Goal: Contribute content: Contribute content

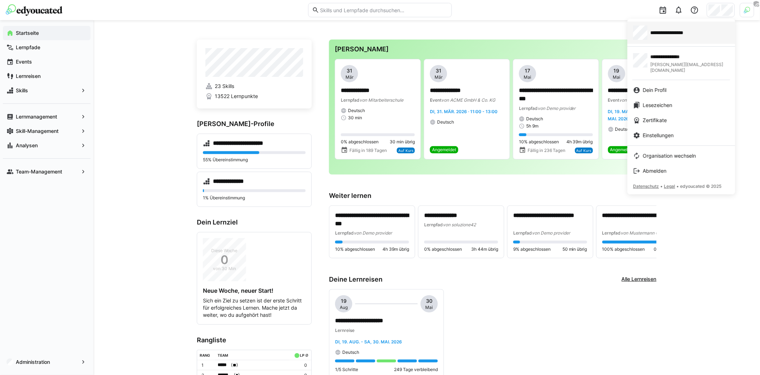
click at [677, 32] on span "**********" at bounding box center [676, 32] width 53 height 7
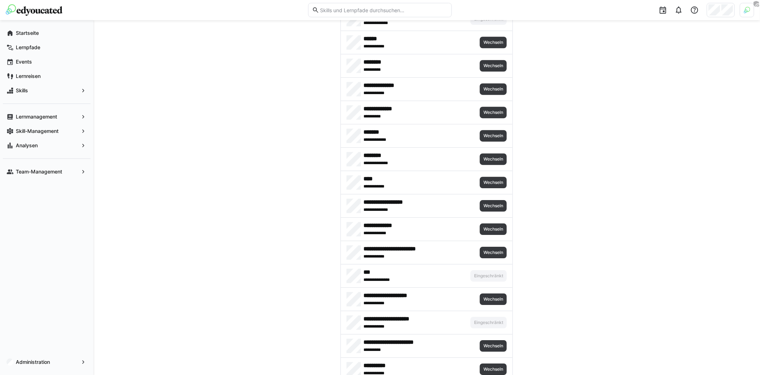
scroll to position [3179, 0]
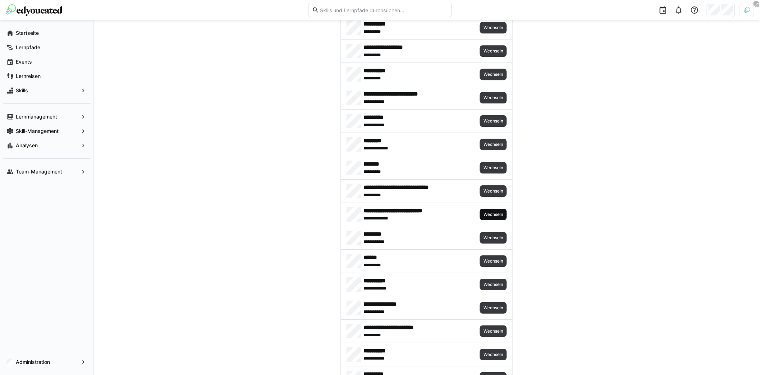
click at [490, 212] on span "Wechseln" at bounding box center [493, 215] width 21 height 6
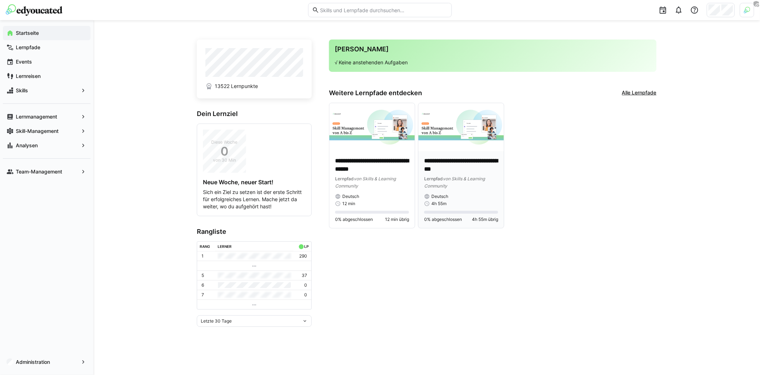
click at [471, 149] on img at bounding box center [460, 127] width 85 height 48
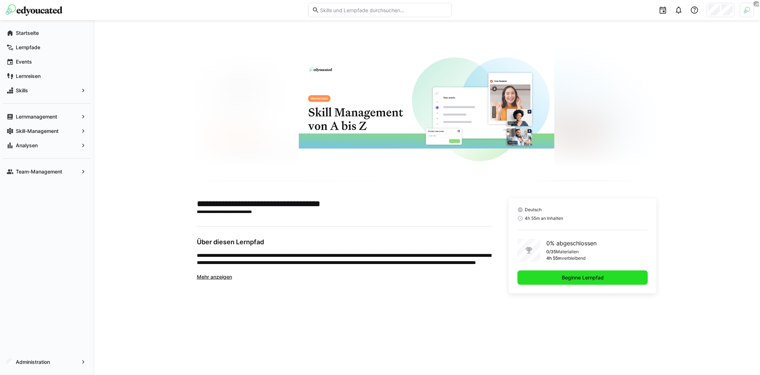
click at [582, 273] on span "Beginne Lernpfad" at bounding box center [583, 277] width 130 height 14
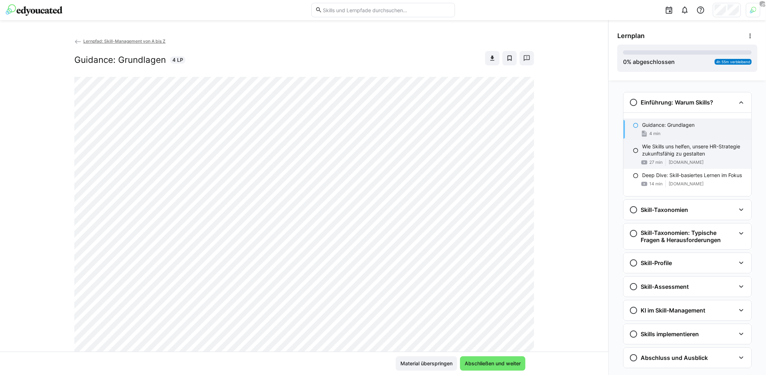
click at [669, 162] on span "[DOMAIN_NAME]" at bounding box center [686, 162] width 35 height 6
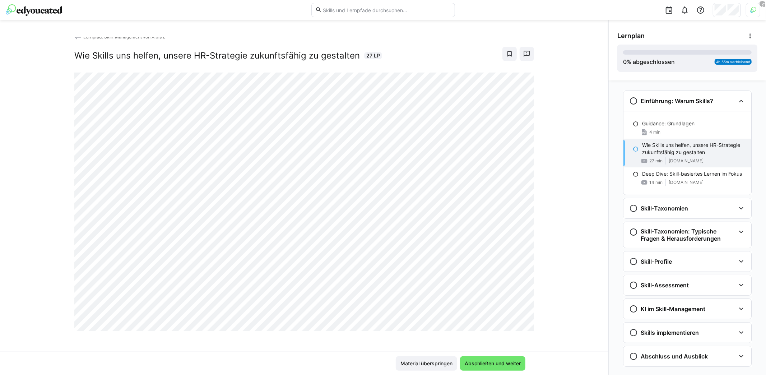
scroll to position [5, 0]
click at [699, 209] on div "Skill-Taxonomien" at bounding box center [682, 208] width 106 height 9
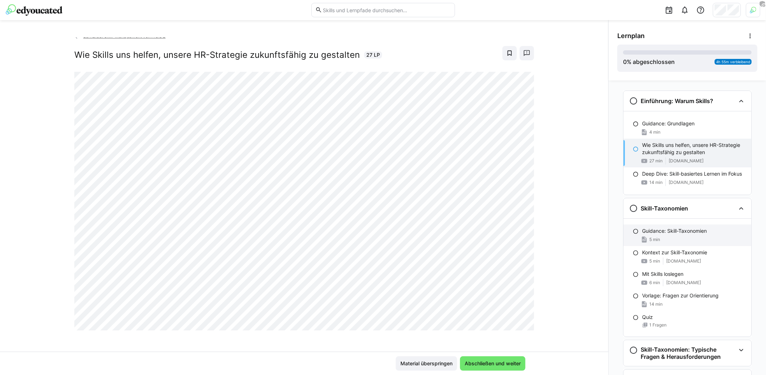
scroll to position [15, 0]
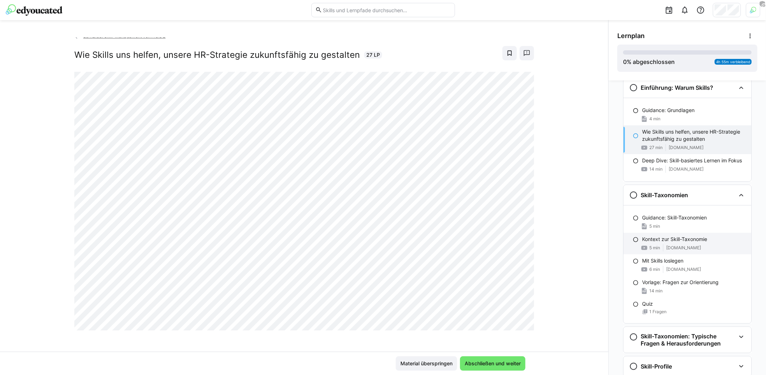
click at [686, 241] on p "Kontext zur Skill-Taxonomie" at bounding box center [674, 239] width 65 height 7
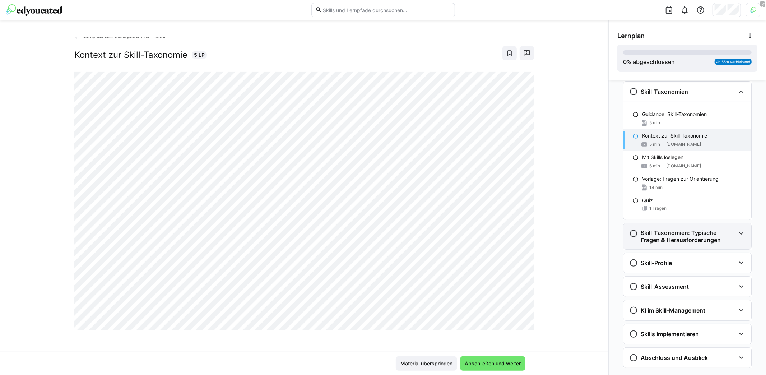
scroll to position [119, 0]
click at [682, 166] on div "6 min youtu.be" at bounding box center [693, 165] width 103 height 7
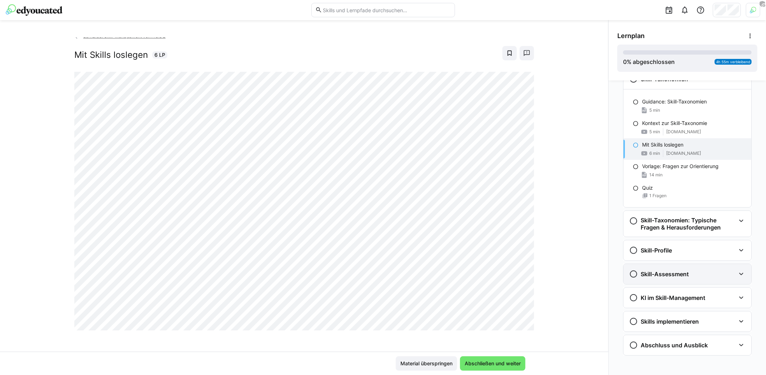
click at [705, 281] on div "Skill-Assessment" at bounding box center [688, 274] width 128 height 20
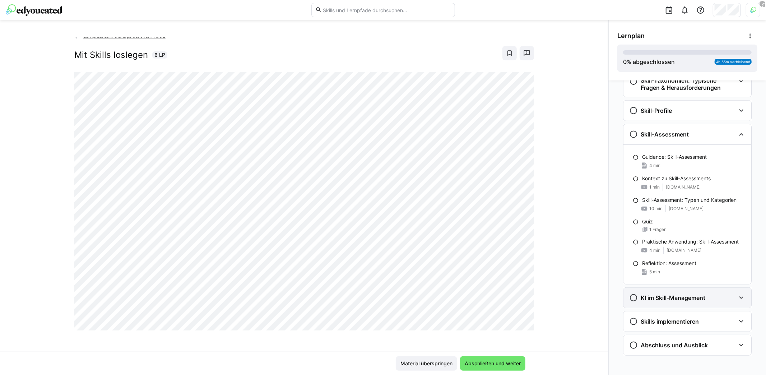
click at [701, 288] on div "KI im Skill-Management" at bounding box center [688, 298] width 128 height 20
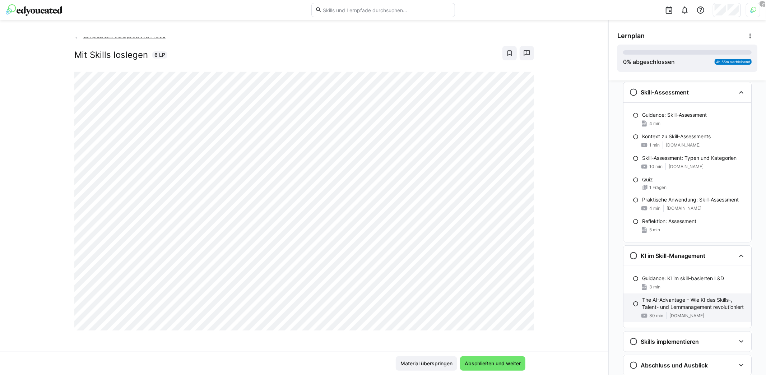
scroll to position [333, 0]
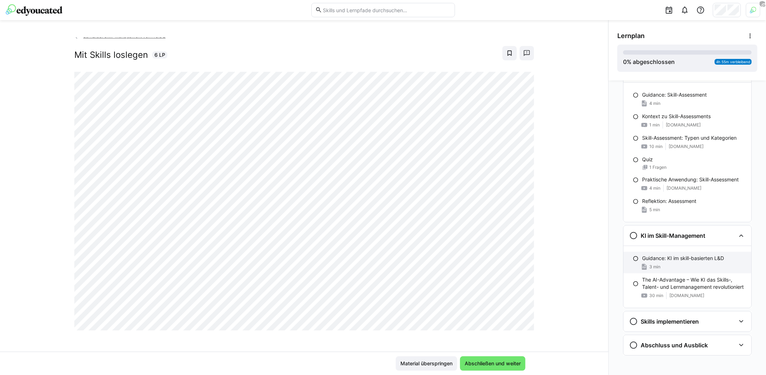
click at [691, 264] on div "3 min" at bounding box center [693, 266] width 103 height 7
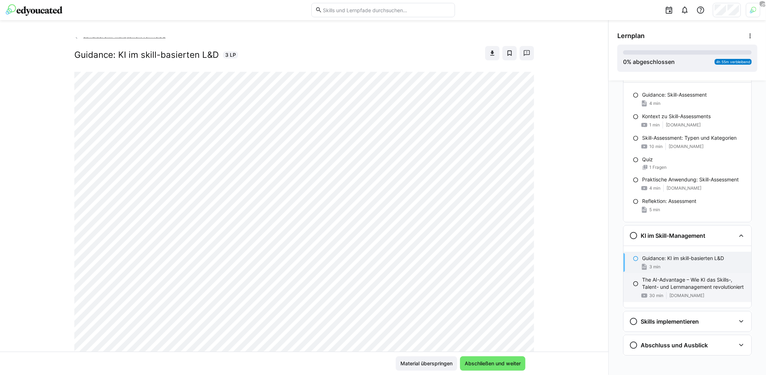
click at [687, 283] on p "The AI-Advantage – Wie KI das Skills-, Talent- und Lernmanagement revolutioniert" at bounding box center [693, 283] width 103 height 14
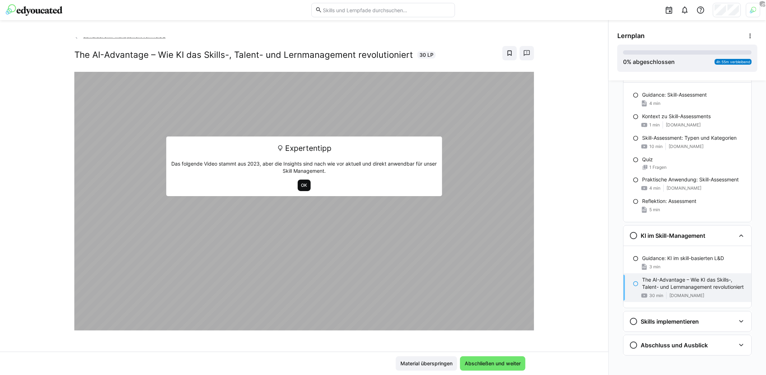
click at [301, 185] on span "OK" at bounding box center [305, 185] width 8 height 6
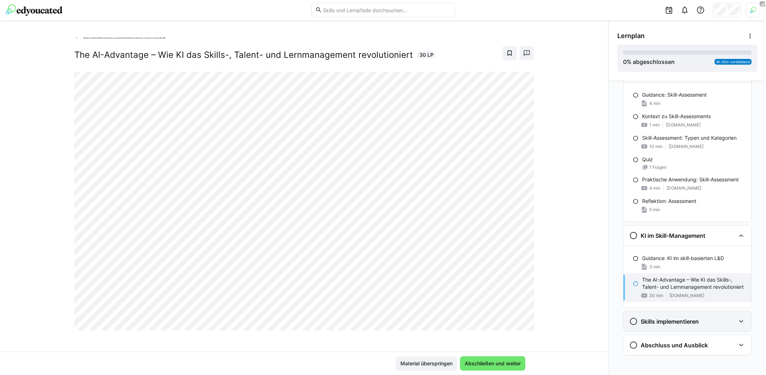
click at [682, 318] on h3 "Skills implementieren" at bounding box center [670, 321] width 58 height 7
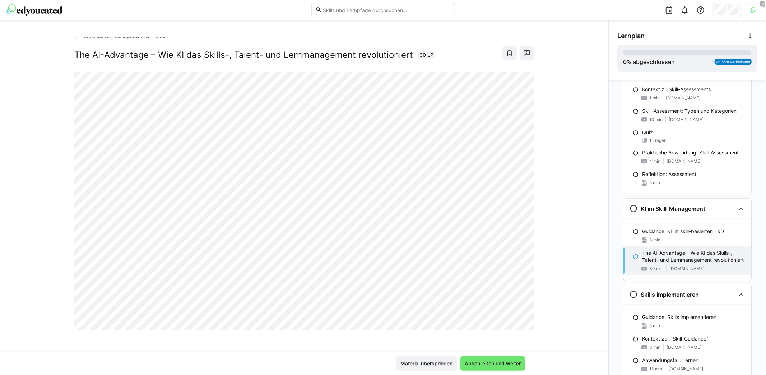
scroll to position [492, 0]
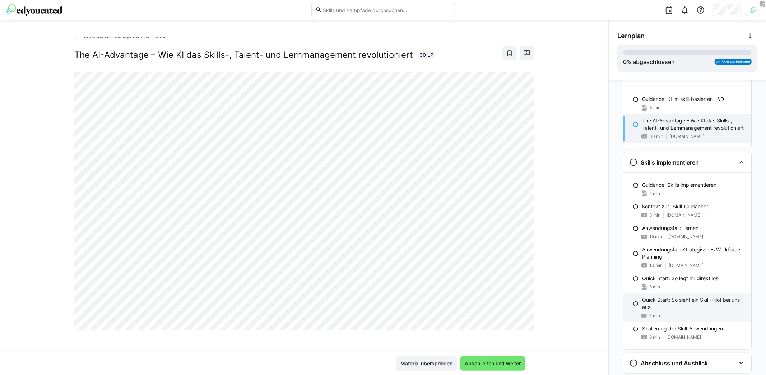
click at [670, 309] on div "Quick Start: So sieht ein Skill-Pilot bei uns aus 7 min" at bounding box center [688, 307] width 128 height 29
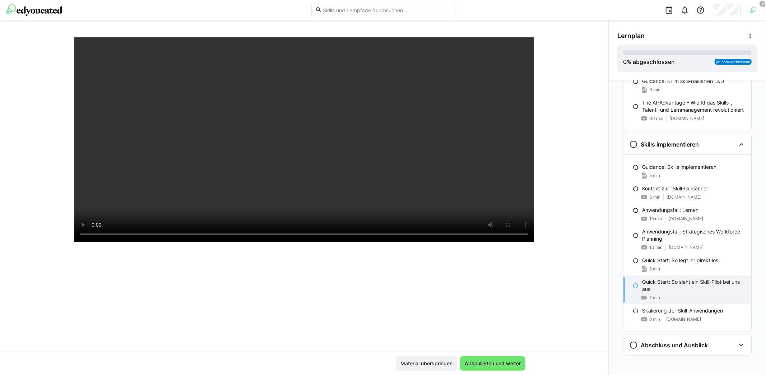
scroll to position [60, 0]
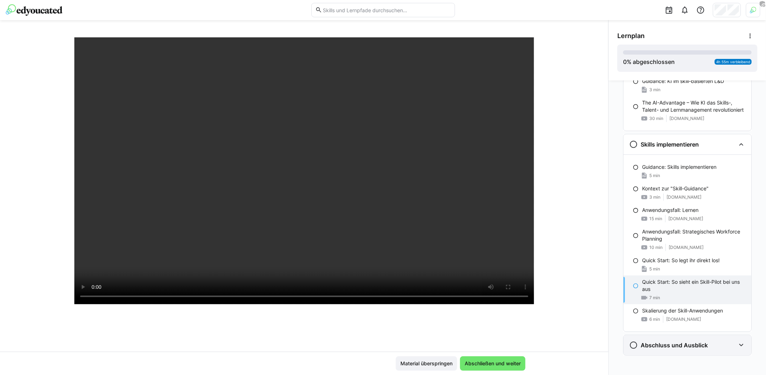
click at [691, 342] on h3 "Abschluss und Ausblick" at bounding box center [674, 345] width 67 height 7
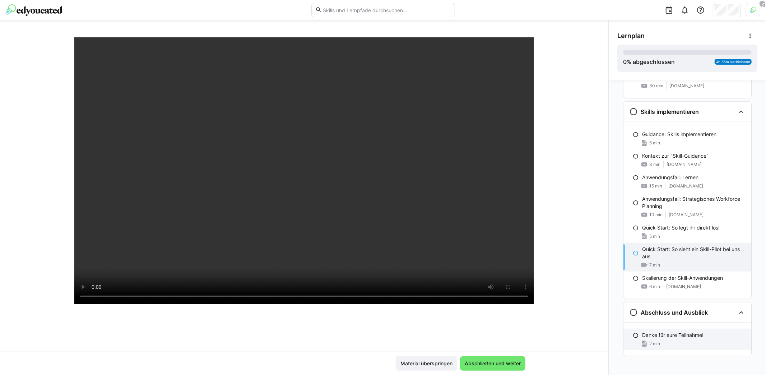
click at [684, 340] on div "2 min" at bounding box center [693, 343] width 103 height 7
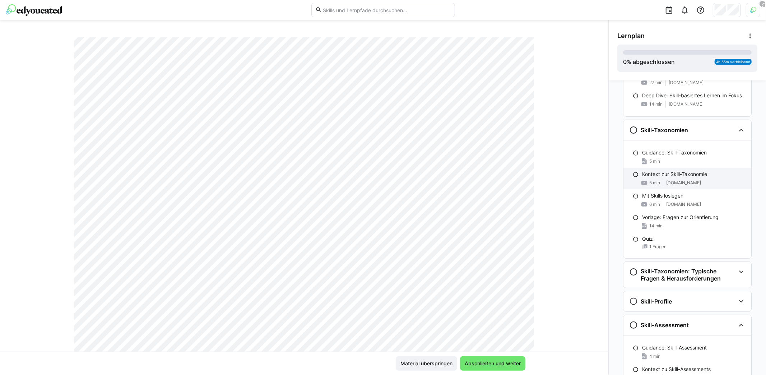
scroll to position [0, 0]
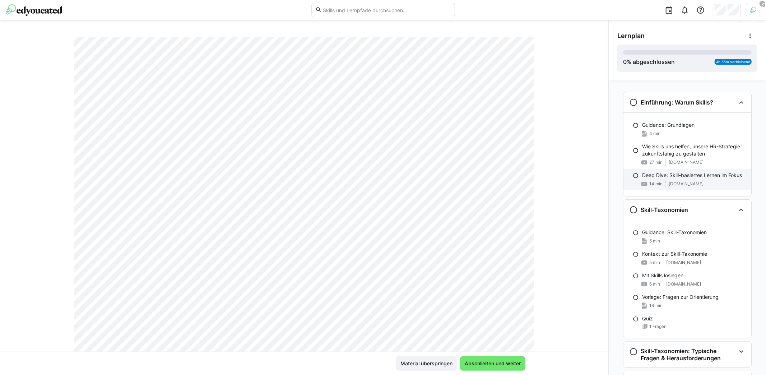
click at [673, 177] on p "Deep Dive: Skill-basiertes Lernen im Fokus" at bounding box center [692, 175] width 100 height 7
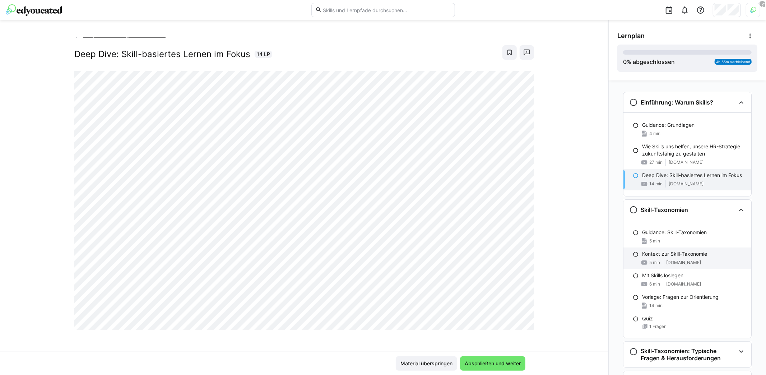
click at [680, 258] on div "Kontext zur Skill-Taxonomie 5 min [DOMAIN_NAME]" at bounding box center [688, 258] width 128 height 22
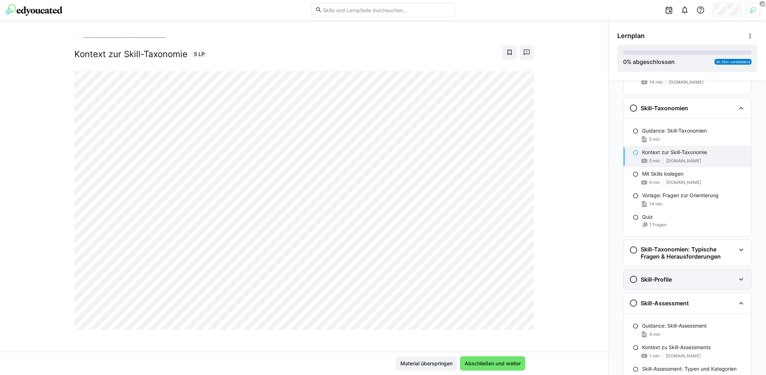
scroll to position [119, 0]
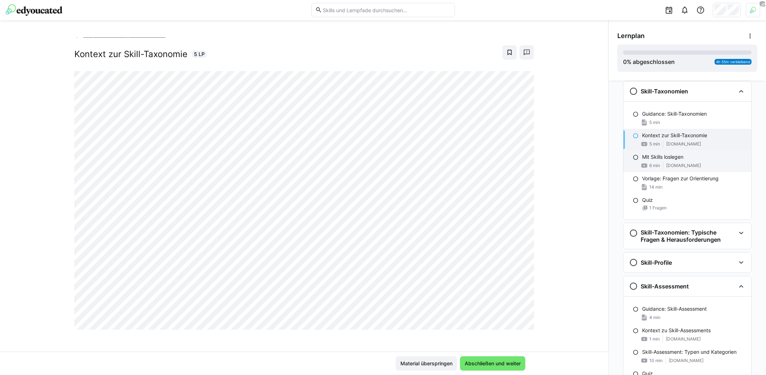
click at [688, 162] on div "6 min youtu.be" at bounding box center [693, 165] width 103 height 7
click at [684, 135] on p "Kontext zur Skill-Taxonomie" at bounding box center [674, 135] width 65 height 7
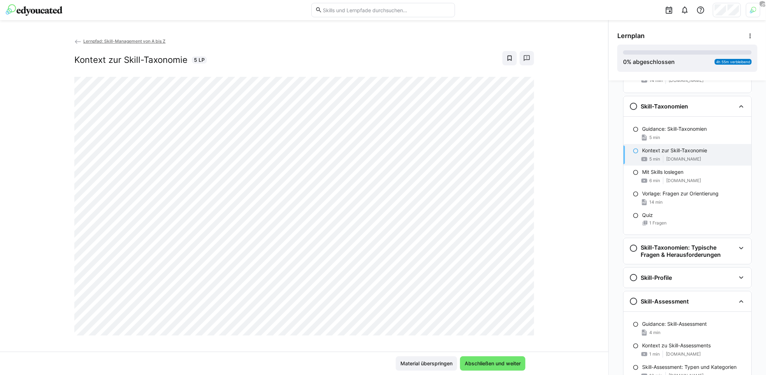
scroll to position [0, 0]
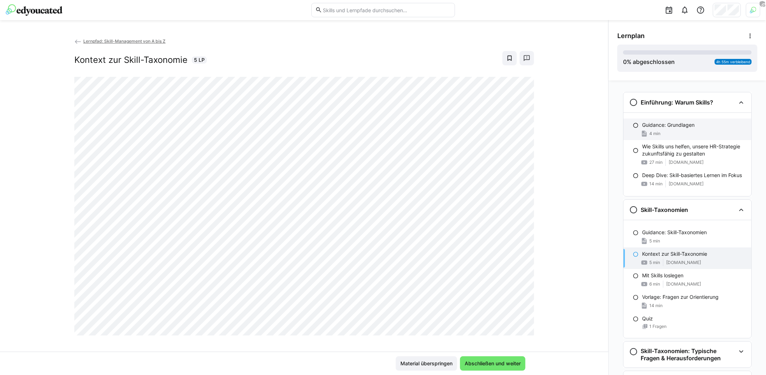
click at [684, 129] on div "Guidance: Grundlagen 4 min" at bounding box center [688, 130] width 128 height 22
click at [52, 12] on img at bounding box center [34, 9] width 57 height 11
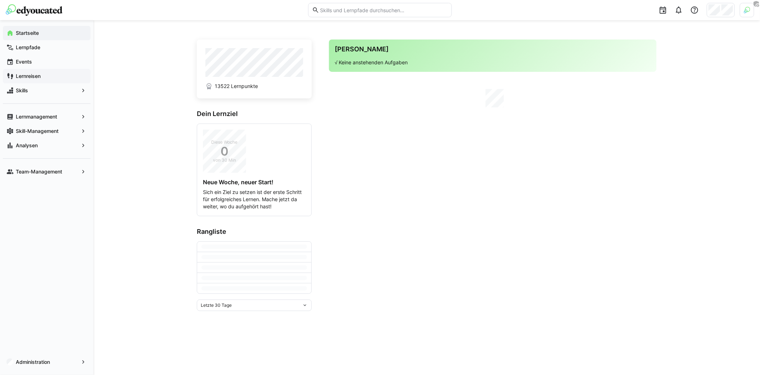
click at [44, 73] on span "Lernreisen" at bounding box center [51, 76] width 72 height 7
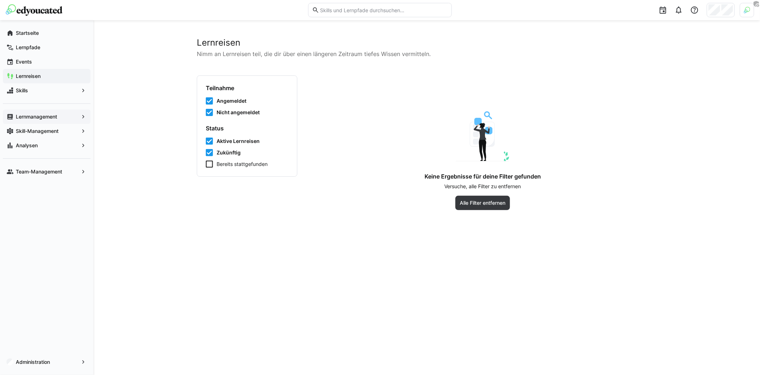
click at [0, 0] on app-navigation-label "Lernmanagement" at bounding box center [0, 0] width 0 height 0
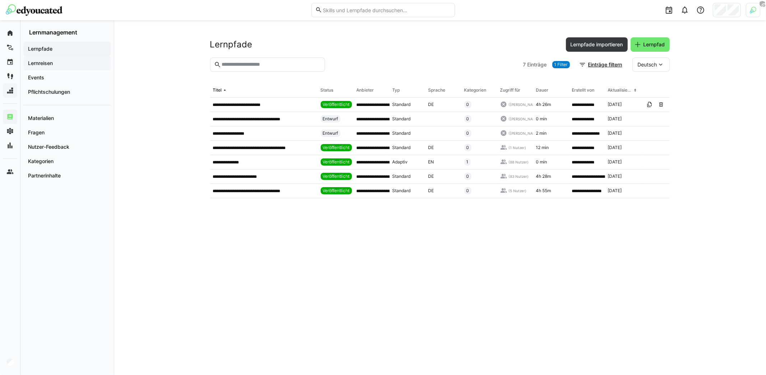
click at [61, 65] on span "Lernreisen" at bounding box center [67, 63] width 80 height 7
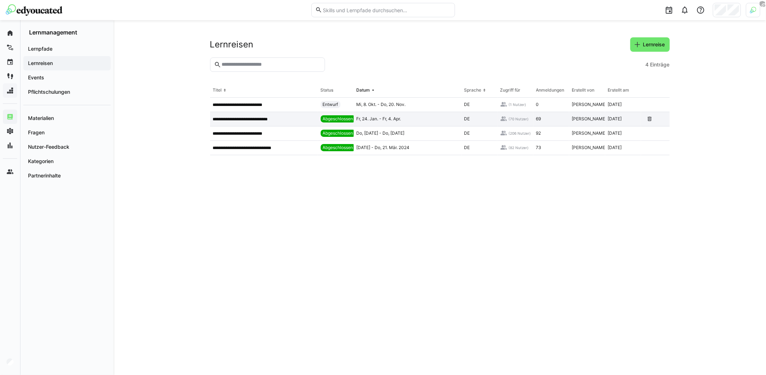
click at [262, 122] on div "**********" at bounding box center [264, 119] width 108 height 14
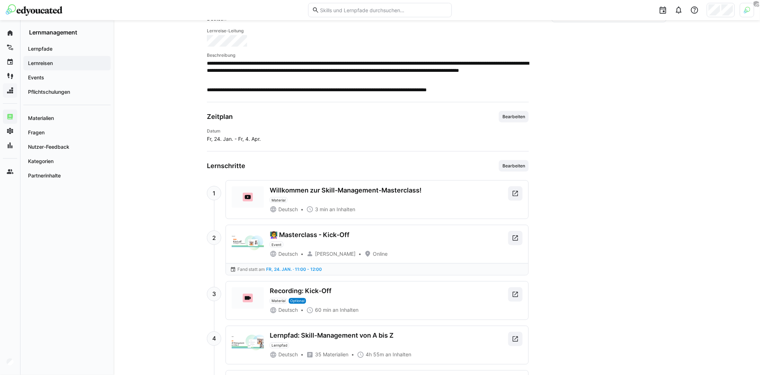
scroll to position [407, 0]
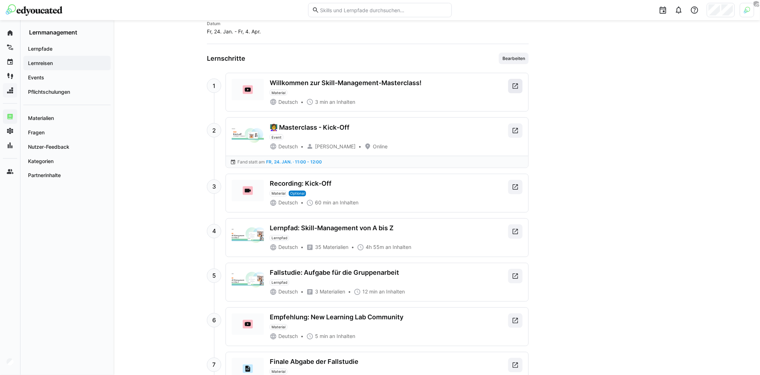
click at [514, 84] on eds-icon at bounding box center [515, 86] width 7 height 7
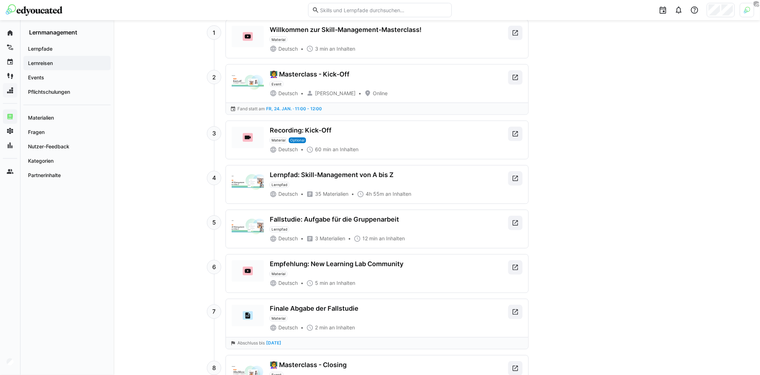
scroll to position [464, 0]
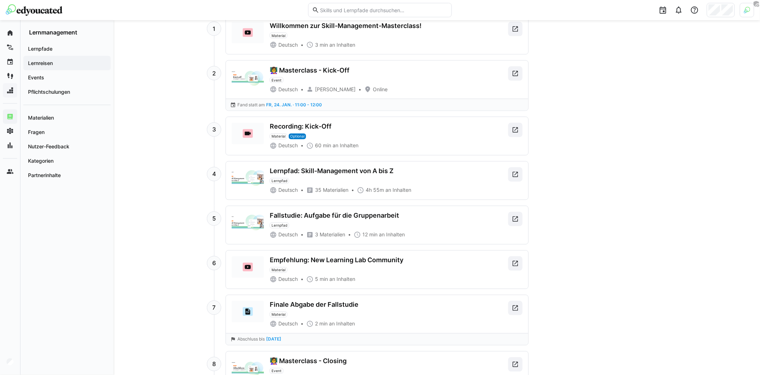
click at [335, 213] on div "Fallstudie: Aufgabe für die Gruppenarbeit" at bounding box center [334, 216] width 129 height 8
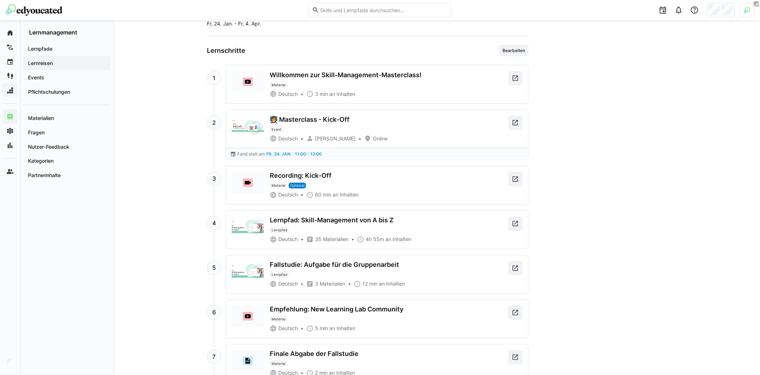
scroll to position [287, 0]
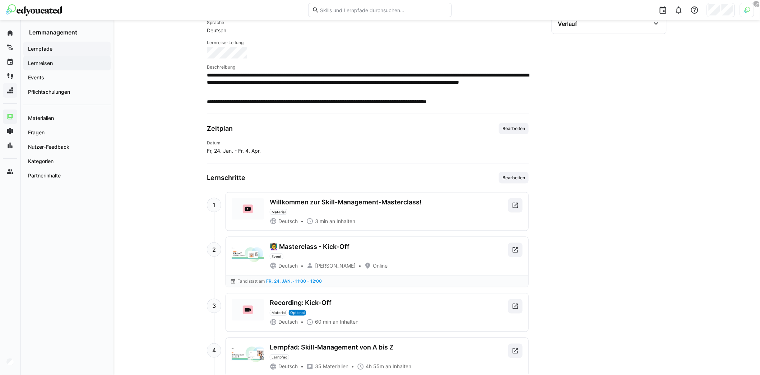
click at [0, 0] on app-navigation-label "Lernpfade" at bounding box center [0, 0] width 0 height 0
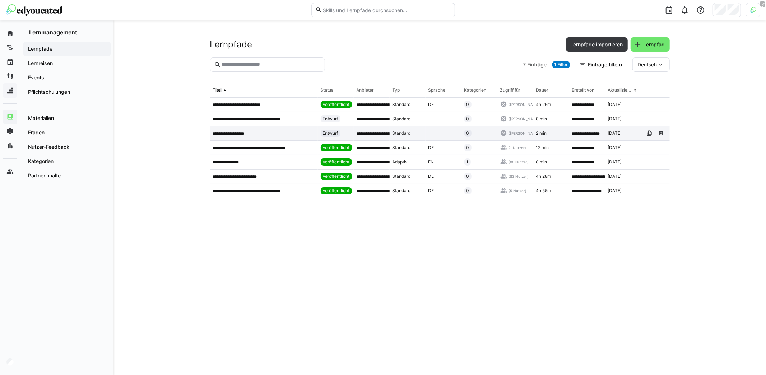
click at [254, 131] on app-table-first-column "**********" at bounding box center [264, 134] width 102 height 6
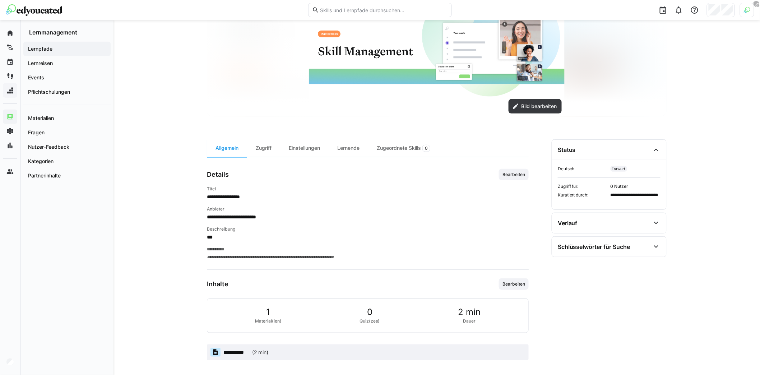
scroll to position [102, 0]
click at [521, 282] on span "Bearbeiten" at bounding box center [514, 284] width 24 height 6
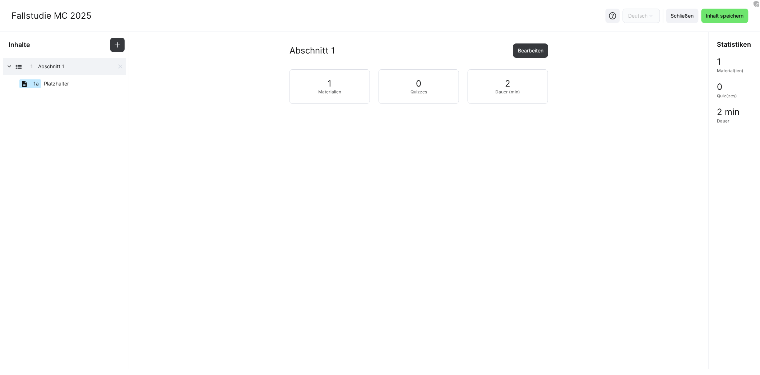
click at [63, 74] on div "1 Abschnitt 1" at bounding box center [64, 66] width 123 height 17
click at [64, 75] on eds-icon at bounding box center [65, 75] width 6 height 6
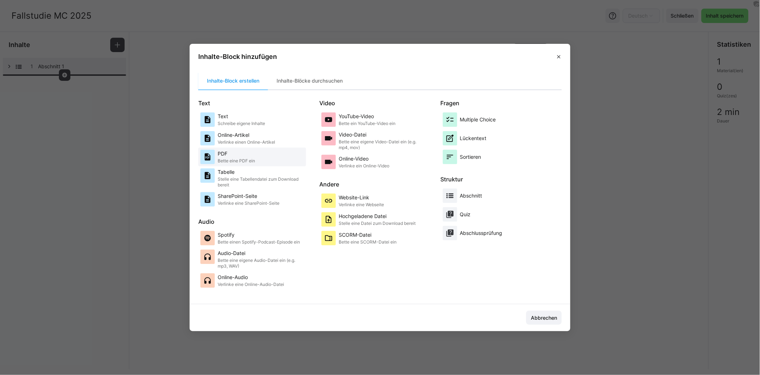
click at [248, 154] on p "PDF" at bounding box center [236, 153] width 37 height 7
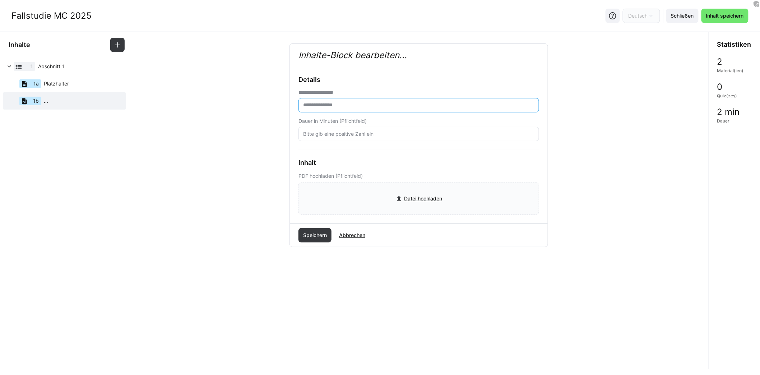
click at [349, 105] on input "text" at bounding box center [418, 105] width 233 height 6
type input "**********"
click at [364, 133] on input "number" at bounding box center [418, 134] width 233 height 6
type input "3"
click at [431, 201] on input "file" at bounding box center [419, 199] width 240 height 32
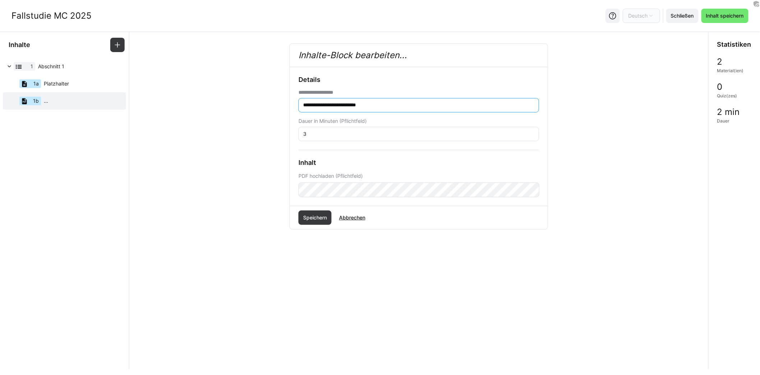
drag, startPoint x: 347, startPoint y: 105, endPoint x: 334, endPoint y: 105, distance: 12.6
click at [334, 105] on input "**********" at bounding box center [418, 105] width 233 height 6
type input "**********"
click at [330, 137] on eds-input "3" at bounding box center [418, 134] width 241 height 14
click at [327, 133] on input "3" at bounding box center [418, 134] width 233 height 6
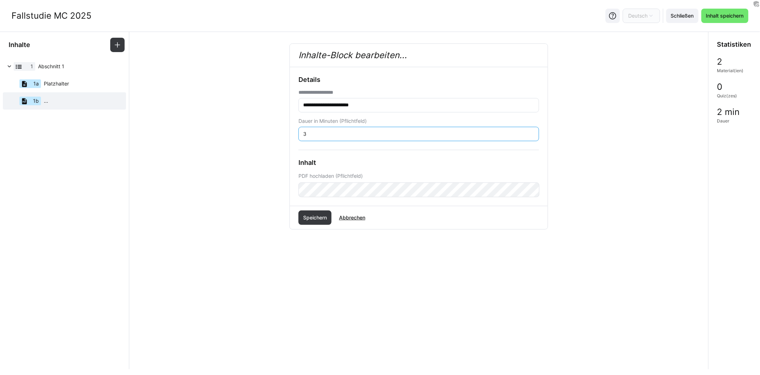
click at [327, 133] on input "3" at bounding box center [418, 134] width 233 height 6
type input "5"
click at [349, 255] on div "**********" at bounding box center [419, 159] width 568 height 232
click at [322, 217] on span "Speichern" at bounding box center [315, 217] width 26 height 7
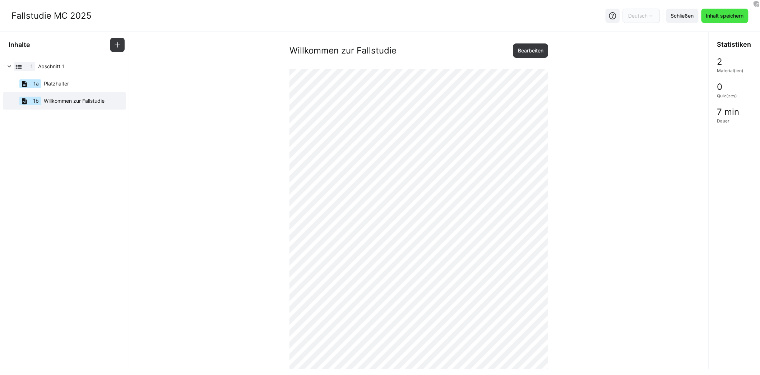
click at [725, 17] on span "Inhalt speichern" at bounding box center [725, 15] width 40 height 7
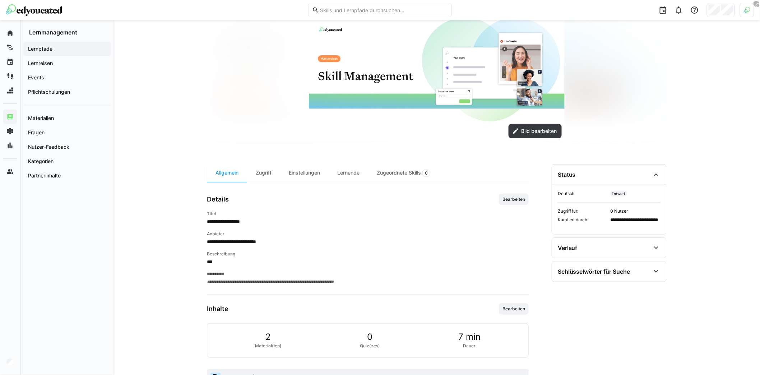
scroll to position [119, 0]
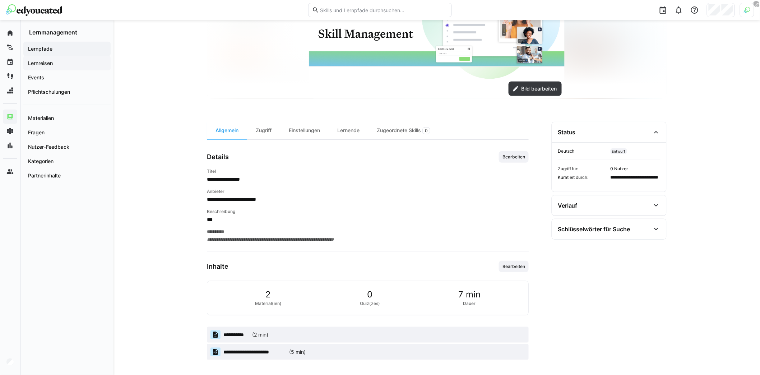
click at [62, 65] on span "Lernreisen" at bounding box center [67, 63] width 80 height 7
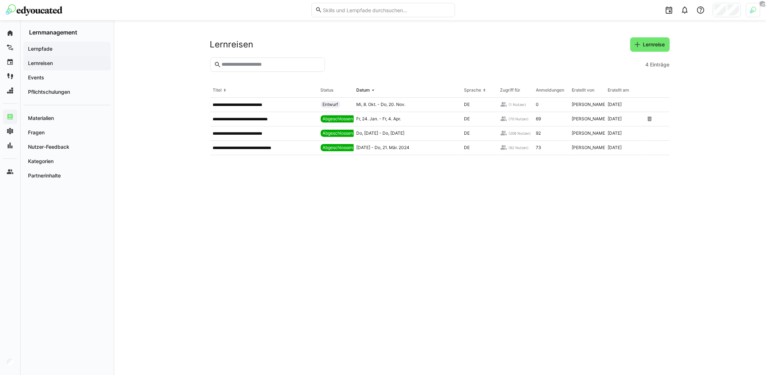
click at [63, 52] on span "Lernpfade" at bounding box center [67, 48] width 80 height 7
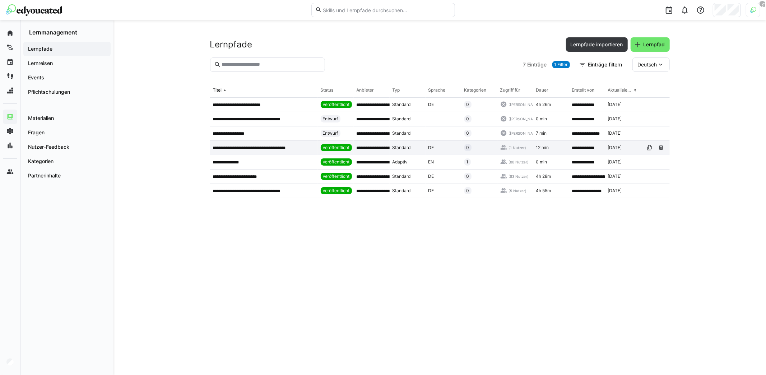
click at [256, 148] on p "**********" at bounding box center [255, 148] width 85 height 6
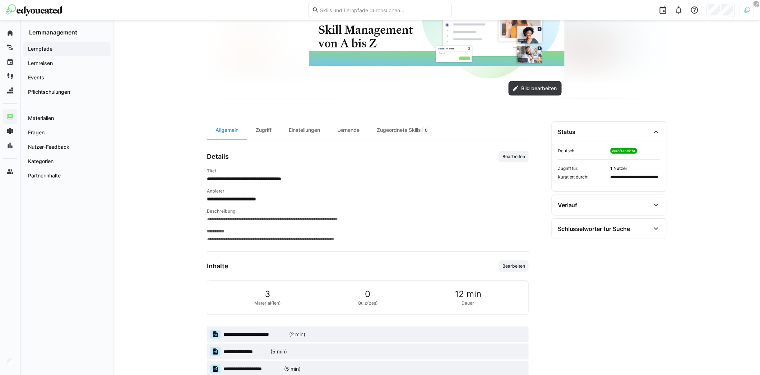
scroll to position [136, 0]
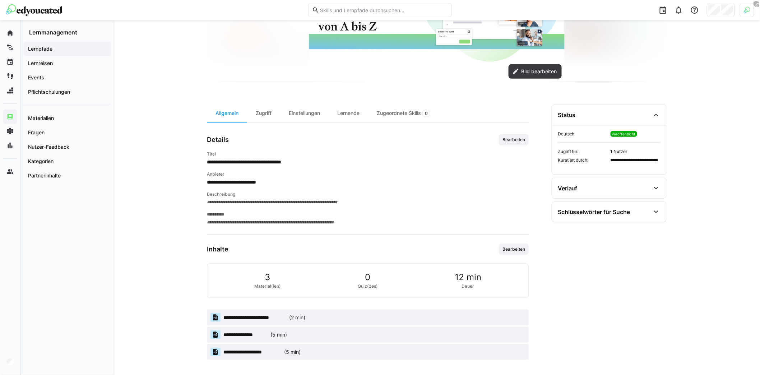
click at [257, 333] on span "**********" at bounding box center [245, 334] width 45 height 7
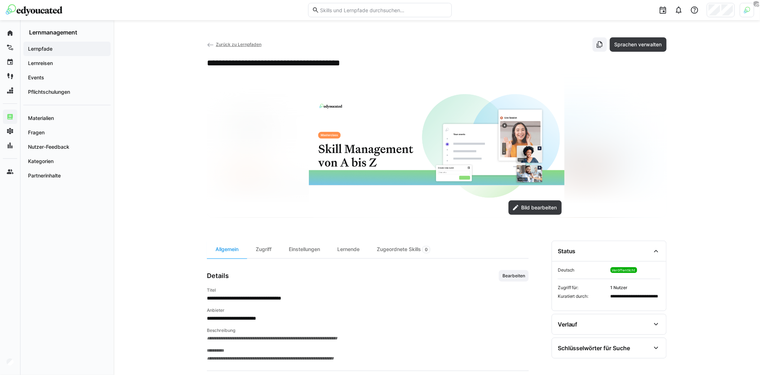
scroll to position [136, 0]
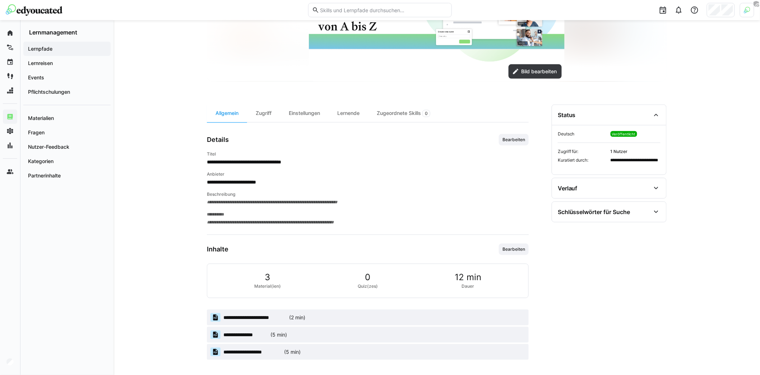
click at [240, 350] on span "**********" at bounding box center [252, 351] width 58 height 7
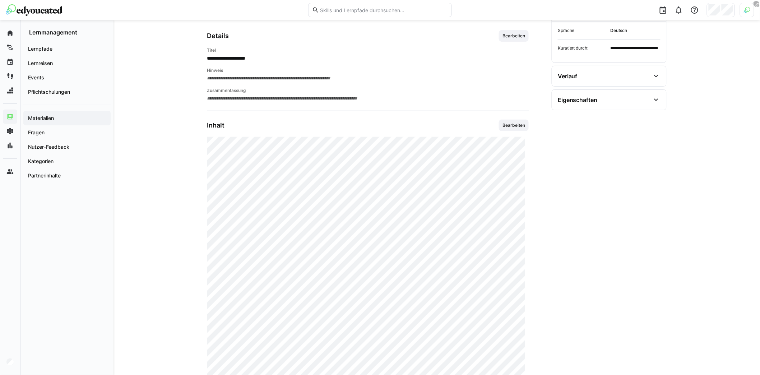
scroll to position [15, 0]
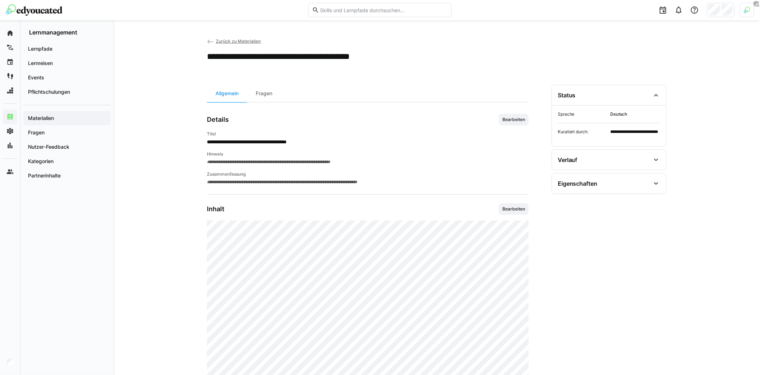
click at [209, 42] on eds-icon at bounding box center [210, 41] width 7 height 7
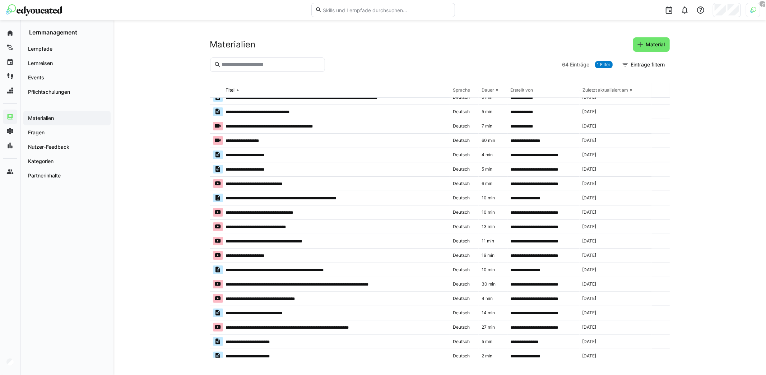
scroll to position [659, 0]
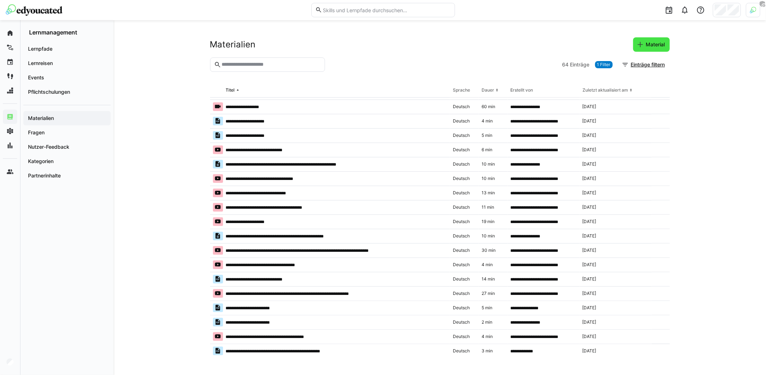
click at [656, 44] on span "Material" at bounding box center [655, 44] width 21 height 7
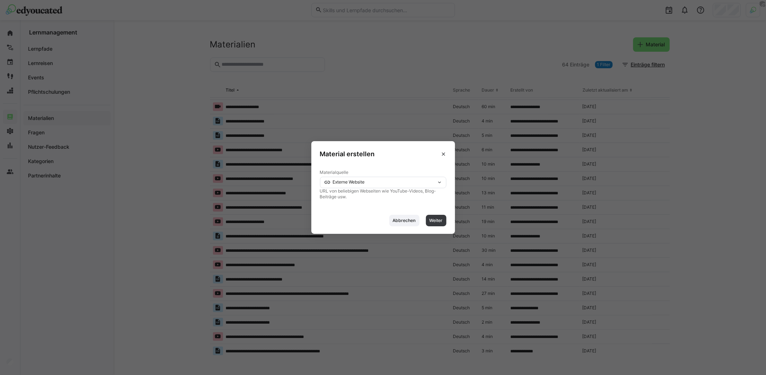
click at [351, 184] on span "Externe Website" at bounding box center [349, 181] width 32 height 5
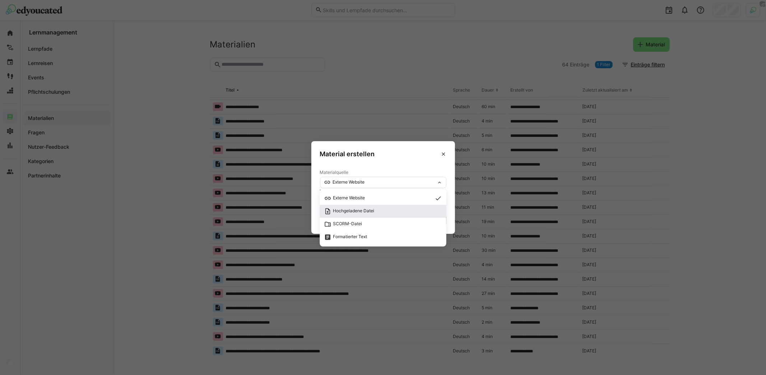
click at [359, 213] on span "Hochgeladene Datei" at bounding box center [349, 211] width 50 height 7
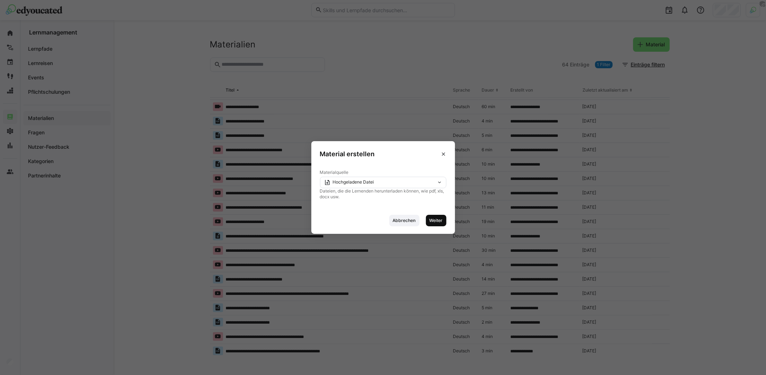
click at [429, 222] on span "Weiter" at bounding box center [436, 221] width 15 height 6
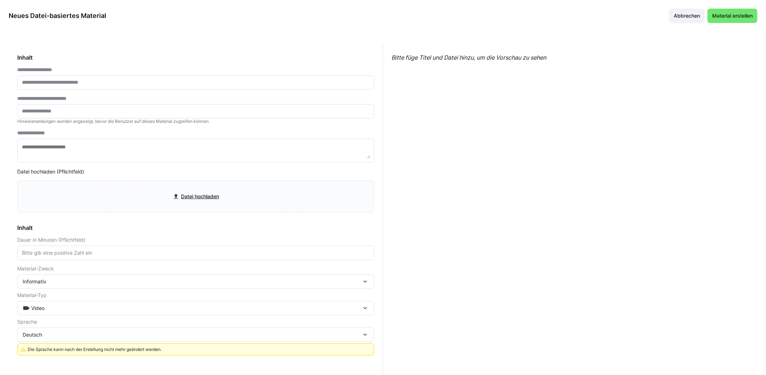
click at [108, 78] on eds-input at bounding box center [195, 82] width 357 height 14
type input "*"
type input "******"
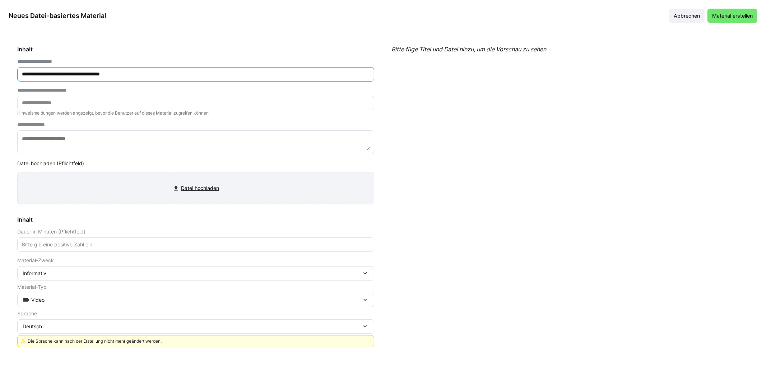
scroll to position [11, 0]
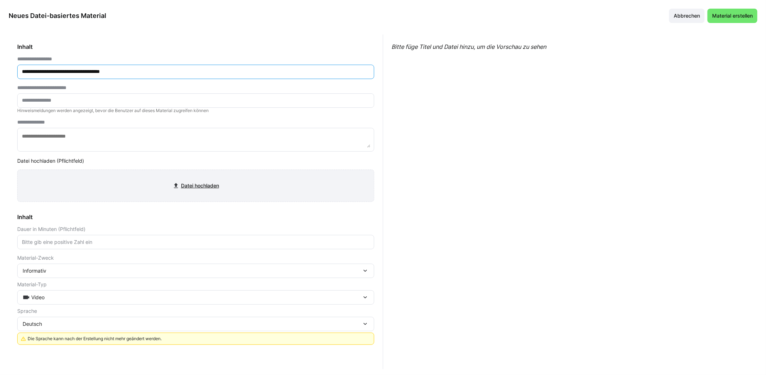
type input "**********"
click at [180, 183] on input "file" at bounding box center [196, 186] width 356 height 32
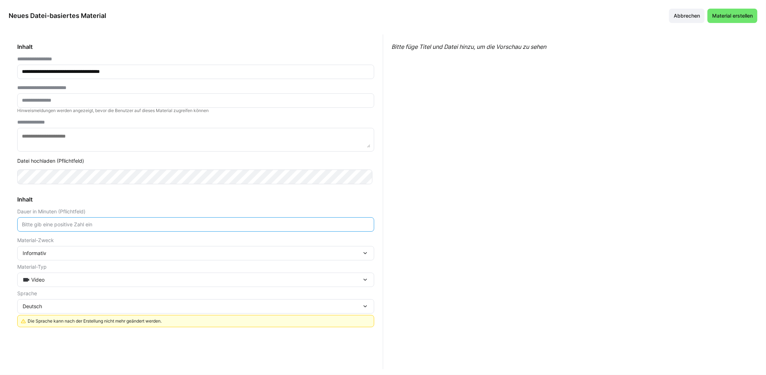
click at [104, 222] on input "number" at bounding box center [195, 224] width 349 height 6
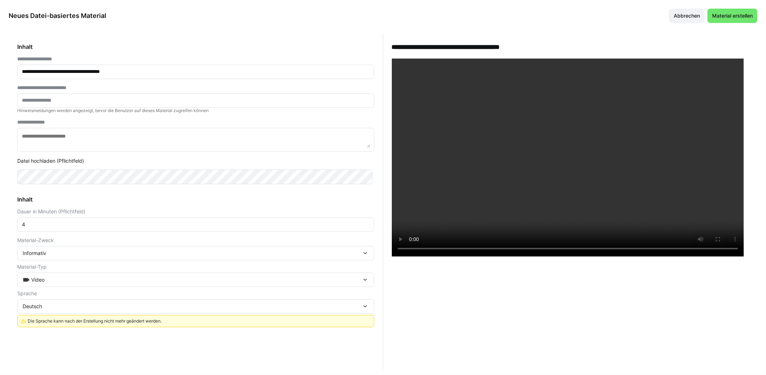
click at [451, 288] on div at bounding box center [570, 246] width 357 height 375
click at [43, 227] on input "4" at bounding box center [195, 224] width 349 height 6
drag, startPoint x: 43, startPoint y: 225, endPoint x: 9, endPoint y: 223, distance: 33.5
click at [10, 223] on div "**********" at bounding box center [196, 201] width 375 height 335
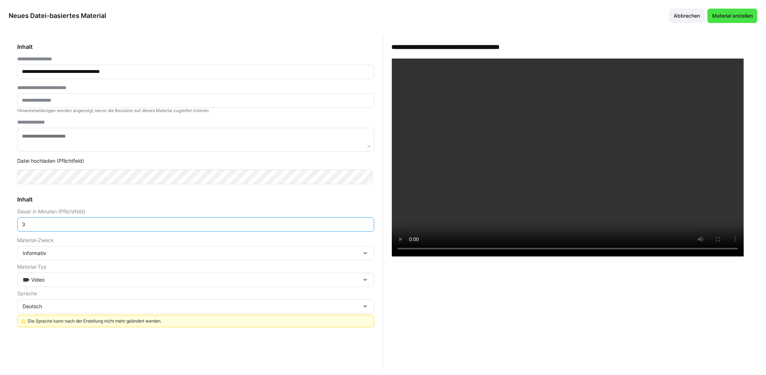
type input "3"
click at [722, 12] on span "Material erstellen" at bounding box center [732, 15] width 43 height 7
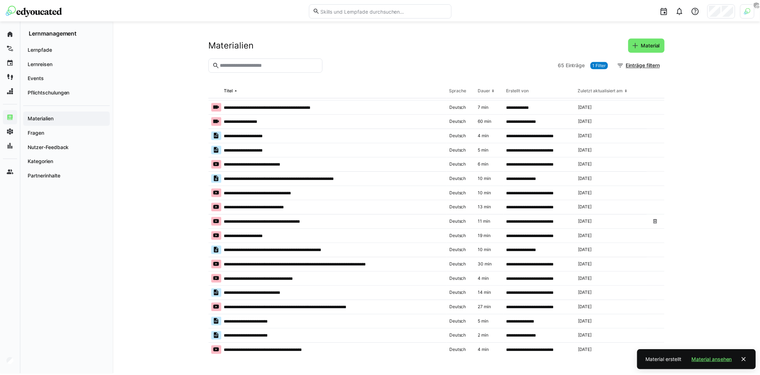
scroll to position [673, 0]
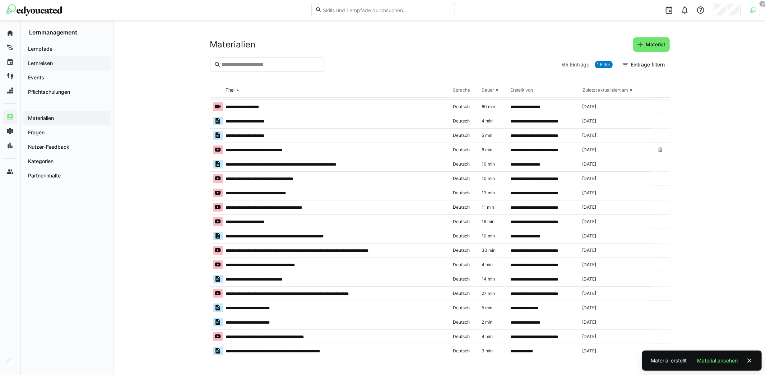
click at [52, 60] on span "Lernreisen" at bounding box center [67, 63] width 80 height 7
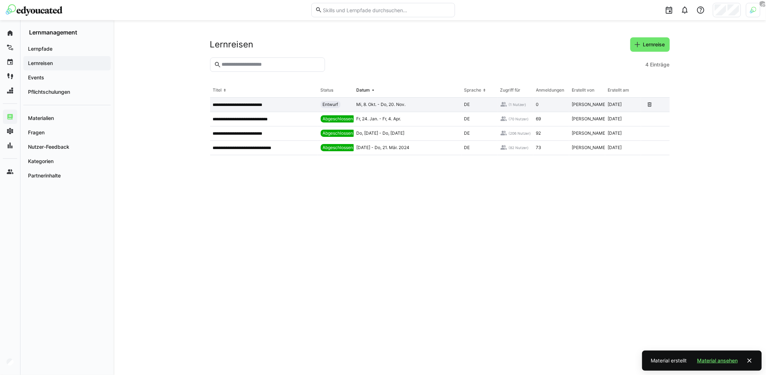
click at [273, 108] on div "**********" at bounding box center [264, 105] width 108 height 14
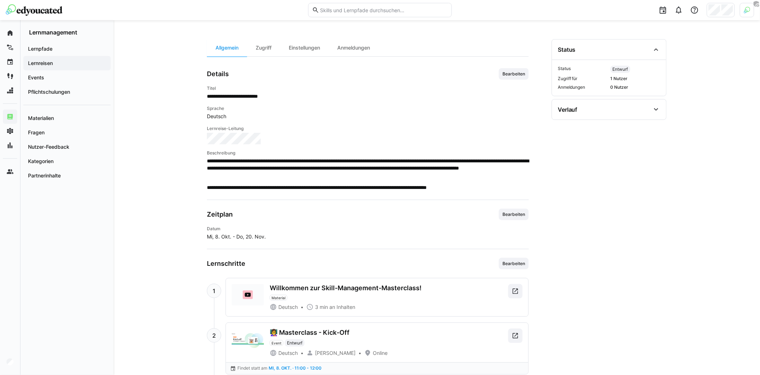
scroll to position [296, 0]
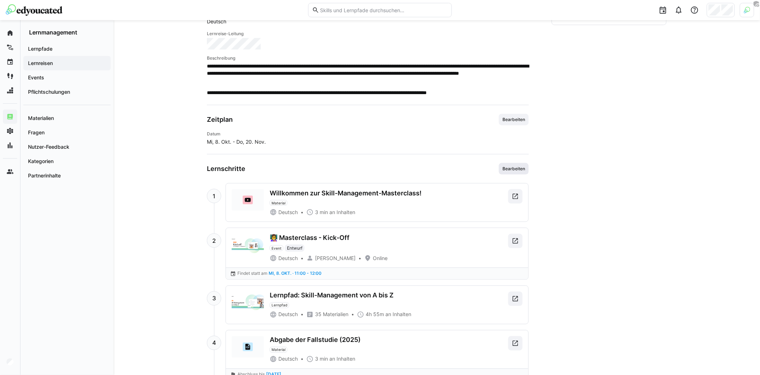
click at [517, 169] on span "Bearbeiten" at bounding box center [514, 169] width 24 height 6
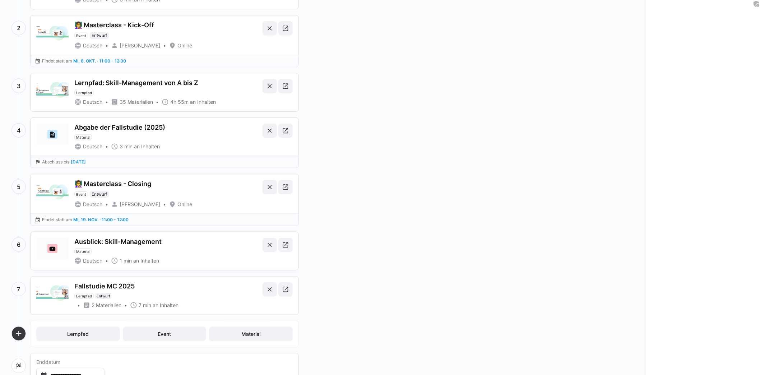
scroll to position [135, 0]
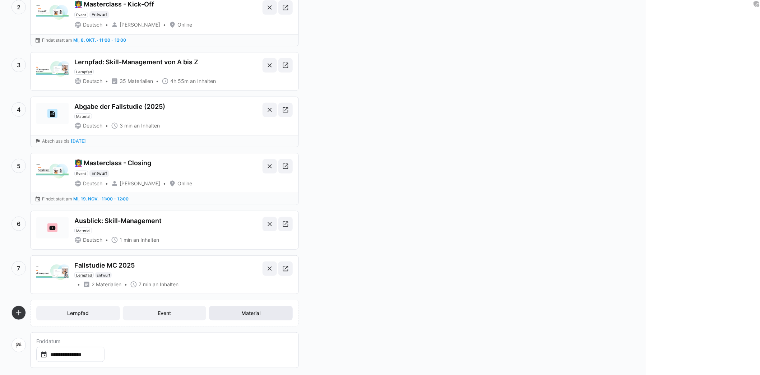
click at [269, 308] on span "Material" at bounding box center [251, 313] width 84 height 14
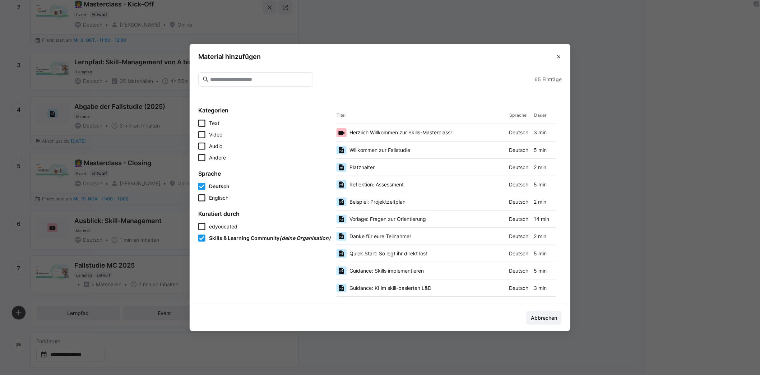
click at [414, 133] on span "Herzlich Willkommen zur Skills-Masterclass!" at bounding box center [400, 132] width 102 height 7
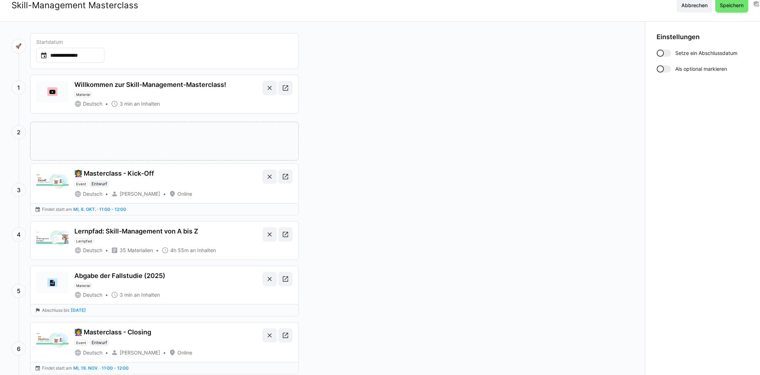
scroll to position [0, 0]
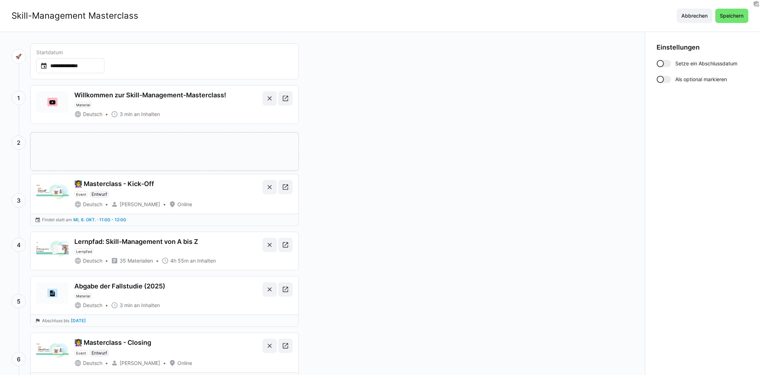
drag, startPoint x: 137, startPoint y: 309, endPoint x: 133, endPoint y: 135, distance: 174.3
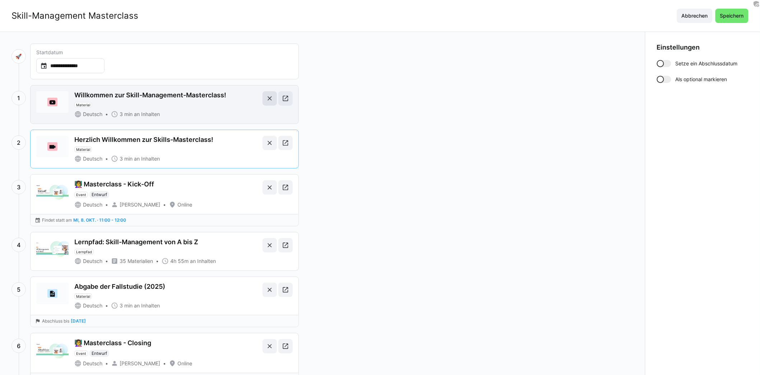
click at [272, 99] on eds-icon at bounding box center [269, 98] width 7 height 7
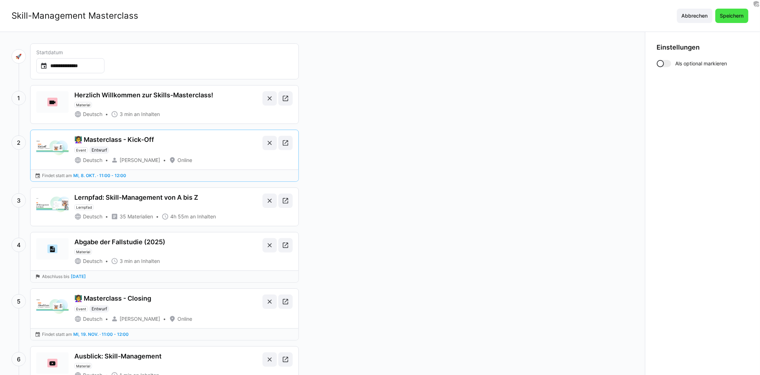
click at [735, 20] on span "Speichern" at bounding box center [731, 16] width 33 height 14
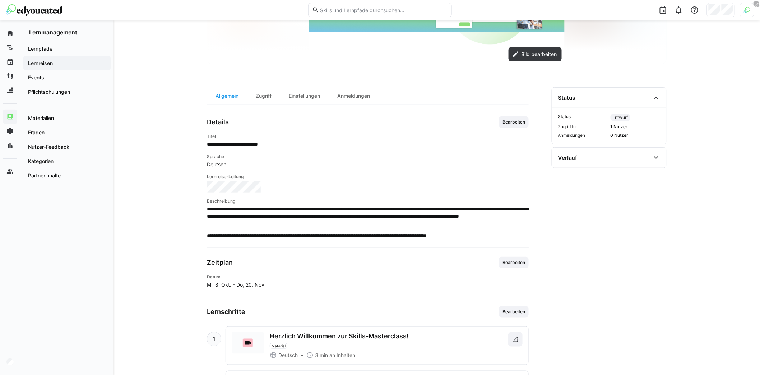
scroll to position [427, 0]
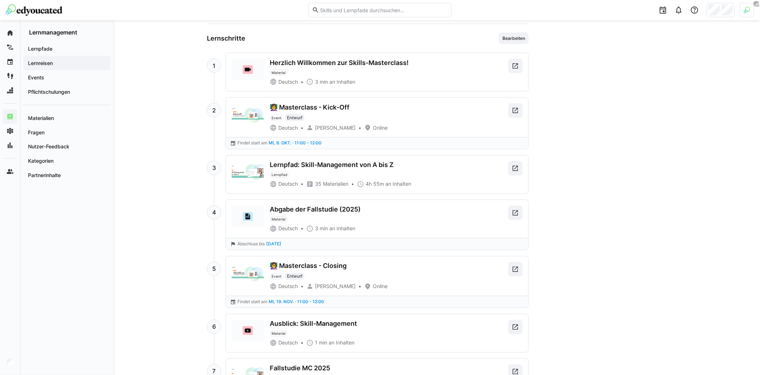
click at [254, 66] on div at bounding box center [248, 70] width 32 height 22
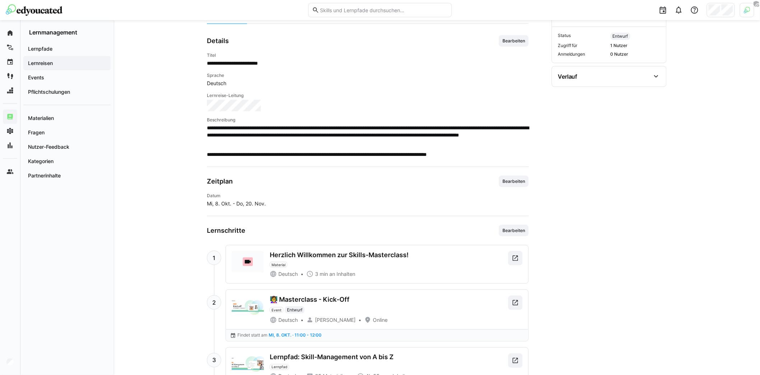
scroll to position [378, 0]
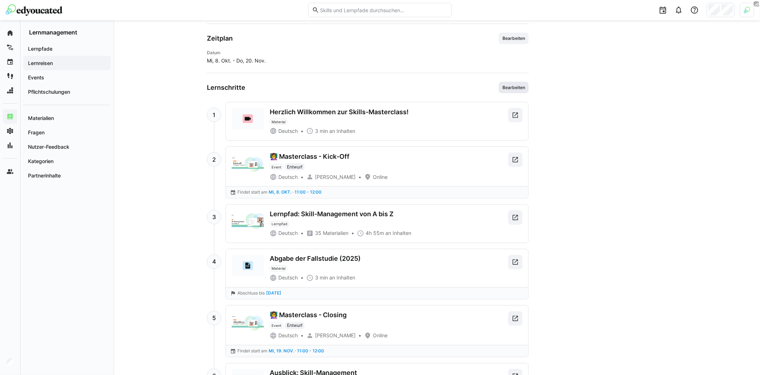
click at [518, 88] on span "Bearbeiten" at bounding box center [514, 88] width 24 height 6
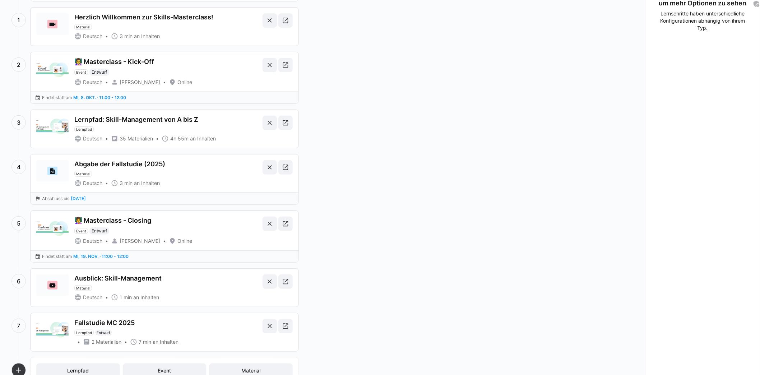
scroll to position [135, 0]
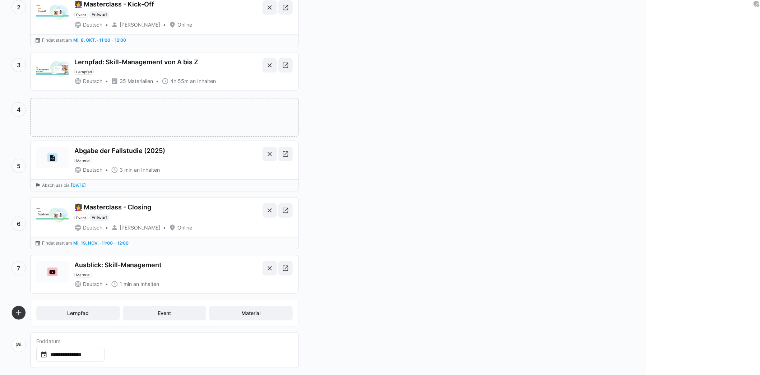
drag, startPoint x: 148, startPoint y: 277, endPoint x: 135, endPoint y: 120, distance: 157.2
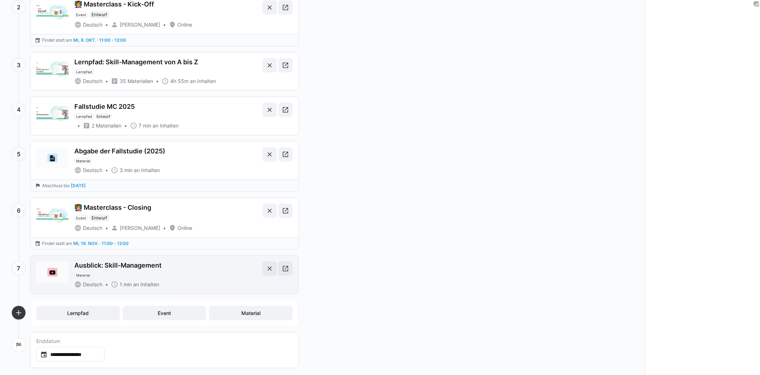
click at [189, 272] on div "Ausblick: Skill-Management Material" at bounding box center [166, 269] width 185 height 17
click at [289, 266] on eds-icon at bounding box center [285, 268] width 7 height 7
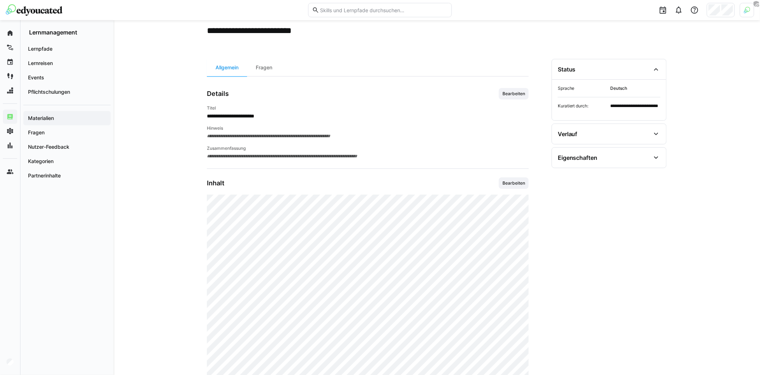
scroll to position [48, 0]
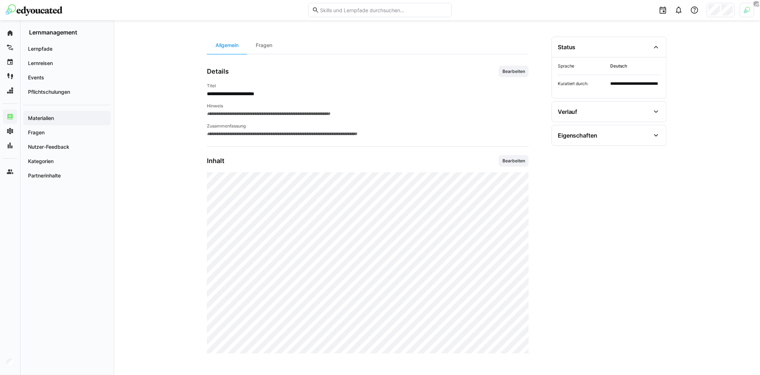
click at [180, 108] on div "**********" at bounding box center [437, 174] width 647 height 404
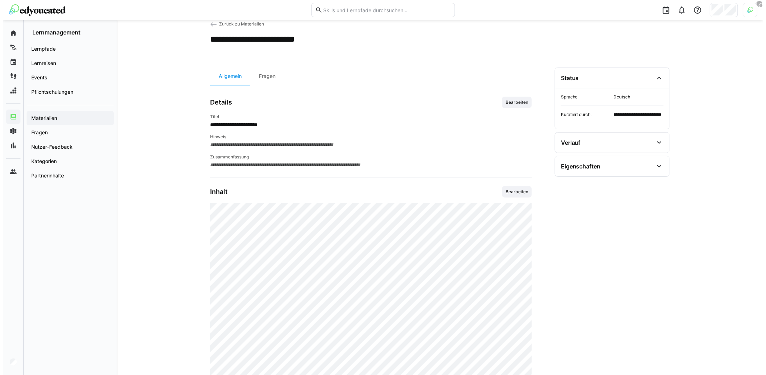
scroll to position [0, 0]
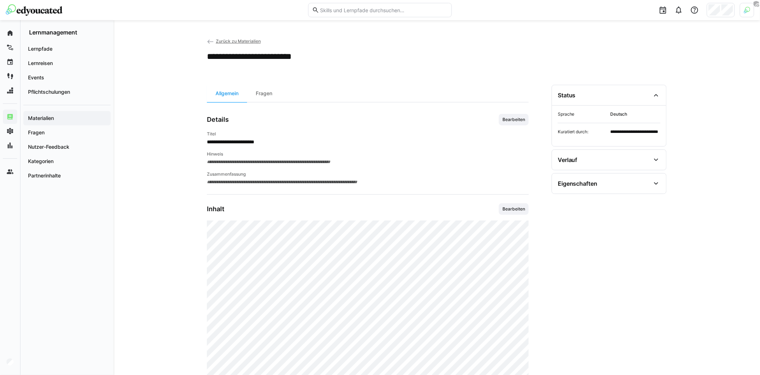
click at [258, 60] on h2 "**********" at bounding box center [263, 56] width 113 height 11
copy div "**********"
click at [144, 125] on div "**********" at bounding box center [437, 222] width 647 height 404
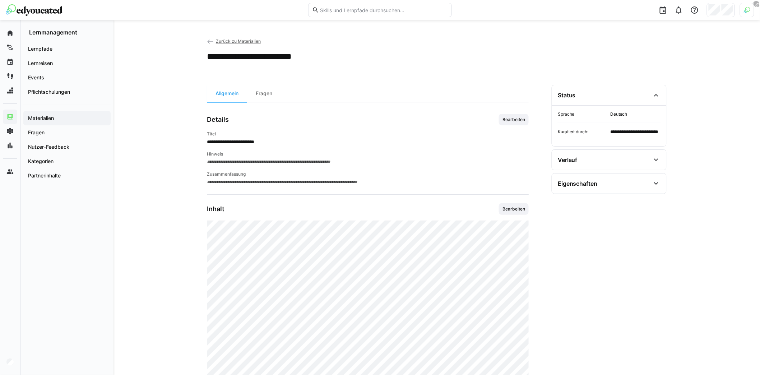
click at [195, 60] on div "**********" at bounding box center [437, 222] width 647 height 404
click at [209, 42] on eds-icon at bounding box center [210, 41] width 7 height 7
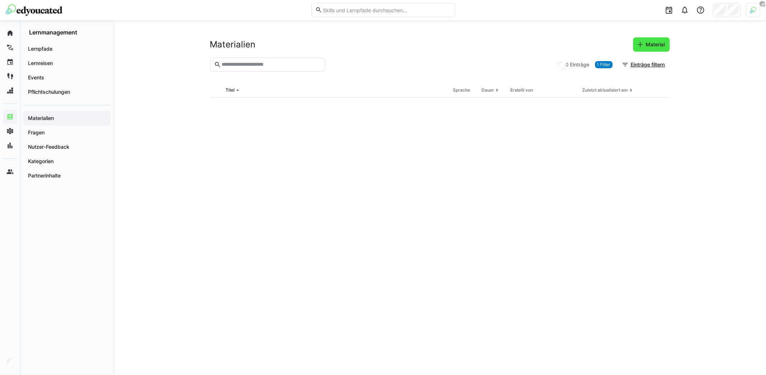
click at [658, 47] on span "Material" at bounding box center [655, 44] width 21 height 7
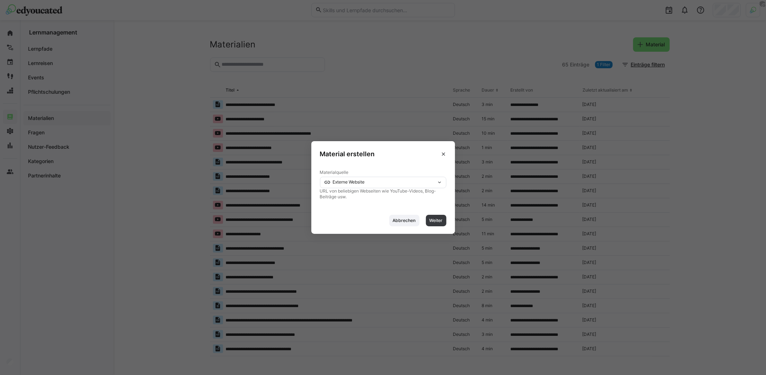
click at [398, 185] on div "Externe Website" at bounding box center [383, 182] width 126 height 11
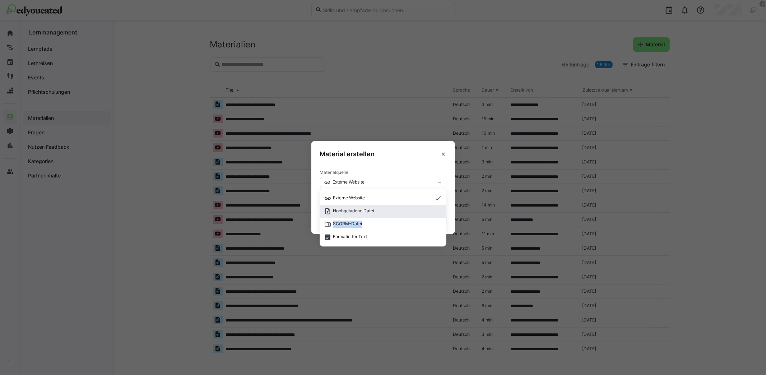
drag, startPoint x: 380, startPoint y: 222, endPoint x: 380, endPoint y: 208, distance: 14.0
click at [380, 208] on div "Externe Website Hochgeladene Datei SCORM-Datei Formatierter Text" at bounding box center [383, 217] width 126 height 57
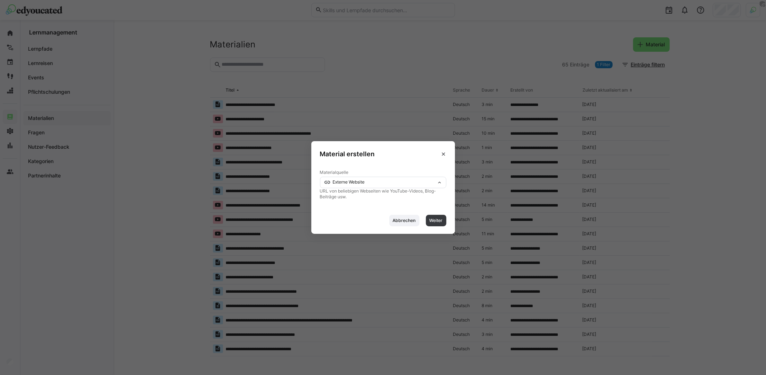
click at [380, 208] on div "Material erstellen Materialquelle Externe Website Externe Website Hochgeladene …" at bounding box center [383, 187] width 144 height 93
click at [421, 189] on p "URL von beliebigen Webseiten wie YouTube-Videos, Blog-Beiträge usw." at bounding box center [383, 193] width 126 height 11
click at [418, 185] on div "Externe Website" at bounding box center [383, 182] width 126 height 11
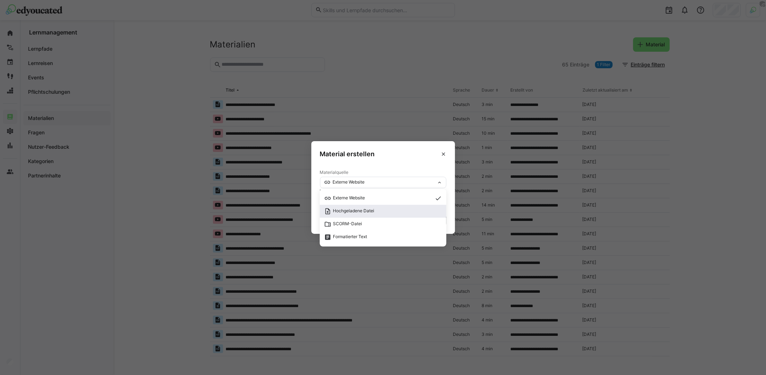
click at [376, 213] on span "Hochgeladene Datei" at bounding box center [383, 211] width 118 height 7
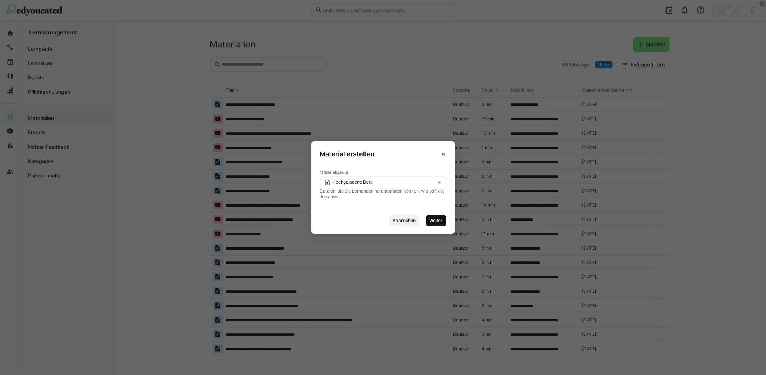
click at [439, 224] on span "Weiter" at bounding box center [436, 220] width 20 height 11
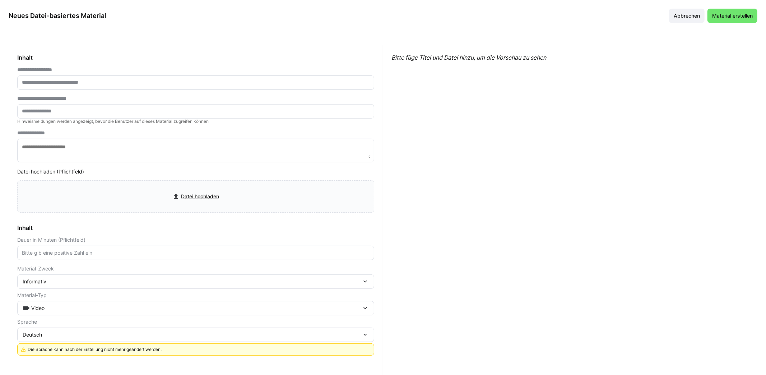
click at [154, 85] on input "text" at bounding box center [195, 82] width 349 height 6
paste input "**********"
click at [46, 82] on input "**********" at bounding box center [195, 82] width 349 height 6
type input "**********"
click at [182, 200] on input "file" at bounding box center [196, 197] width 356 height 32
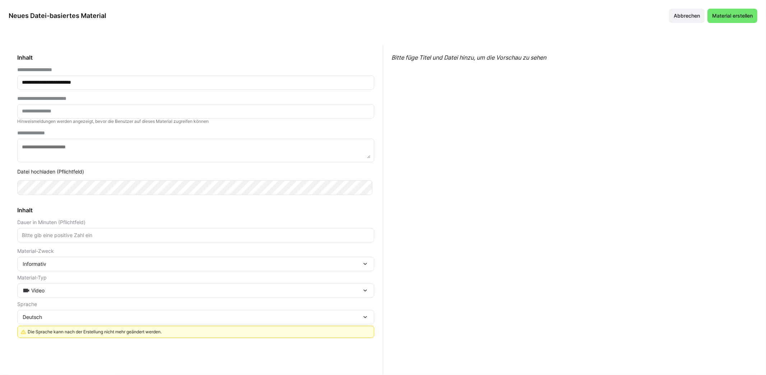
click at [93, 234] on input "number" at bounding box center [195, 235] width 349 height 6
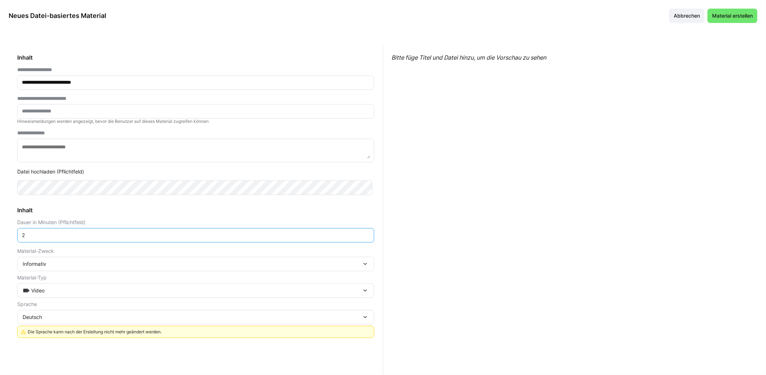
type input "2"
click at [226, 348] on div "**********" at bounding box center [196, 212] width 375 height 335
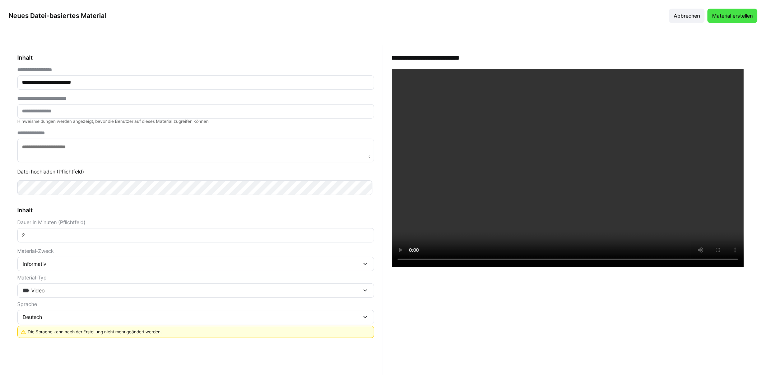
click at [725, 17] on span "Material erstellen" at bounding box center [732, 15] width 43 height 7
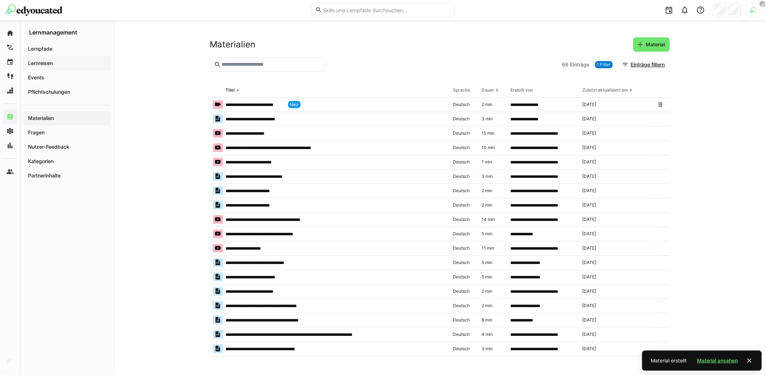
click at [0, 0] on app-navigation-label "Lernreisen" at bounding box center [0, 0] width 0 height 0
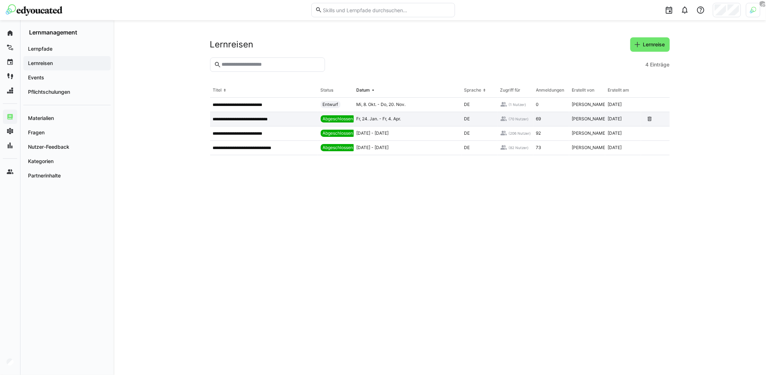
click at [281, 121] on p "**********" at bounding box center [248, 119] width 70 height 6
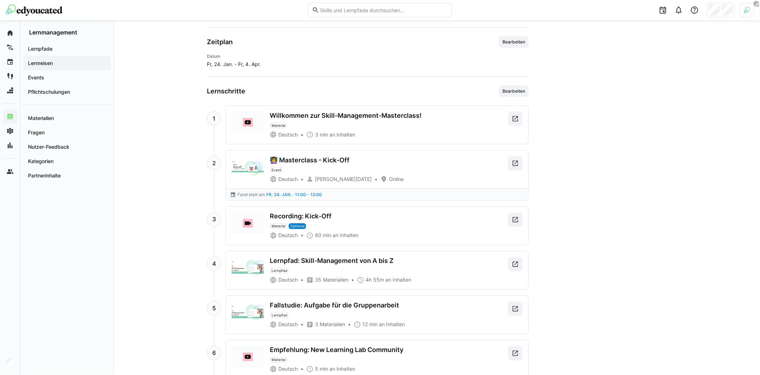
scroll to position [550, 0]
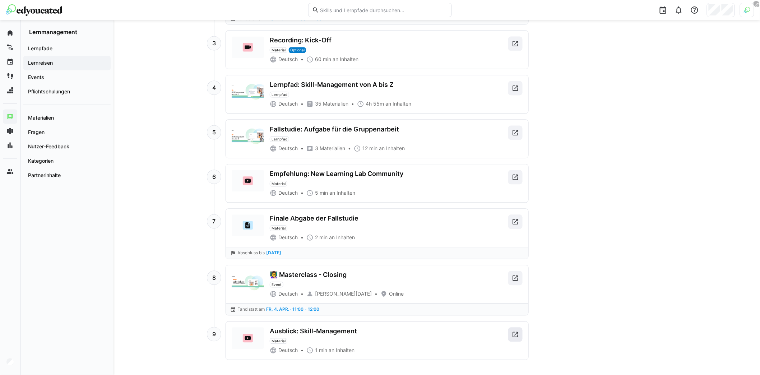
click at [515, 331] on eds-icon at bounding box center [515, 334] width 7 height 7
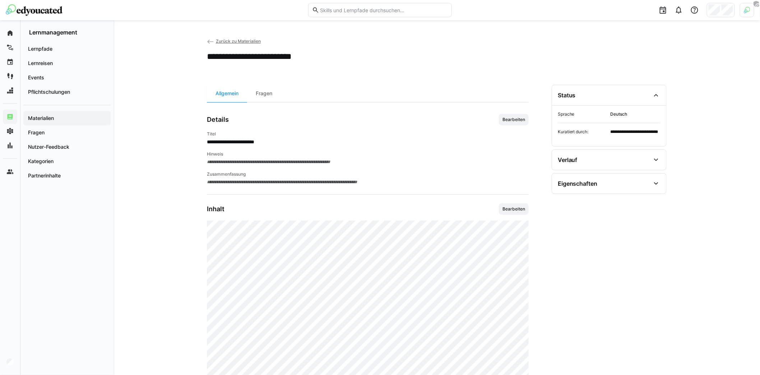
click at [209, 43] on eds-icon at bounding box center [210, 41] width 7 height 7
drag, startPoint x: 200, startPoint y: 175, endPoint x: 195, endPoint y: 172, distance: 5.2
click at [208, 39] on eds-icon at bounding box center [210, 41] width 7 height 7
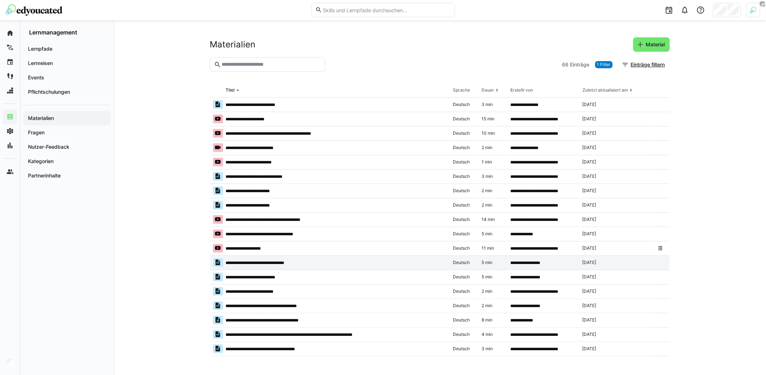
drag, startPoint x: 286, startPoint y: 259, endPoint x: 272, endPoint y: 256, distance: 14.5
drag, startPoint x: 275, startPoint y: 256, endPoint x: 261, endPoint y: 253, distance: 15.2
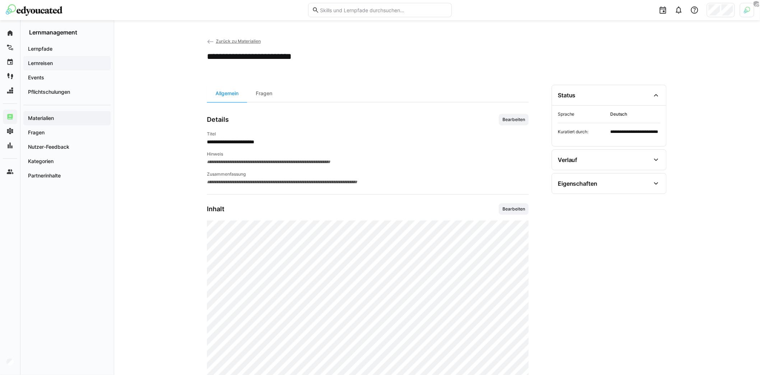
click at [60, 65] on span "Lernreisen" at bounding box center [67, 63] width 80 height 7
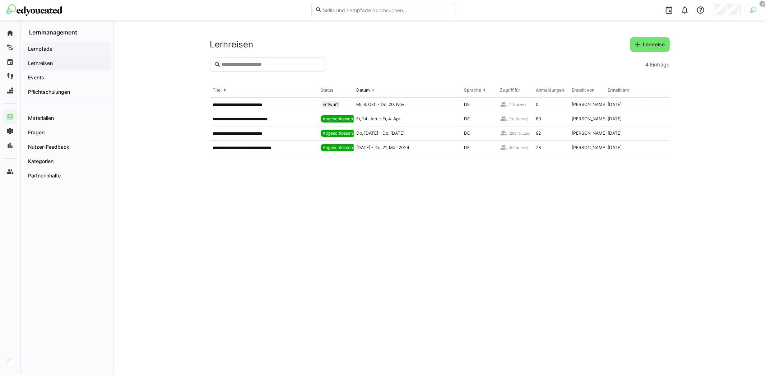
click at [61, 51] on span "Lernpfade" at bounding box center [67, 48] width 80 height 7
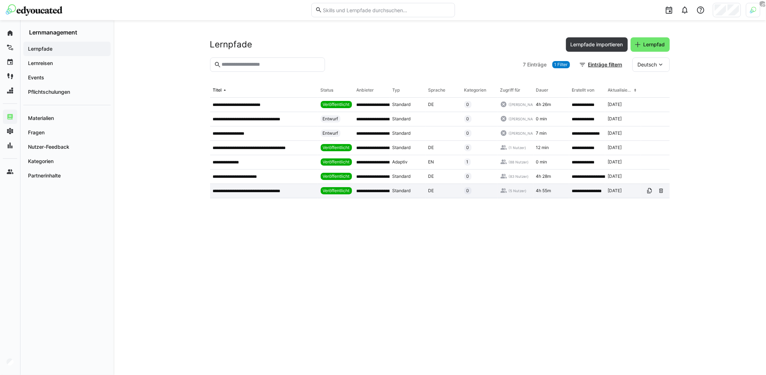
click at [271, 189] on p "**********" at bounding box center [254, 191] width 82 height 6
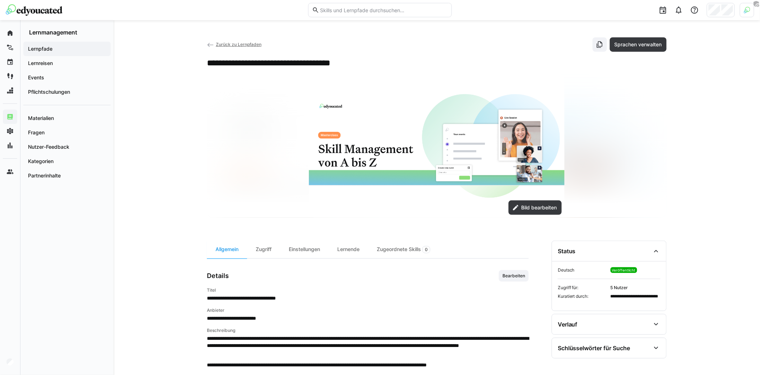
click at [60, 48] on span "Lernpfade" at bounding box center [67, 48] width 80 height 7
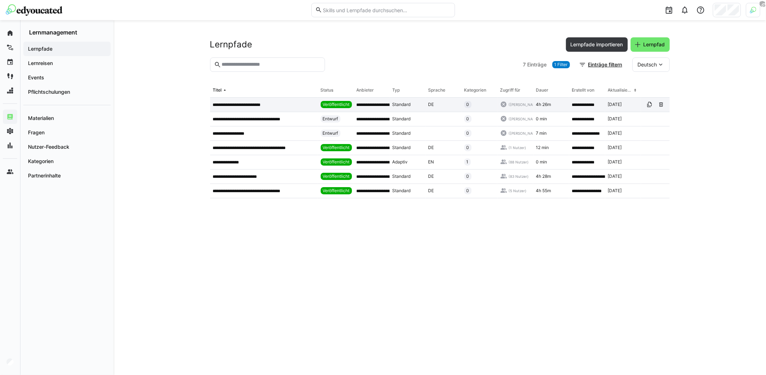
click at [263, 108] on div "**********" at bounding box center [264, 105] width 108 height 14
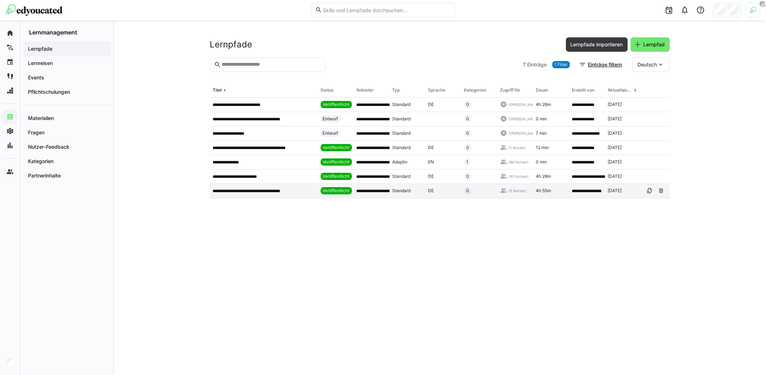
click at [276, 190] on p "**********" at bounding box center [254, 191] width 82 height 6
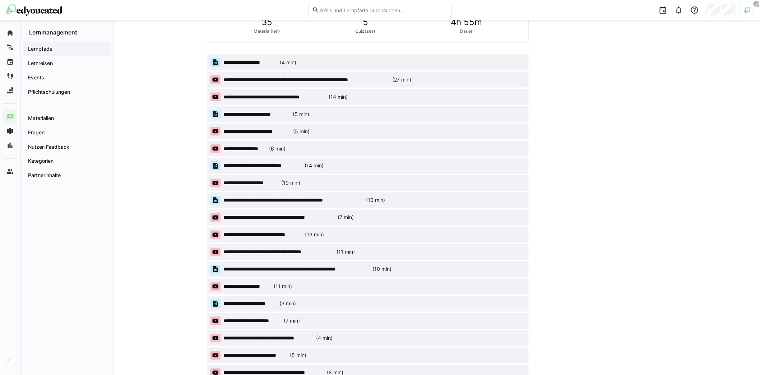
scroll to position [347, 0]
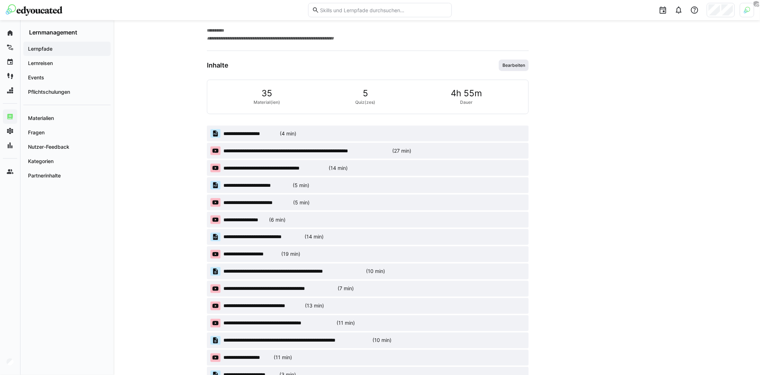
click at [505, 67] on span "Bearbeiten" at bounding box center [514, 65] width 30 height 11
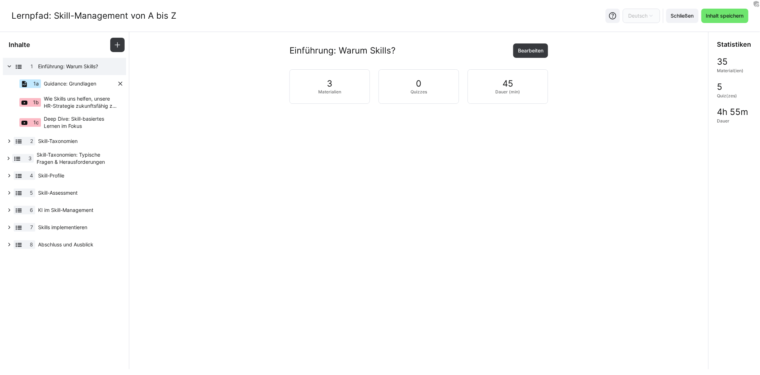
click at [95, 83] on span "Guidance: Grundlagen" at bounding box center [70, 83] width 52 height 7
click at [68, 244] on span "Abschluss und Ausblick" at bounding box center [77, 244] width 79 height 7
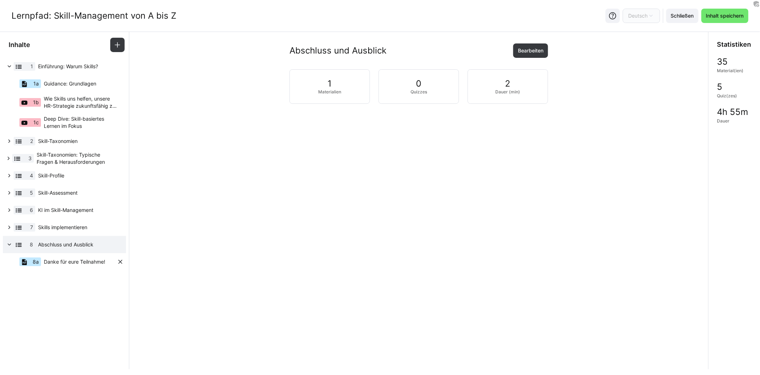
click at [72, 260] on span "Danke für eure Teilnahme!" at bounding box center [74, 261] width 61 height 7
click at [62, 253] on eds-icon at bounding box center [65, 253] width 6 height 6
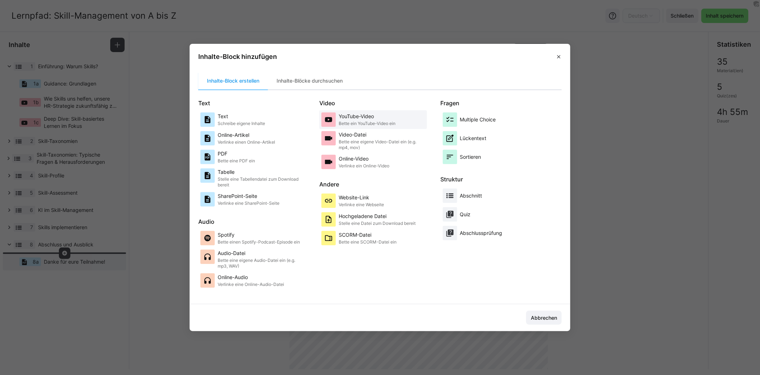
click at [363, 121] on p "Bette ein YouTube-Video ein" at bounding box center [367, 124] width 57 height 6
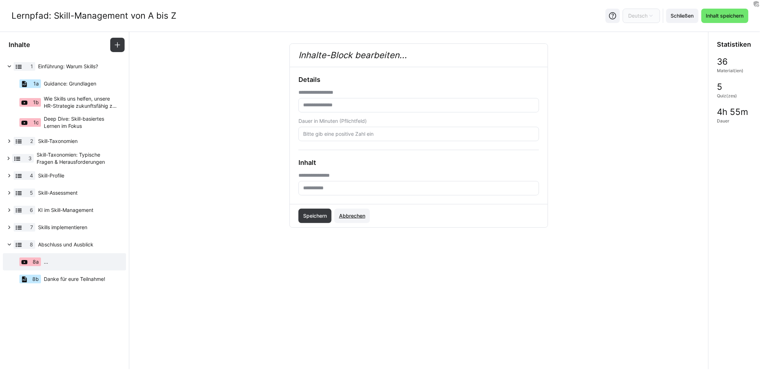
click at [357, 218] on span "Abbrechen" at bounding box center [352, 215] width 28 height 7
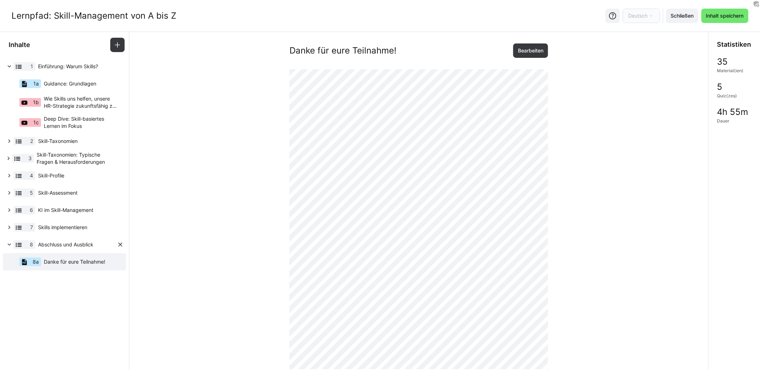
click at [68, 253] on div "8 Abschluss und Ausblick" at bounding box center [64, 244] width 123 height 17
click at [65, 255] on eds-icon at bounding box center [65, 253] width 6 height 6
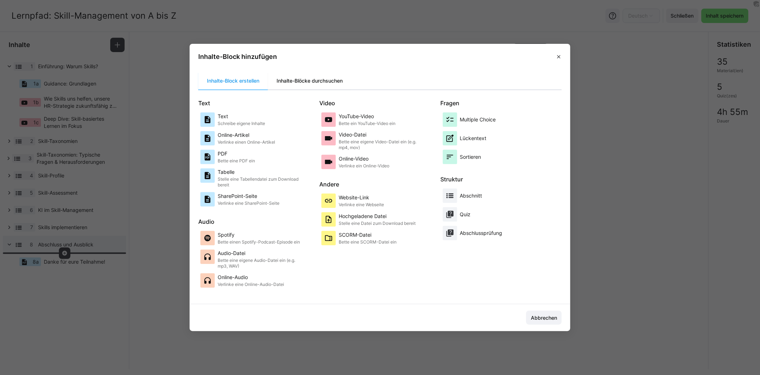
drag, startPoint x: 351, startPoint y: 140, endPoint x: 316, endPoint y: 87, distance: 63.8
click at [317, 88] on div "Inhalte-Block erstellen Inhalte-Blöcke durchsuchen Text Text Schreibe eigene In…" at bounding box center [379, 185] width 363 height 226
click at [311, 82] on div "Inhalte-Blöcke durchsuchen" at bounding box center [309, 80] width 83 height 17
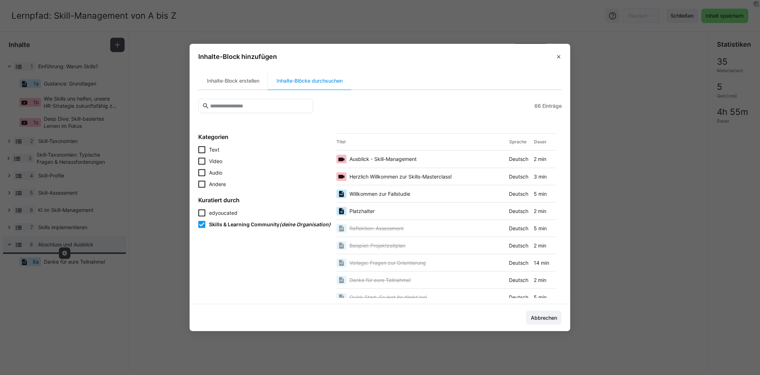
click at [395, 157] on span "Ausblick - Skill-Management" at bounding box center [382, 159] width 67 height 7
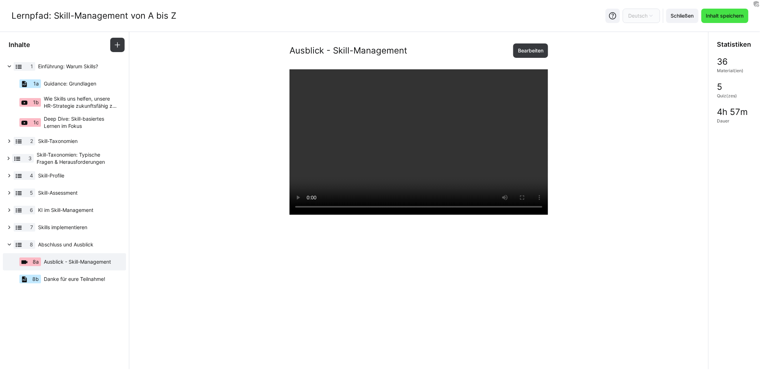
click at [723, 18] on span "Inhalt speichern" at bounding box center [725, 15] width 40 height 7
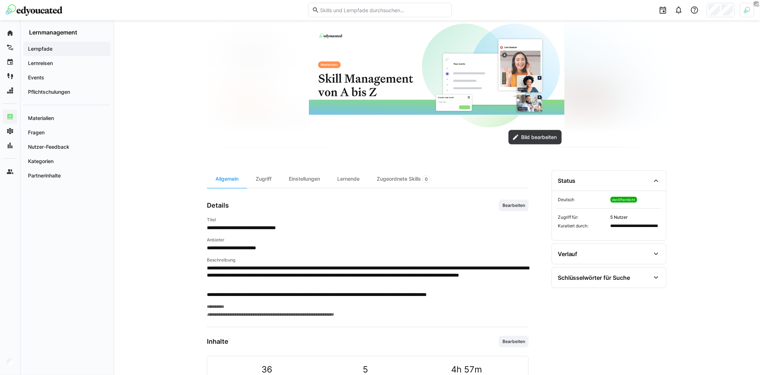
scroll to position [35, 0]
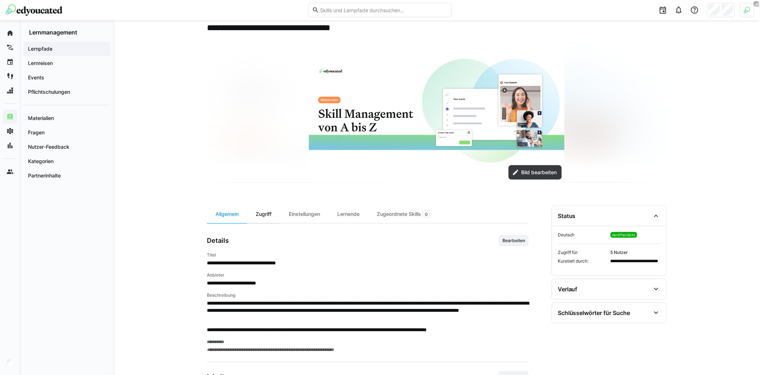
click at [266, 219] on div "Zugriff" at bounding box center [263, 214] width 33 height 18
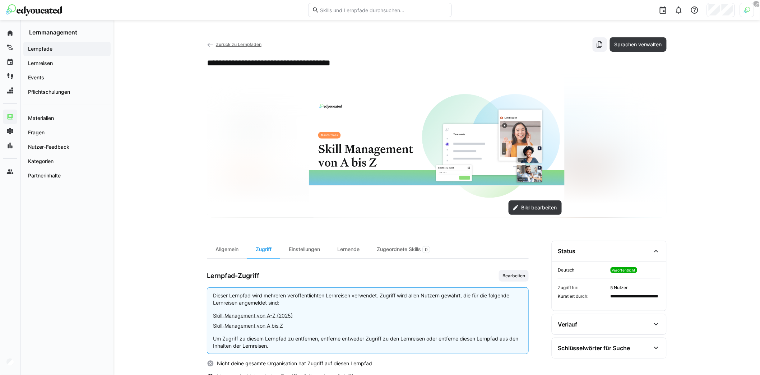
click at [210, 46] on eds-icon at bounding box center [210, 44] width 7 height 7
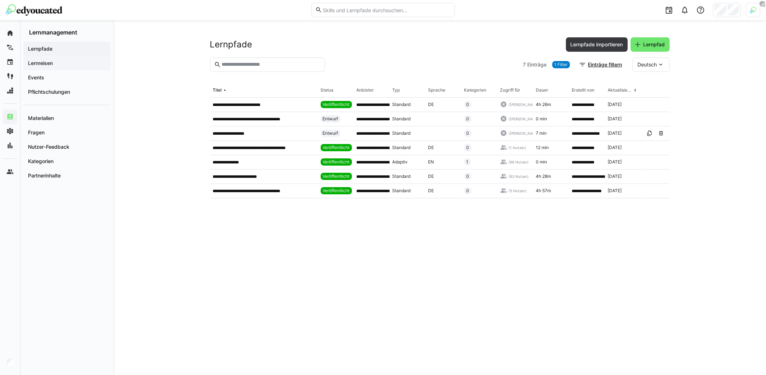
click at [65, 64] on span "Lernreisen" at bounding box center [67, 63] width 80 height 7
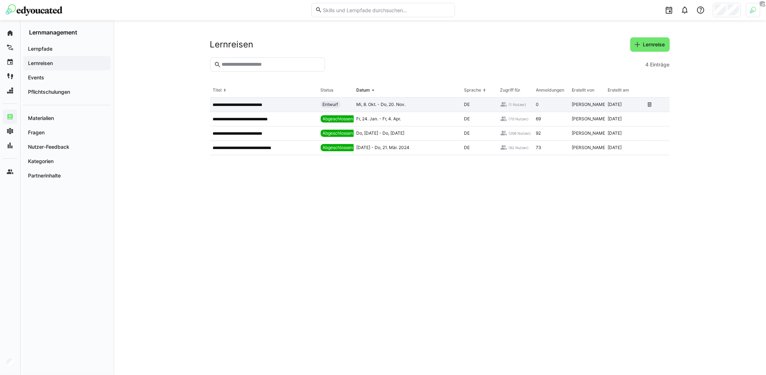
click at [285, 107] on app-table-first-column "**********" at bounding box center [264, 105] width 102 height 6
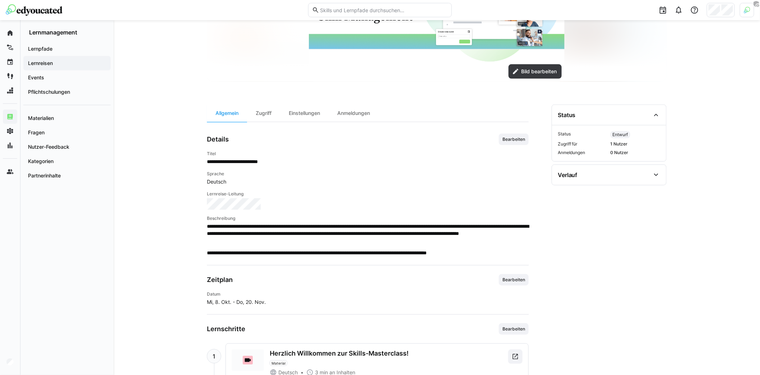
scroll to position [168, 0]
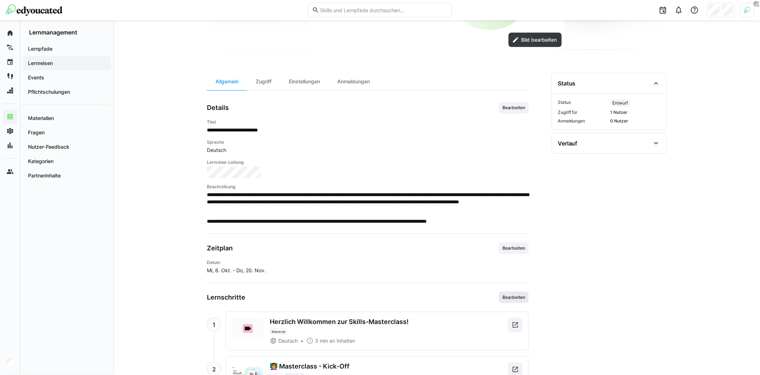
click at [520, 292] on span "Bearbeiten" at bounding box center [514, 297] width 30 height 11
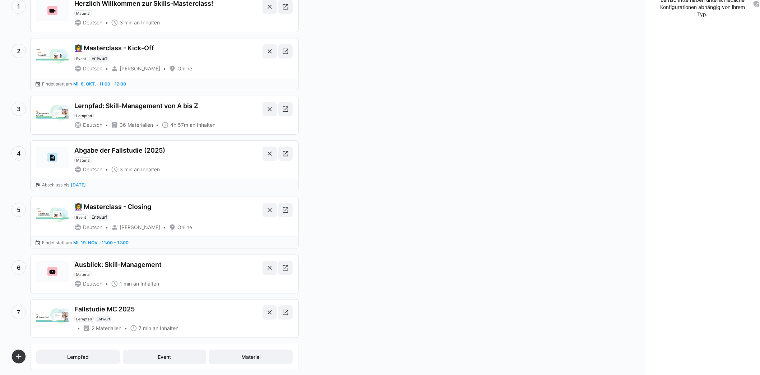
scroll to position [135, 0]
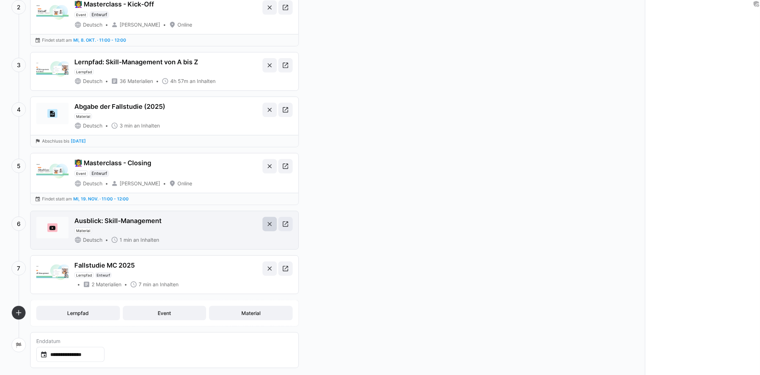
click at [272, 221] on eds-icon at bounding box center [269, 224] width 7 height 7
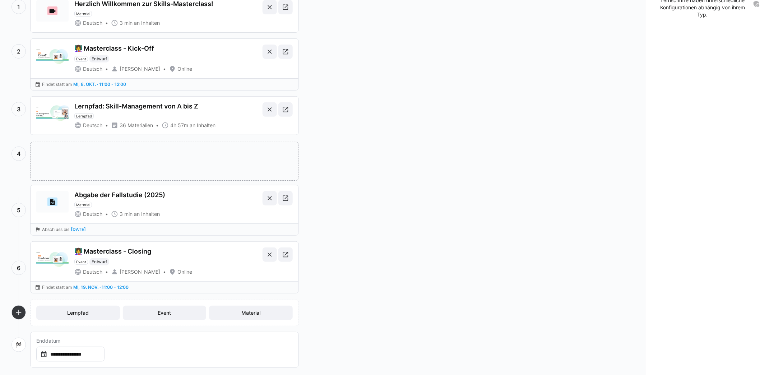
drag, startPoint x: 154, startPoint y: 271, endPoint x: 177, endPoint y: 164, distance: 109.3
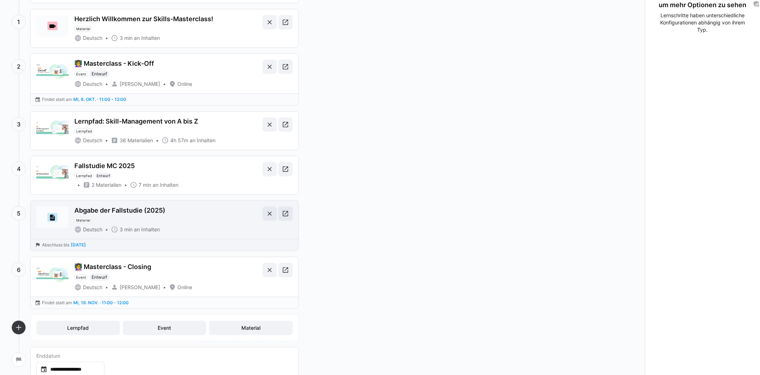
scroll to position [41, 0]
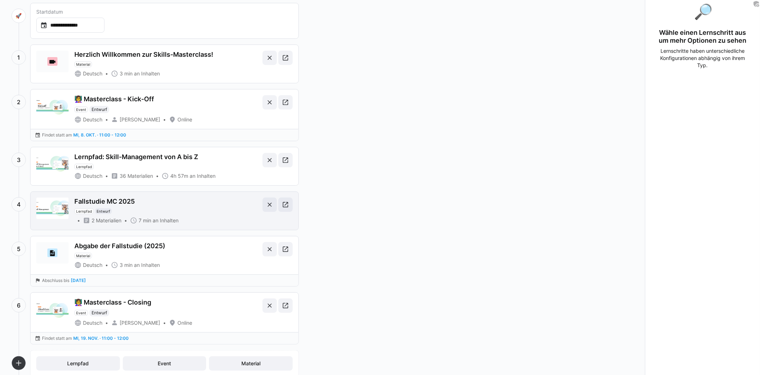
click at [205, 207] on div "Fallstudie MC 2025 Lernpfad Entwurf" at bounding box center [166, 206] width 185 height 17
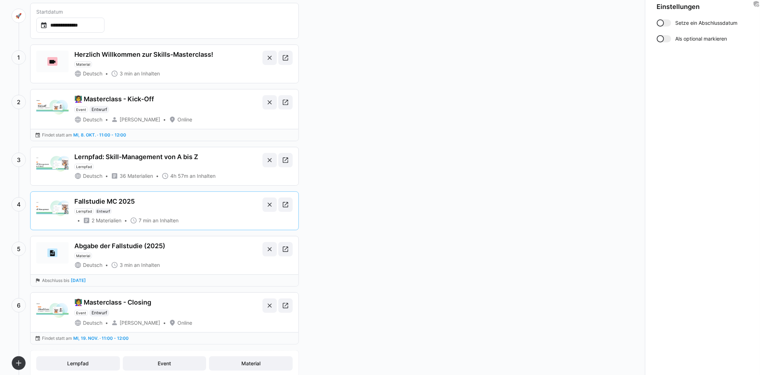
click at [663, 25] on div at bounding box center [664, 22] width 14 height 7
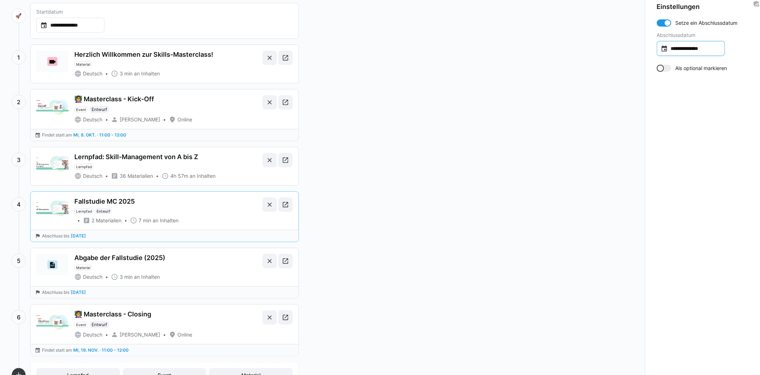
click at [690, 52] on div "**********" at bounding box center [691, 48] width 68 height 15
click at [719, 72] on span "Next month" at bounding box center [723, 70] width 14 height 14
click at [670, 142] on span "19" at bounding box center [664, 143] width 13 height 13
type input "**********"
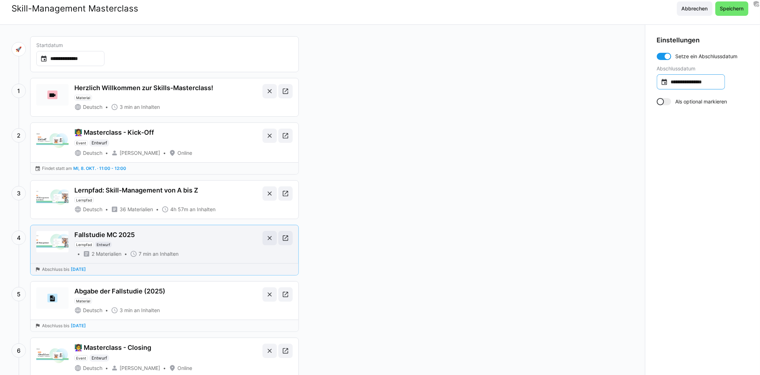
scroll to position [0, 0]
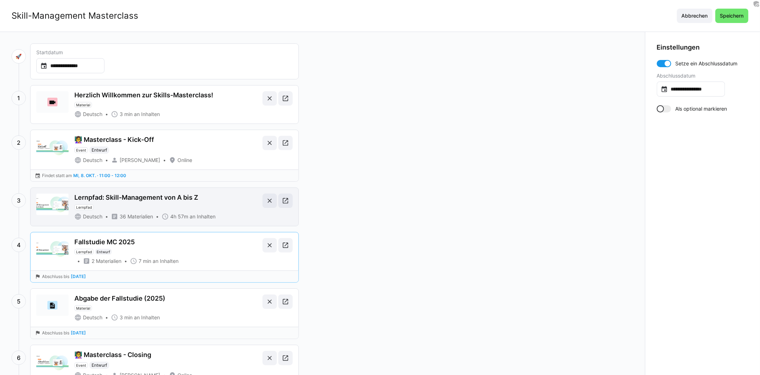
click at [217, 200] on div "Lernpfad: Skill-Management von A bis Z Lernpfad" at bounding box center [166, 202] width 185 height 17
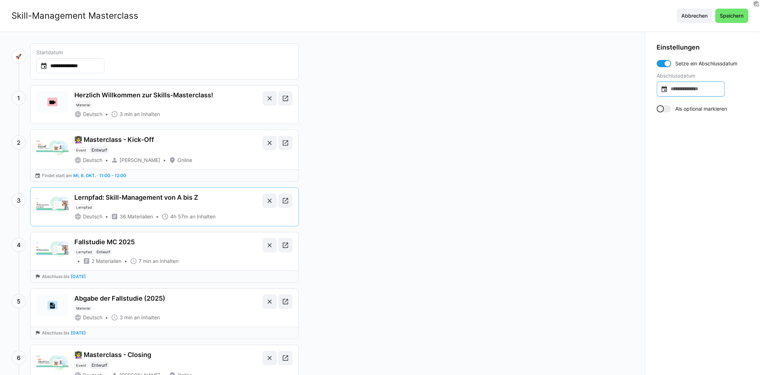
click at [690, 90] on input at bounding box center [694, 88] width 53 height 7
click at [722, 110] on span "Next month" at bounding box center [723, 111] width 14 height 14
click at [668, 186] on span "19" at bounding box center [664, 184] width 13 height 13
type input "**********"
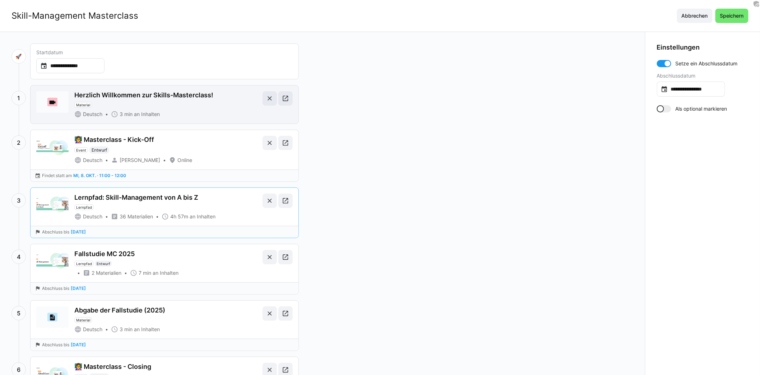
click at [162, 99] on div "Herzlich Willkommen zur Skills-Masterclass! Material" at bounding box center [166, 99] width 185 height 17
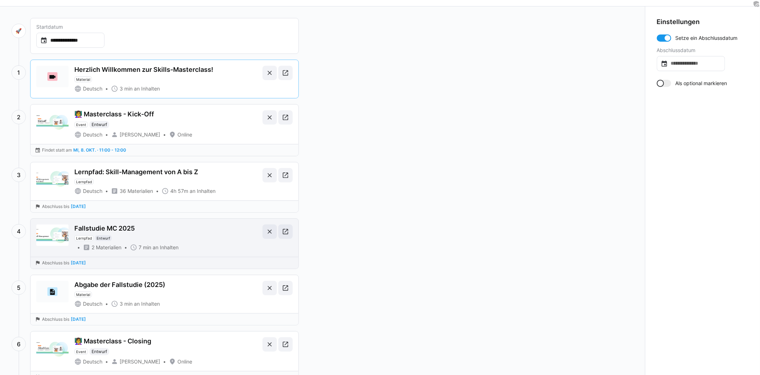
scroll to position [25, 0]
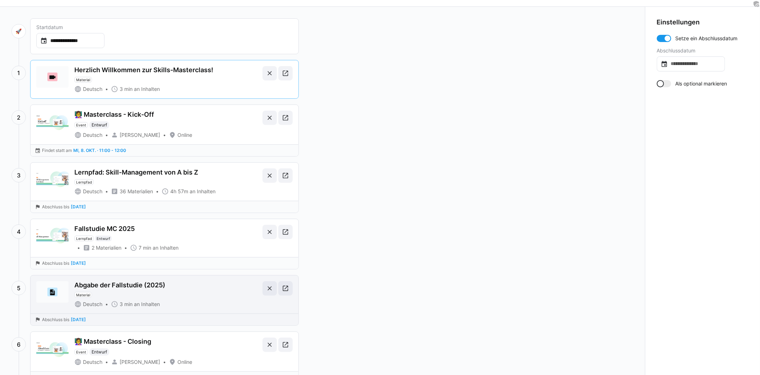
click at [181, 289] on div "Abgabe der Fallstudie (2025) Material" at bounding box center [166, 289] width 185 height 17
type input "**********"
click at [288, 285] on eds-icon at bounding box center [285, 288] width 7 height 7
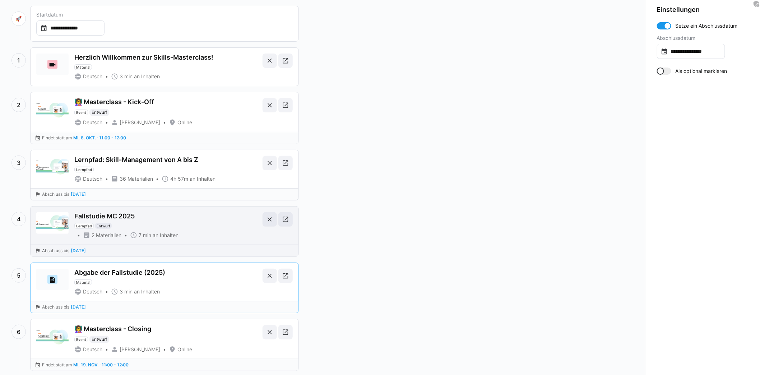
scroll to position [0, 0]
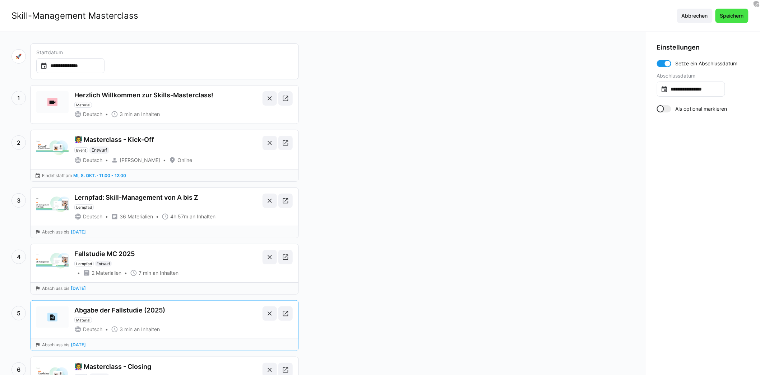
click at [738, 15] on span "Speichern" at bounding box center [732, 15] width 26 height 7
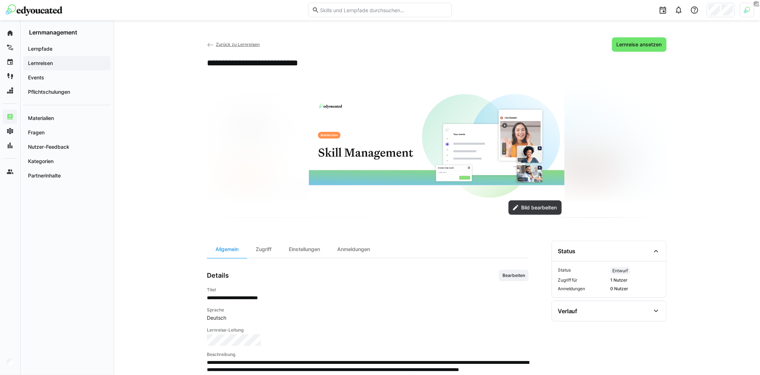
click at [263, 105] on div at bounding box center [437, 146] width 460 height 144
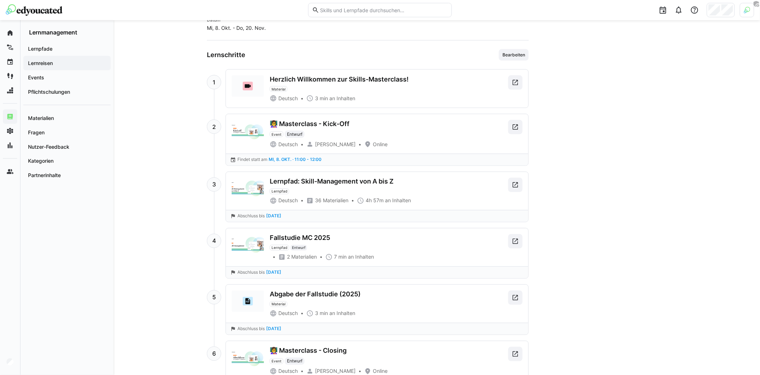
scroll to position [444, 0]
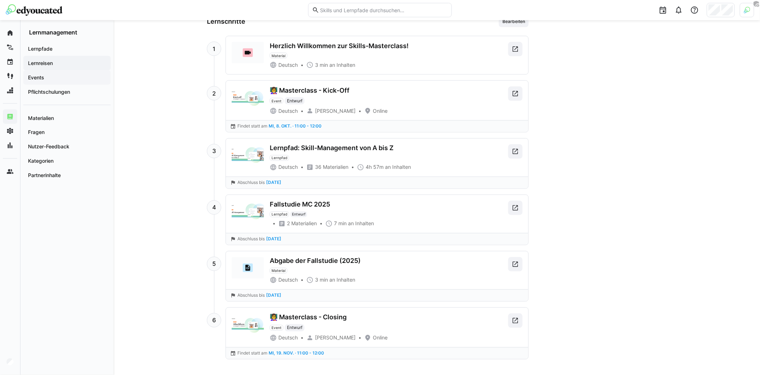
click at [58, 75] on span "Events" at bounding box center [67, 77] width 80 height 7
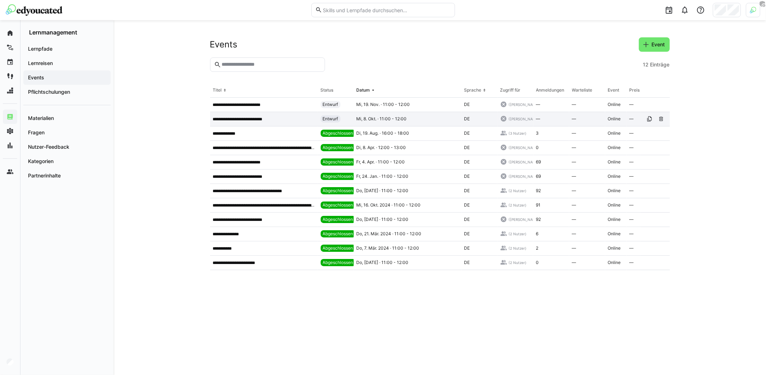
click at [253, 119] on p "**********" at bounding box center [239, 119] width 52 height 6
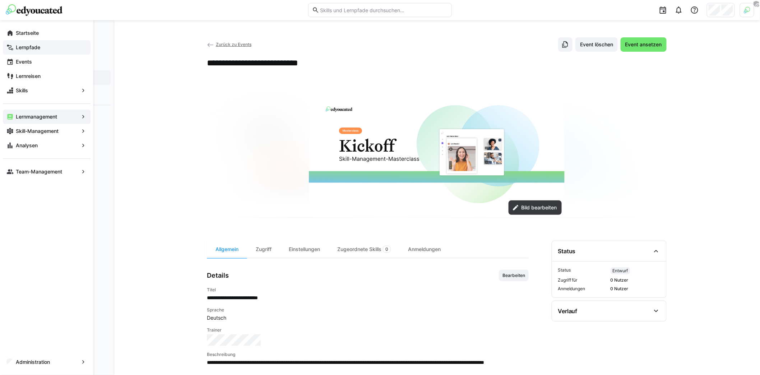
click at [0, 0] on app-navigation-label "Lernpfade" at bounding box center [0, 0] width 0 height 0
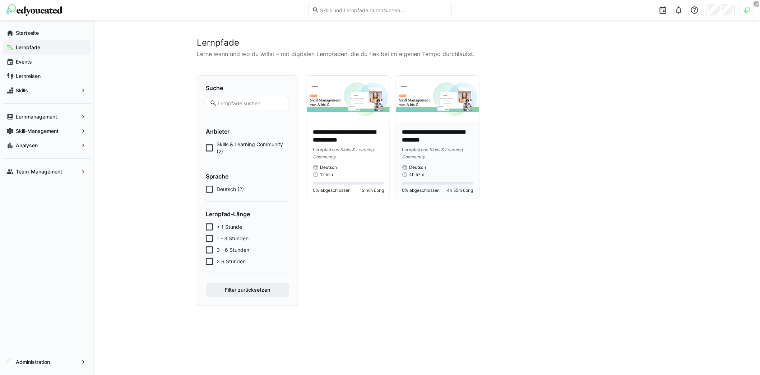
click at [436, 136] on p "**********" at bounding box center [437, 136] width 71 height 17
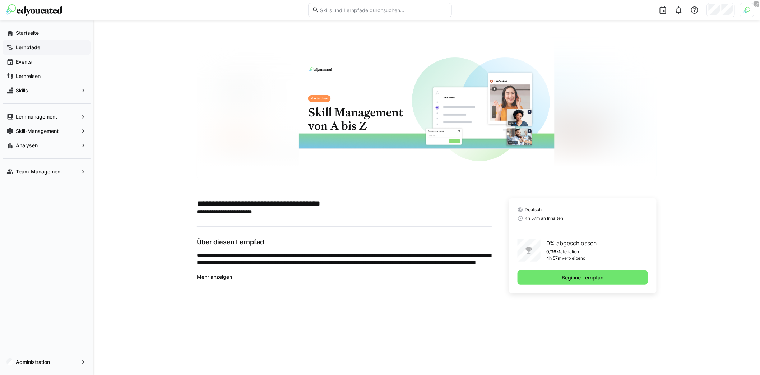
click at [602, 284] on div "Deutsch 4h 57m an Inhalten 0% abgeschlossen 0/36 Materialien 4h 57m verbleibend…" at bounding box center [583, 245] width 148 height 95
click at [599, 279] on span "Beginne Lernpfad" at bounding box center [583, 277] width 44 height 7
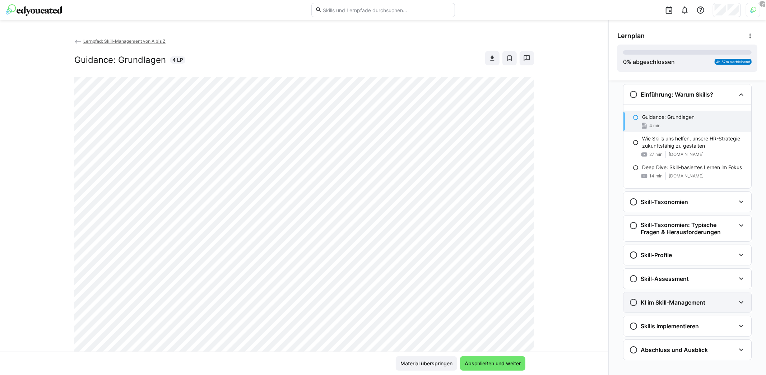
scroll to position [13, 0]
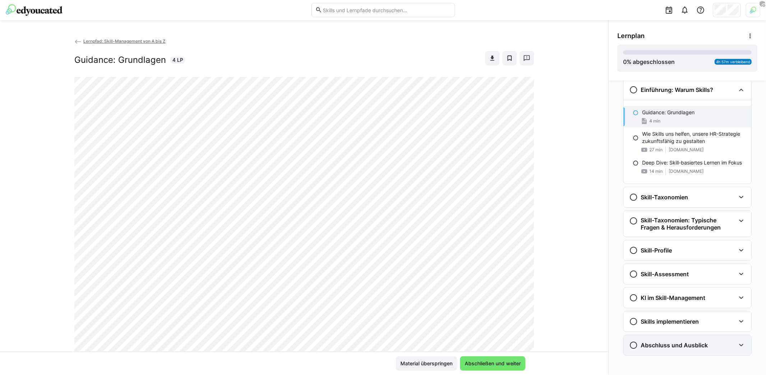
click at [694, 338] on div "Abschluss und Ausblick" at bounding box center [688, 345] width 128 height 20
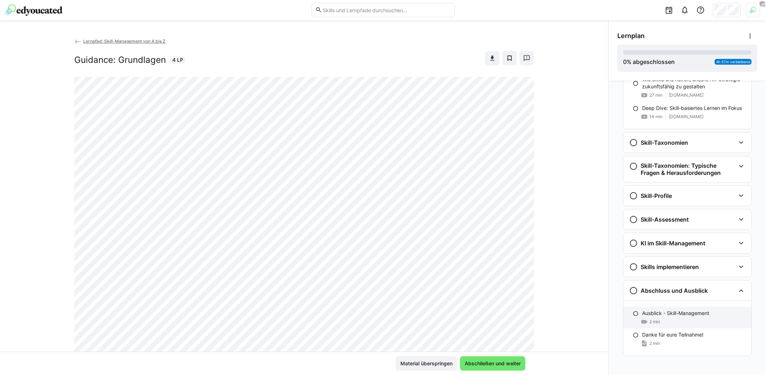
scroll to position [68, 0]
click at [681, 318] on div "2 min" at bounding box center [693, 321] width 103 height 7
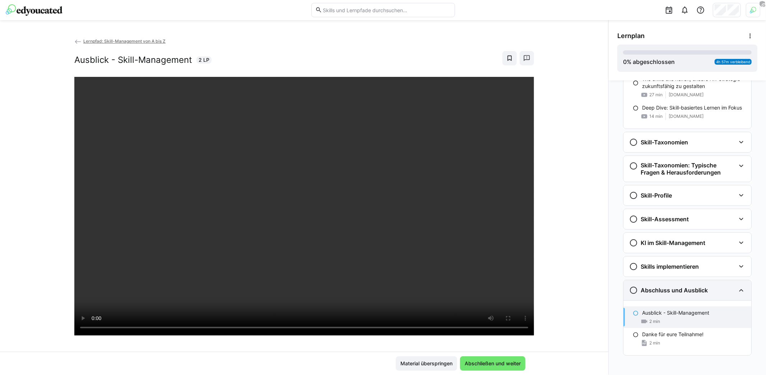
click at [694, 288] on h3 "Abschluss und Ausblick" at bounding box center [674, 290] width 67 height 7
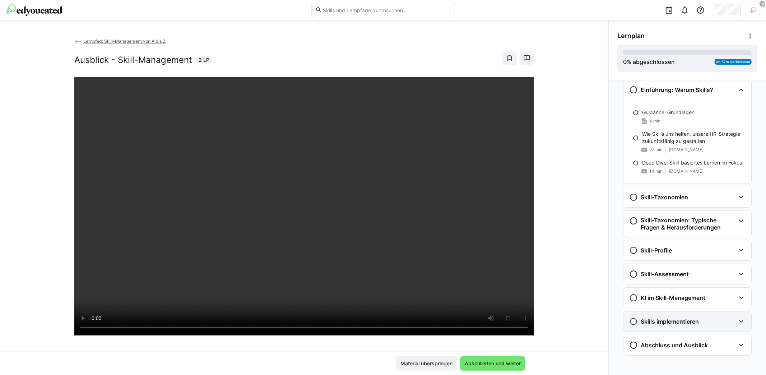
click at [689, 318] on h3 "Skills implementieren" at bounding box center [670, 321] width 58 height 7
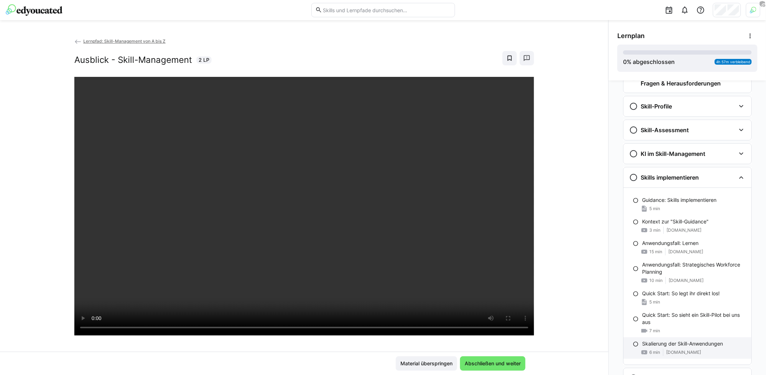
scroll to position [189, 0]
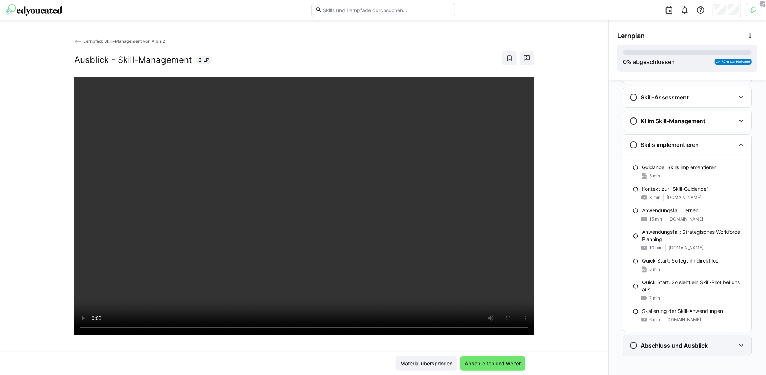
click at [690, 342] on h3 "Abschluss und Ausblick" at bounding box center [674, 345] width 67 height 7
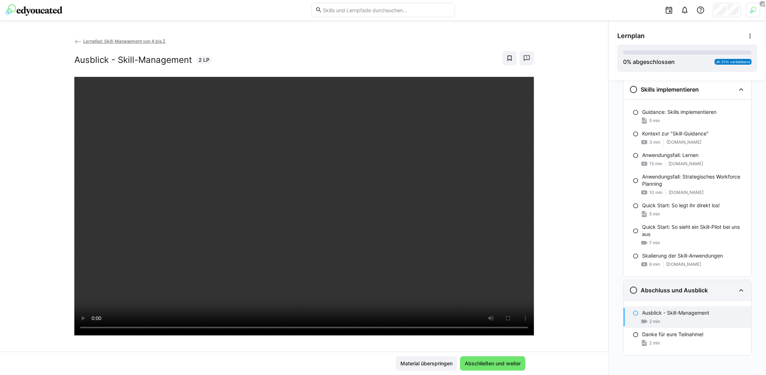
click at [682, 288] on h3 "Abschluss und Ausblick" at bounding box center [674, 290] width 67 height 7
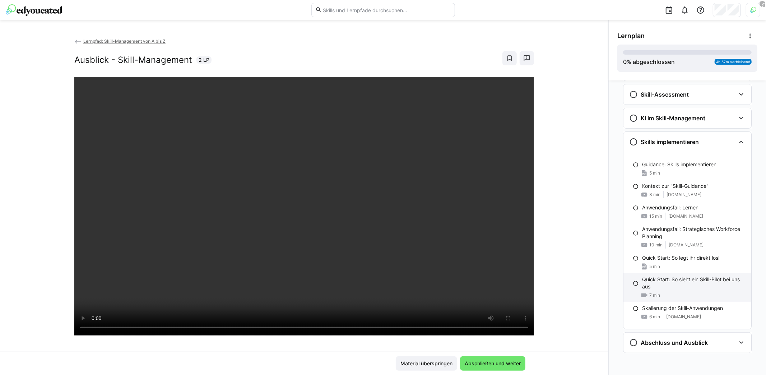
scroll to position [190, 0]
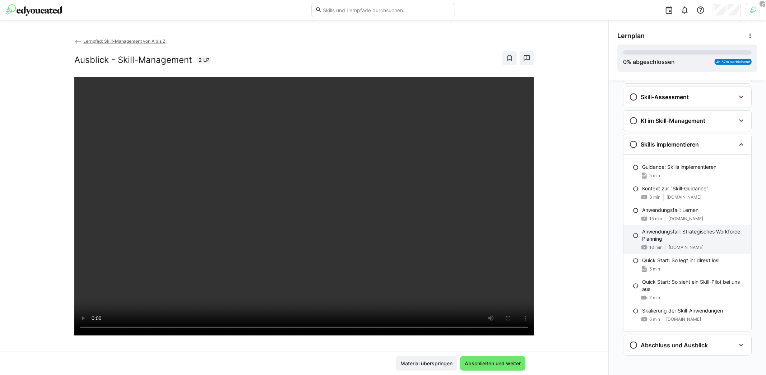
click at [672, 240] on div "Anwendungsfall: Strategisches Workforce Planning 10 min youtu.be" at bounding box center [688, 239] width 128 height 29
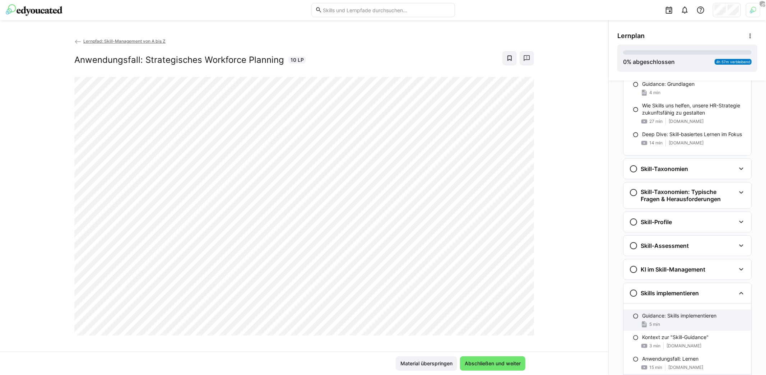
scroll to position [75, 0]
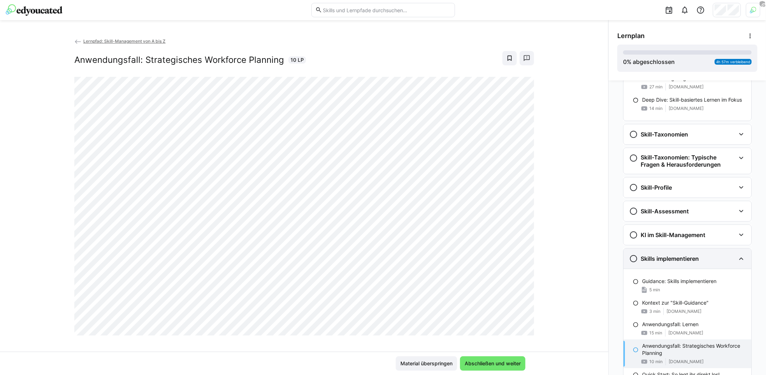
click at [703, 262] on div "Skills implementieren" at bounding box center [688, 259] width 128 height 20
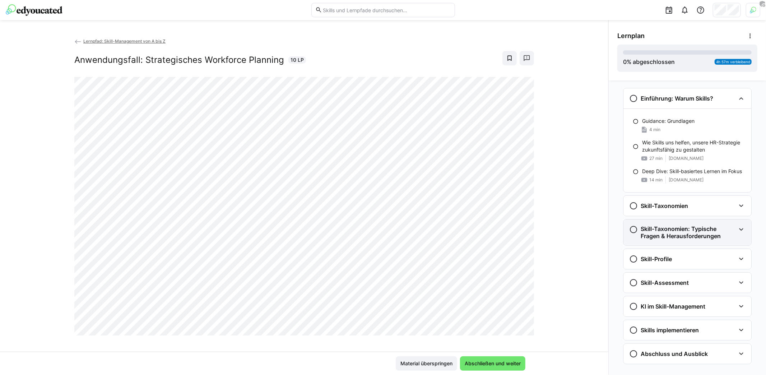
scroll to position [0, 0]
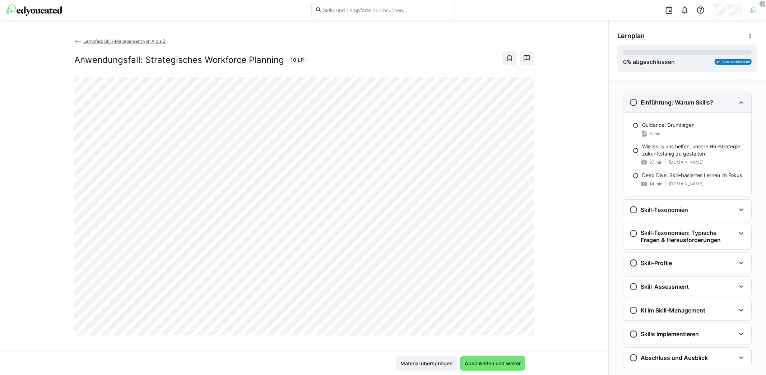
click at [716, 101] on div "Einführung: Warum Skills?" at bounding box center [682, 102] width 106 height 9
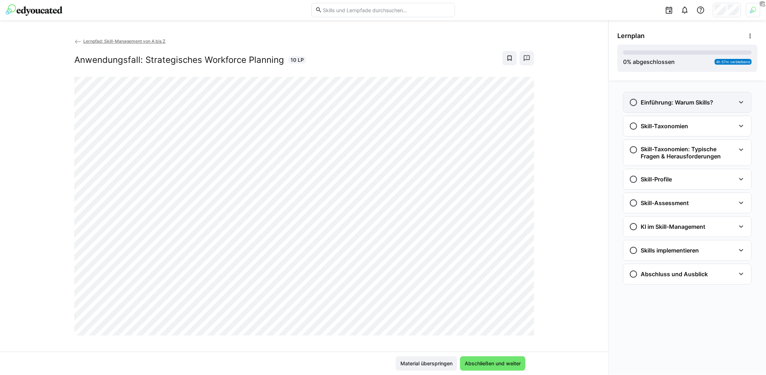
click at [716, 101] on div "Einführung: Warum Skills?" at bounding box center [682, 102] width 106 height 9
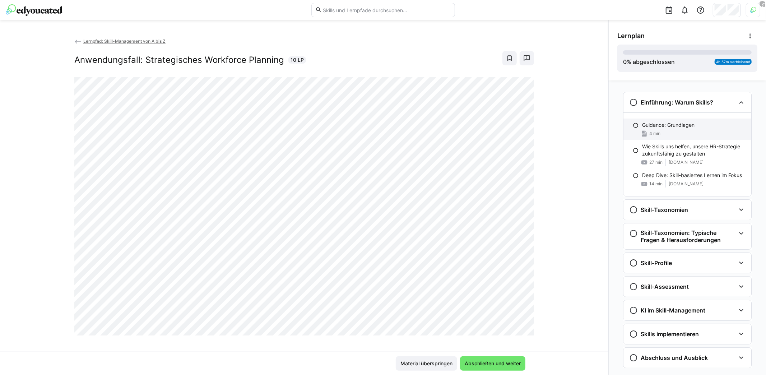
click at [676, 124] on p "Guidance: Grundlagen" at bounding box center [668, 124] width 52 height 7
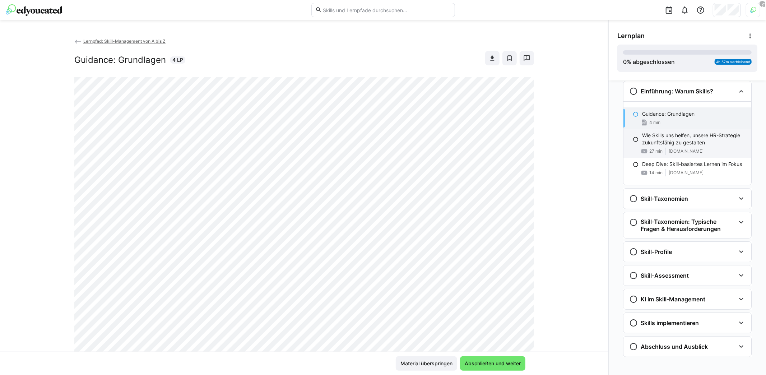
scroll to position [11, 0]
click at [680, 143] on p "Wie Skills uns helfen, unsere HR-Strategie zukunftsfähig zu gestalten" at bounding box center [693, 138] width 103 height 14
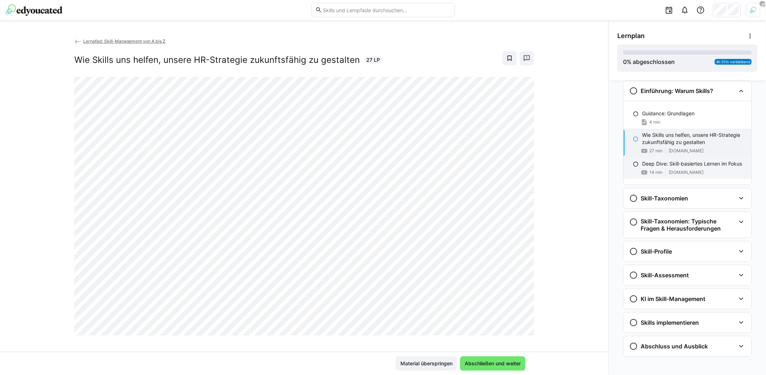
click at [680, 160] on p "Deep Dive: Skill-basiertes Lernen im Fokus" at bounding box center [692, 163] width 100 height 7
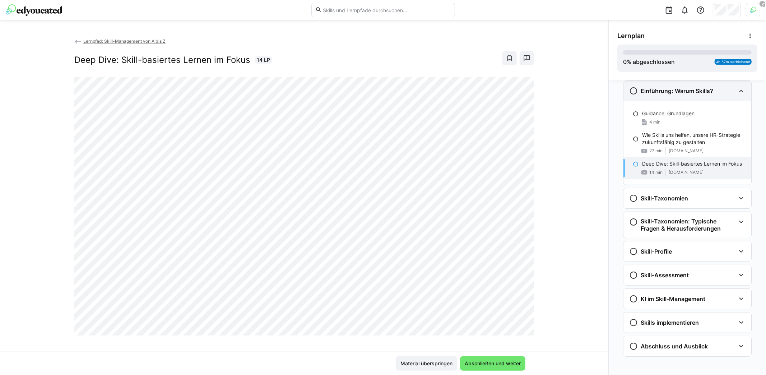
click at [731, 92] on div "Einführung: Warum Skills?" at bounding box center [682, 91] width 106 height 9
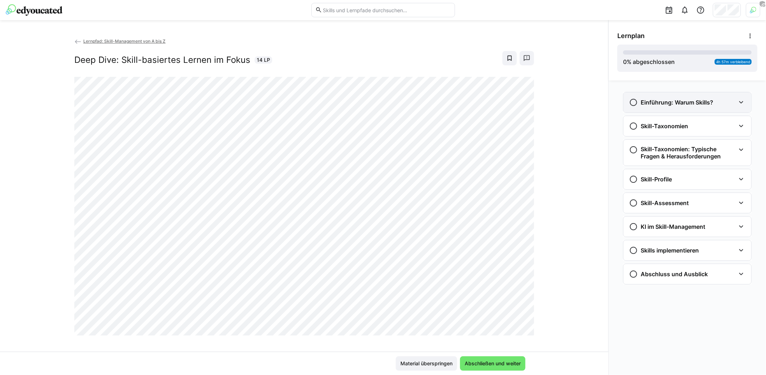
scroll to position [0, 0]
click at [708, 124] on div "Skill-Taxonomien" at bounding box center [682, 126] width 106 height 9
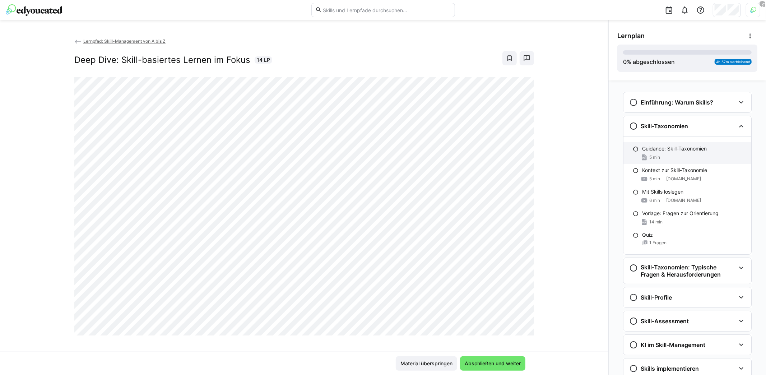
click at [684, 148] on p "Guidance: Skill-Taxonomien" at bounding box center [674, 148] width 65 height 7
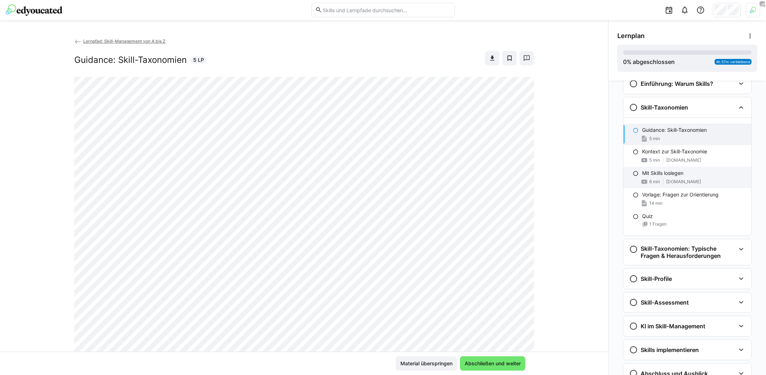
scroll to position [35, 0]
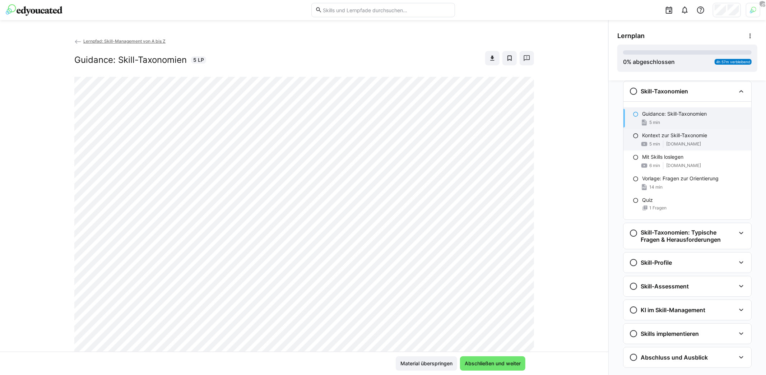
click at [682, 147] on div "Kontext zur Skill-Taxonomie 5 min youtu.be" at bounding box center [688, 140] width 128 height 22
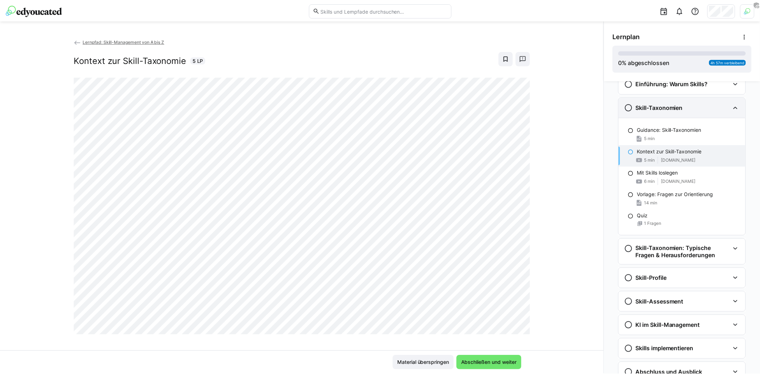
scroll to position [0, 0]
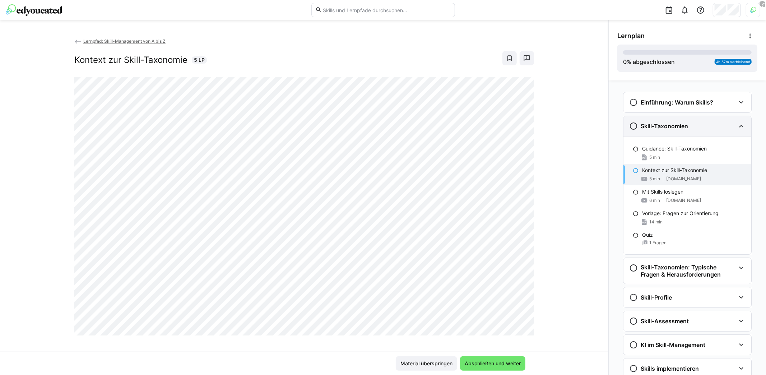
click at [733, 130] on div "Skill-Taxonomien" at bounding box center [688, 126] width 128 height 20
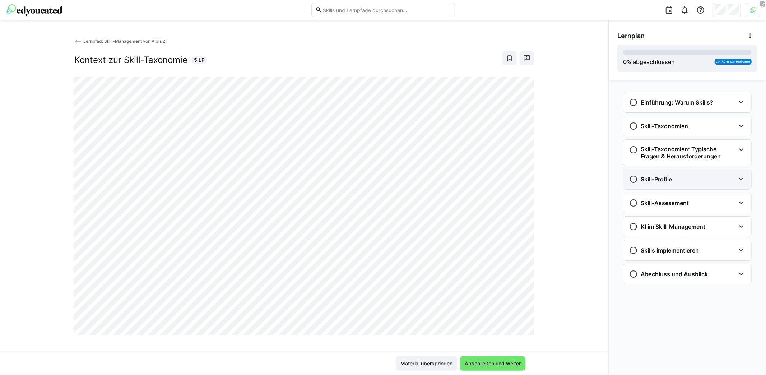
click at [715, 178] on div "Skill-Profile" at bounding box center [682, 179] width 106 height 9
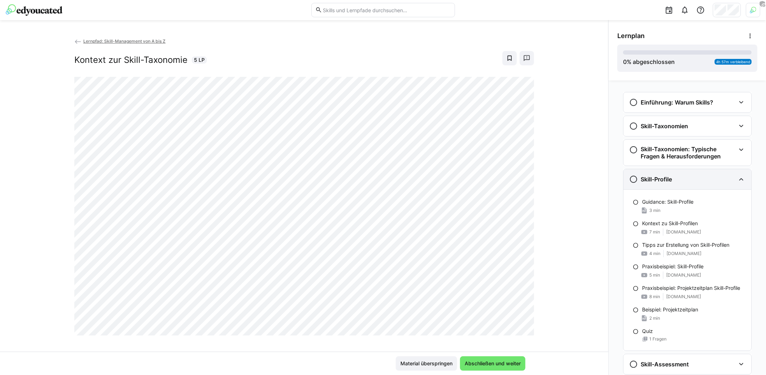
click at [715, 178] on div "Skill-Profile" at bounding box center [682, 179] width 106 height 9
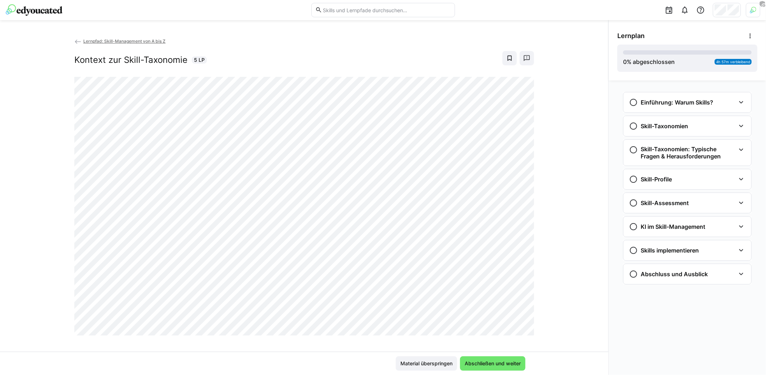
click at [46, 15] on img at bounding box center [34, 9] width 57 height 11
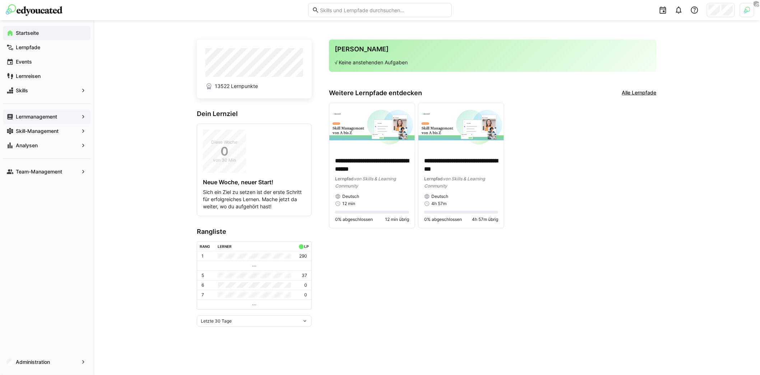
click at [0, 0] on app-navigation-label "Lernmanagement" at bounding box center [0, 0] width 0 height 0
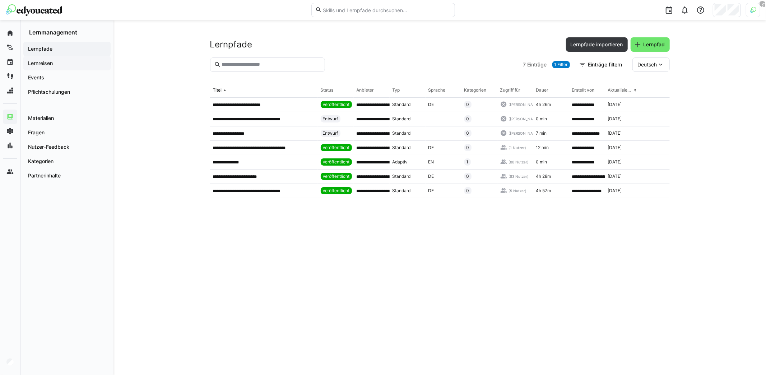
click at [59, 66] on span "Lernreisen" at bounding box center [67, 63] width 80 height 7
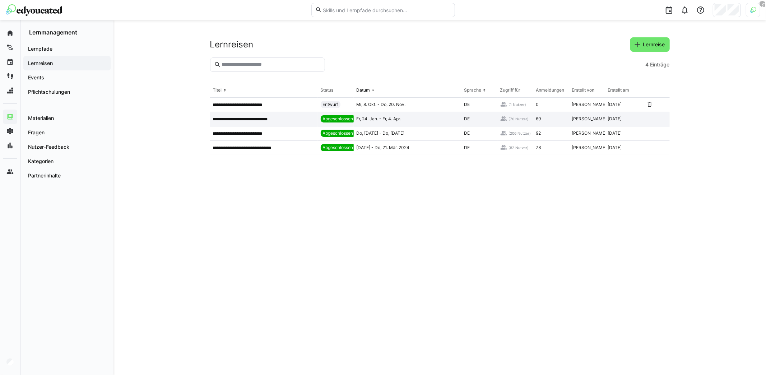
click at [269, 112] on div "**********" at bounding box center [264, 119] width 108 height 14
click at [268, 105] on p "**********" at bounding box center [245, 105] width 64 height 6
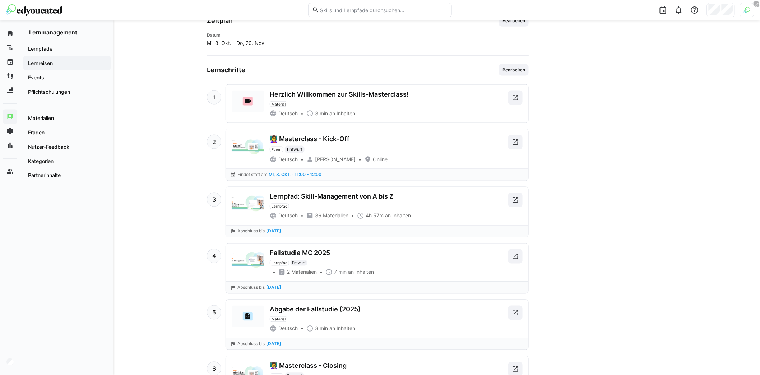
scroll to position [395, 0]
click at [66, 50] on span "Lernpfade" at bounding box center [67, 48] width 80 height 7
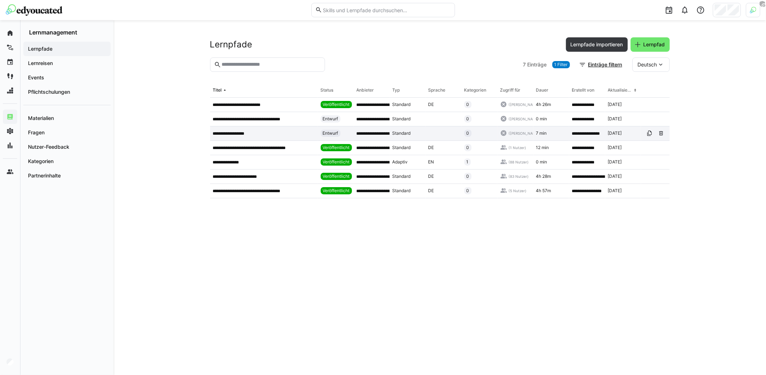
click at [275, 134] on app-table-first-column "**********" at bounding box center [264, 134] width 102 height 6
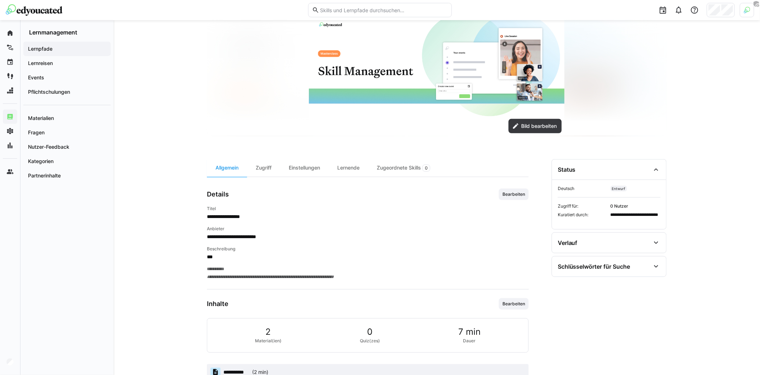
scroll to position [119, 0]
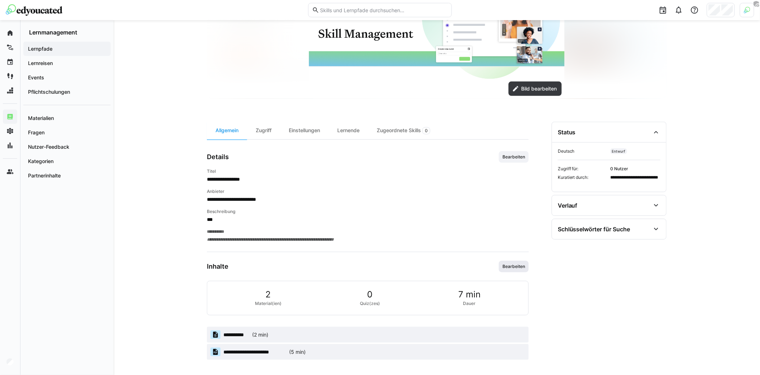
click at [504, 264] on span "Bearbeiten" at bounding box center [514, 267] width 24 height 6
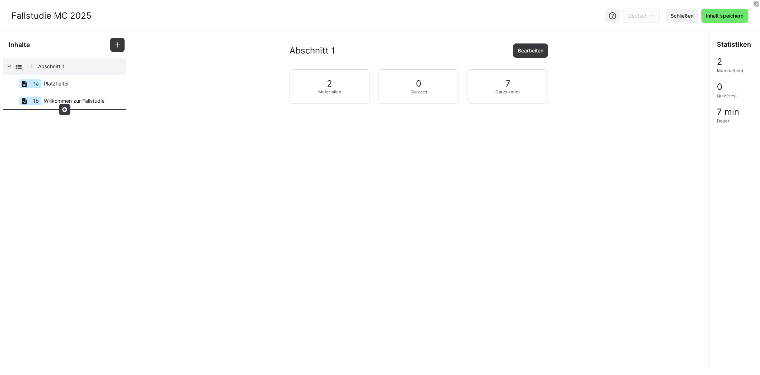
click at [67, 114] on div at bounding box center [64, 109] width 11 height 11
click at [83, 84] on div "1a Platzhalter" at bounding box center [61, 83] width 112 height 17
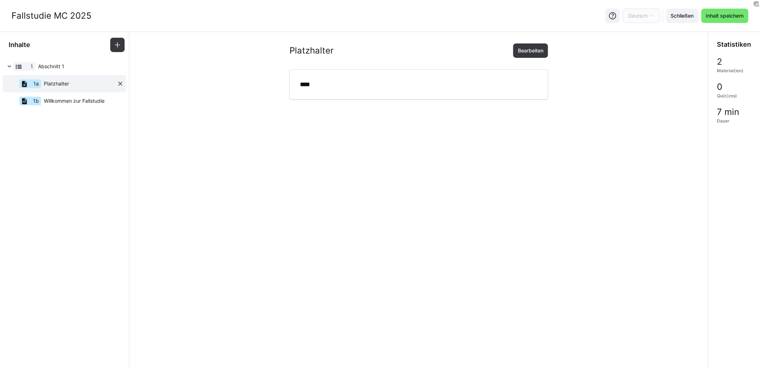
click at [120, 83] on eds-icon at bounding box center [120, 83] width 7 height 7
click at [534, 52] on span "Bearbeiten" at bounding box center [531, 50] width 28 height 7
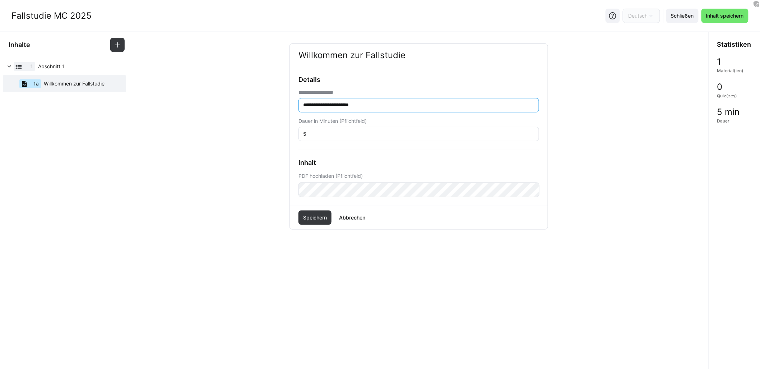
click at [380, 105] on input "**********" at bounding box center [418, 105] width 233 height 6
type input "**********"
click at [327, 218] on span "Speichern" at bounding box center [315, 217] width 26 height 7
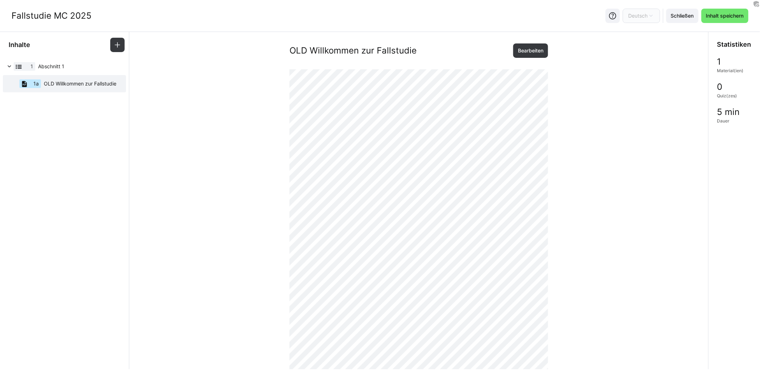
scroll to position [166, 0]
click at [63, 95] on eds-icon at bounding box center [65, 92] width 6 height 6
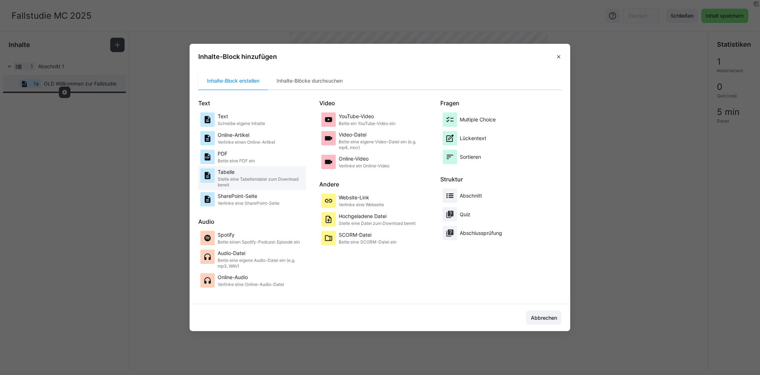
click at [258, 180] on p "Stelle eine Tabellendatei zum Download bereit" at bounding box center [261, 181] width 86 height 11
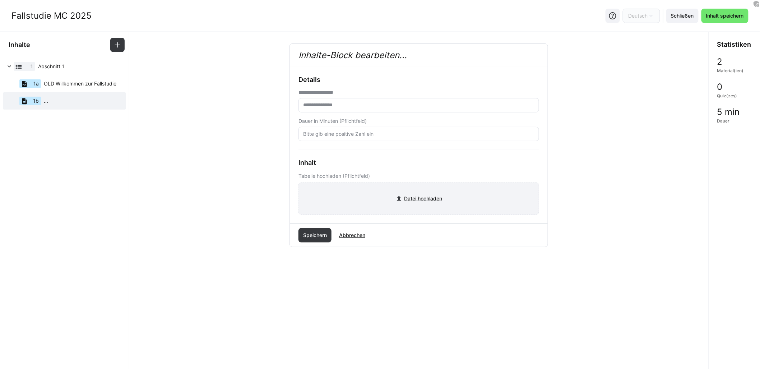
click at [426, 200] on input "file" at bounding box center [419, 199] width 240 height 32
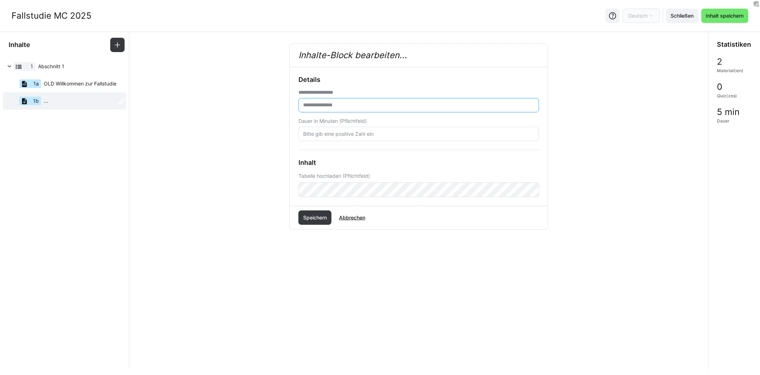
click at [345, 105] on input "text" at bounding box center [418, 105] width 233 height 6
type input "**********"
drag, startPoint x: 328, startPoint y: 131, endPoint x: 280, endPoint y: 128, distance: 48.3
click at [280, 128] on div "**********" at bounding box center [419, 159] width 568 height 232
type input "1"
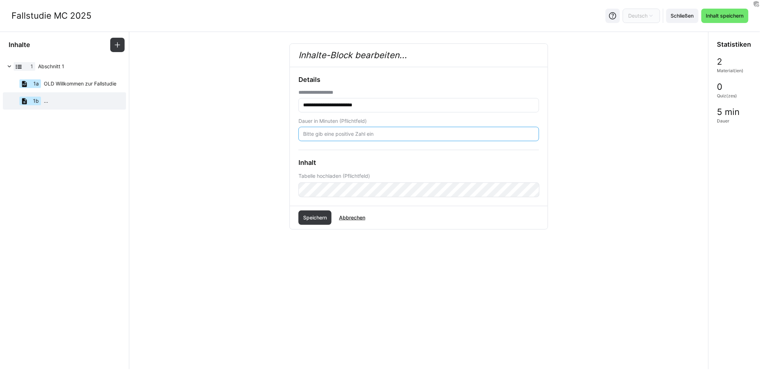
type input "2"
type input "30"
click at [306, 219] on span "Speichern" at bounding box center [315, 217] width 26 height 7
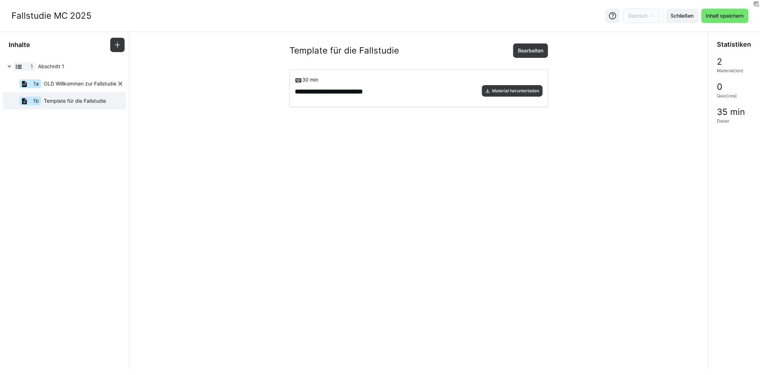
click at [74, 83] on span "OLD Willkommen zur Fallstudie" at bounding box center [80, 83] width 73 height 7
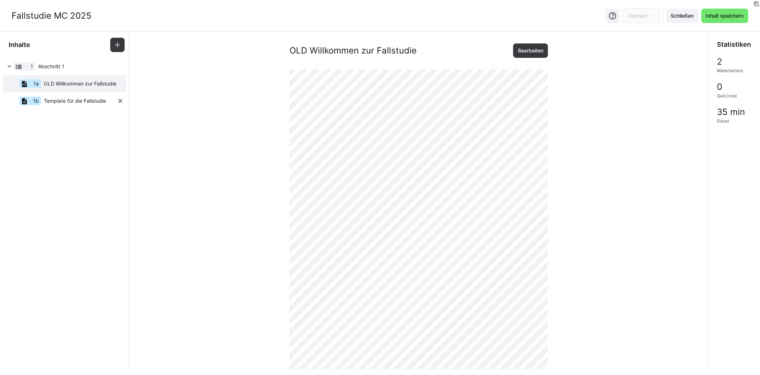
click at [76, 102] on span "Template für die Fallstudie" at bounding box center [75, 100] width 62 height 7
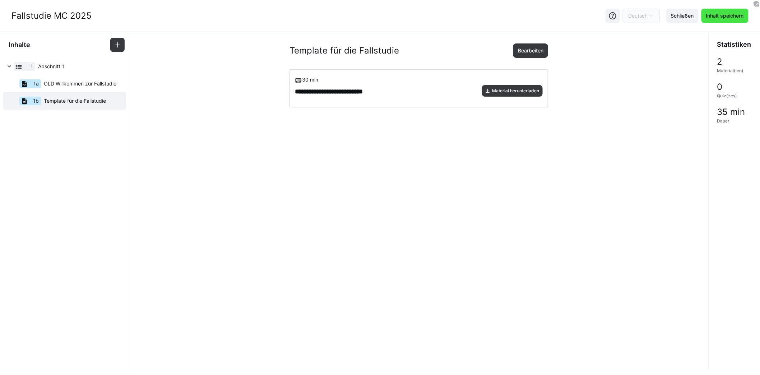
click at [712, 20] on span "Inhalt speichern" at bounding box center [724, 16] width 47 height 14
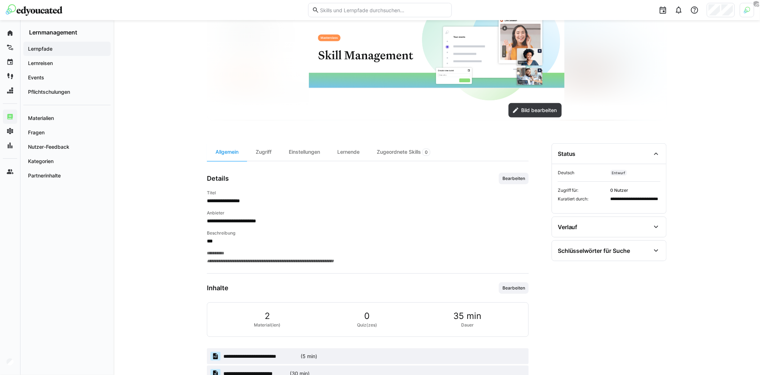
scroll to position [119, 0]
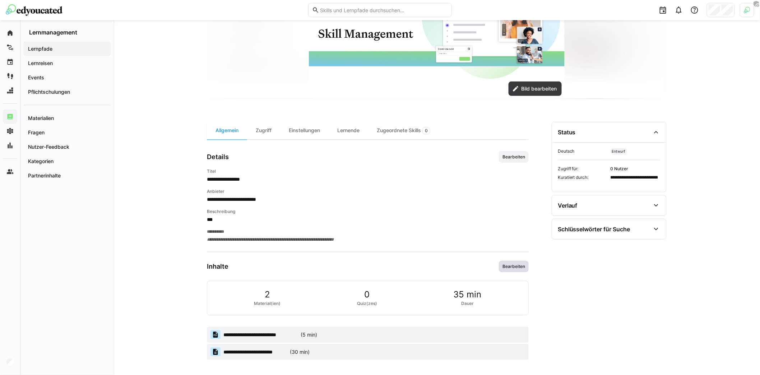
click at [508, 268] on span "Bearbeiten" at bounding box center [514, 266] width 30 height 11
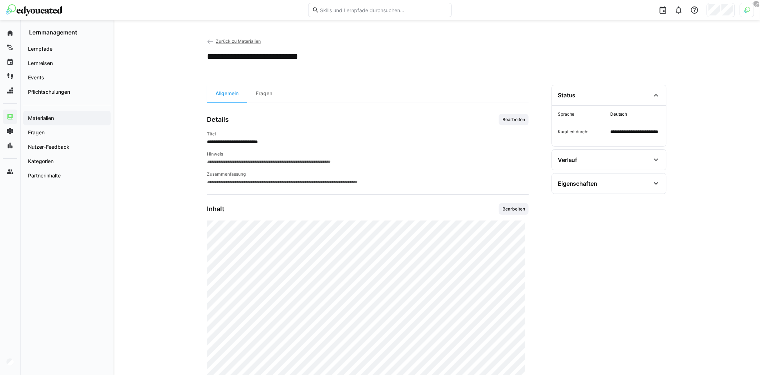
click at [206, 40] on div "**********" at bounding box center [437, 319] width 647 height 598
click at [209, 41] on eds-icon at bounding box center [210, 41] width 7 height 7
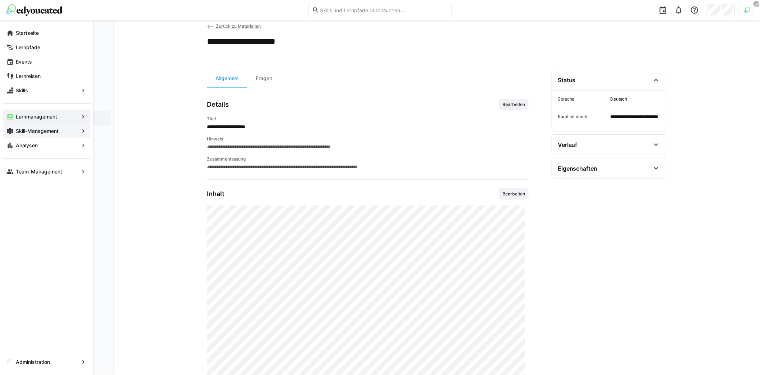
click at [0, 0] on app-navigation-label "Skill-Management" at bounding box center [0, 0] width 0 height 0
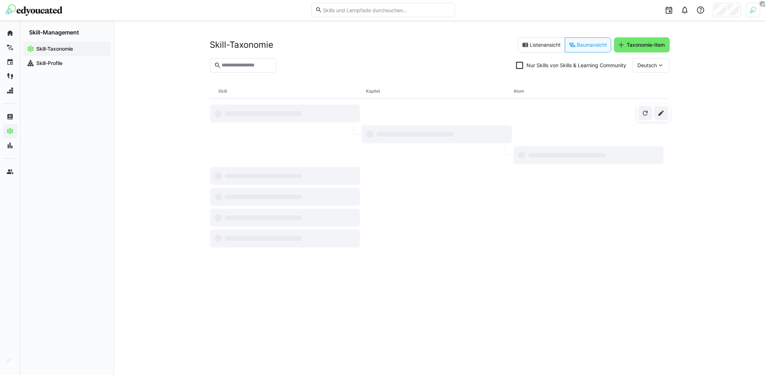
click at [263, 64] on input "text" at bounding box center [247, 65] width 52 height 6
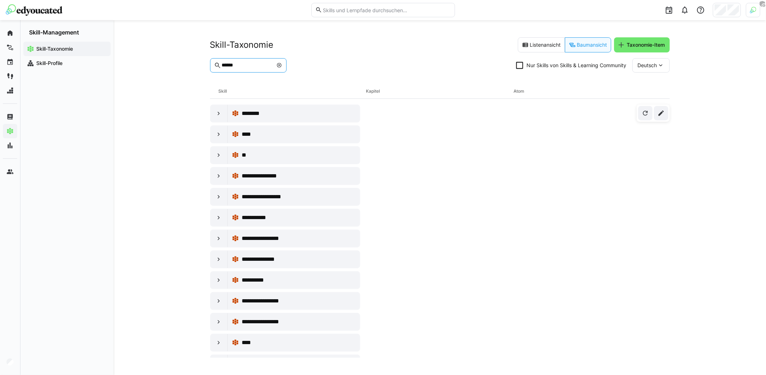
type input "******"
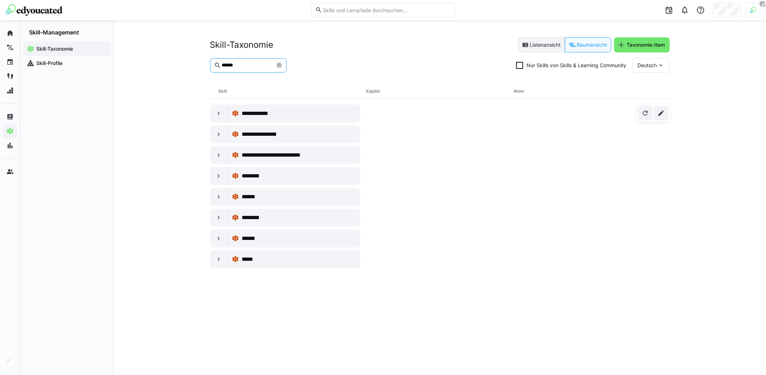
click at [543, 46] on eds-button-option "Listenansicht" at bounding box center [541, 44] width 47 height 15
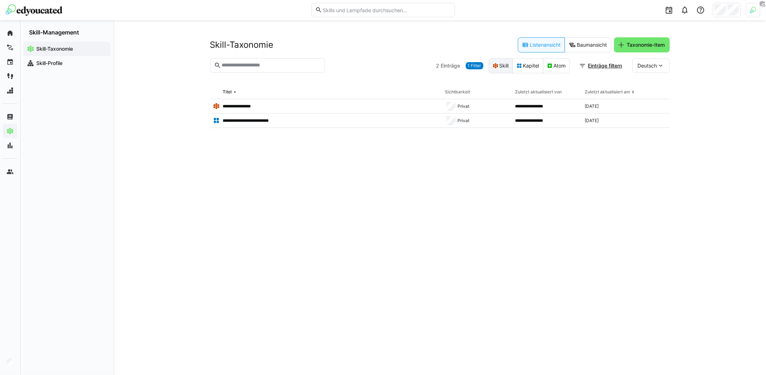
click at [502, 65] on eds-button-option "Skill" at bounding box center [501, 65] width 24 height 15
click at [268, 64] on input "text" at bounding box center [271, 65] width 100 height 6
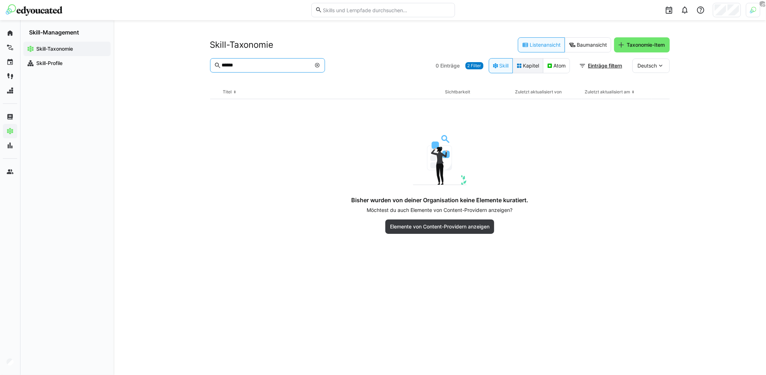
click at [521, 70] on eds-button-option "Kapitel" at bounding box center [528, 65] width 31 height 15
click at [475, 66] on span "2 Filter" at bounding box center [475, 66] width 14 height 6
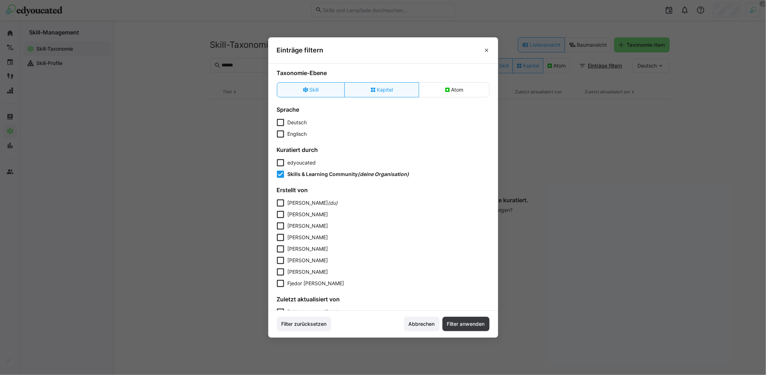
click at [300, 163] on span "edyoucated" at bounding box center [302, 162] width 28 height 6
click at [470, 327] on span "Filter anwenden" at bounding box center [466, 323] width 40 height 7
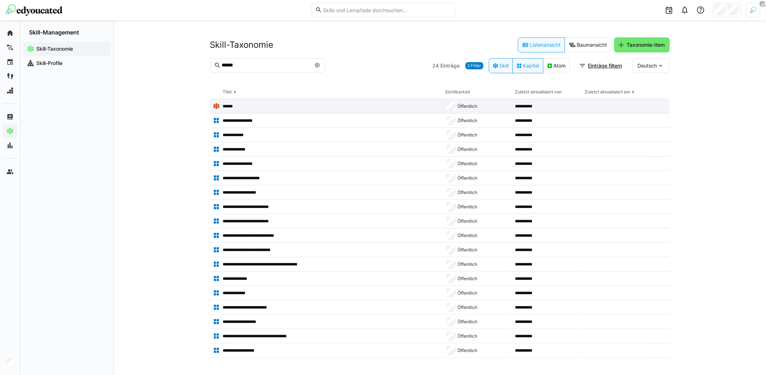
click at [261, 105] on app-table-first-column "******" at bounding box center [326, 106] width 227 height 7
click at [266, 69] on eds-input "******" at bounding box center [267, 65] width 115 height 14
click at [265, 65] on input "******" at bounding box center [266, 65] width 90 height 6
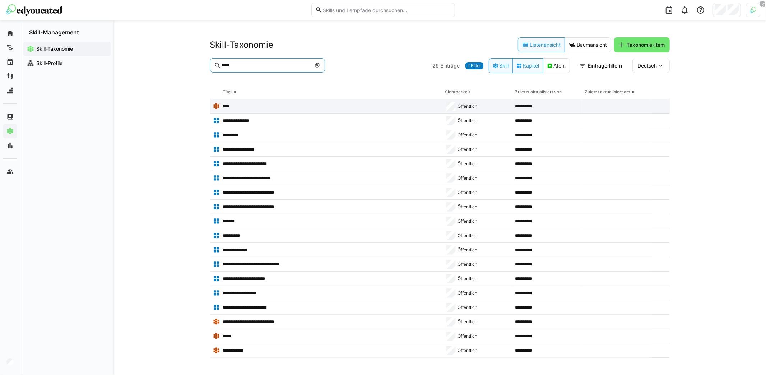
click at [244, 109] on app-table-first-column "****" at bounding box center [326, 106] width 227 height 7
click at [277, 63] on input "****" at bounding box center [266, 65] width 90 height 6
paste input "**"
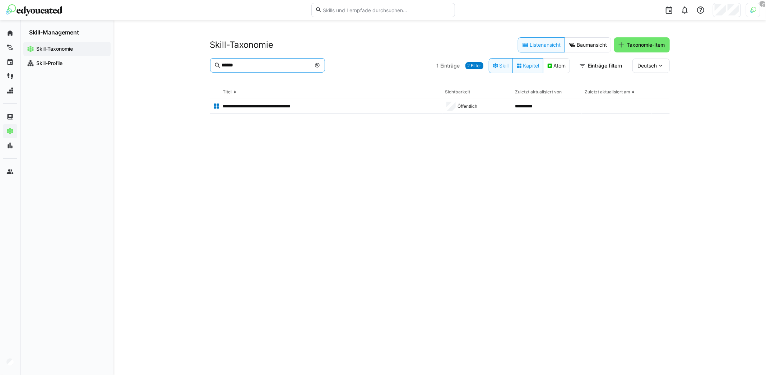
click at [281, 65] on input "******" at bounding box center [266, 65] width 90 height 6
click at [247, 66] on input "******" at bounding box center [266, 65] width 90 height 6
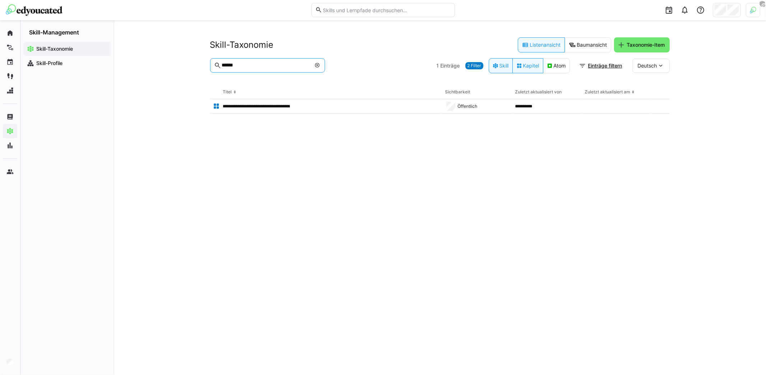
click at [247, 66] on input "******" at bounding box center [266, 65] width 90 height 6
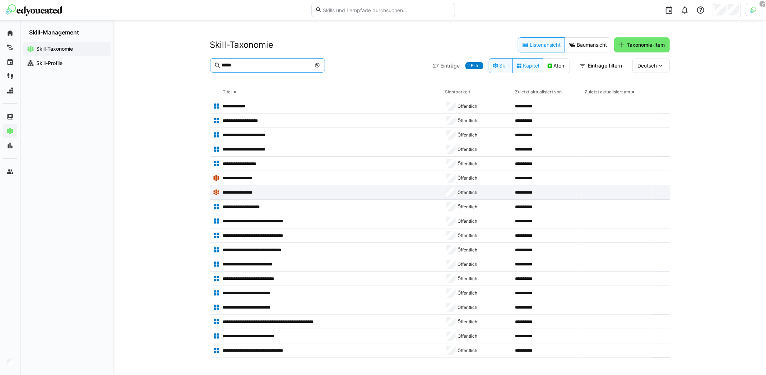
type input "*****"
click at [251, 190] on p "**********" at bounding box center [243, 193] width 41 height 6
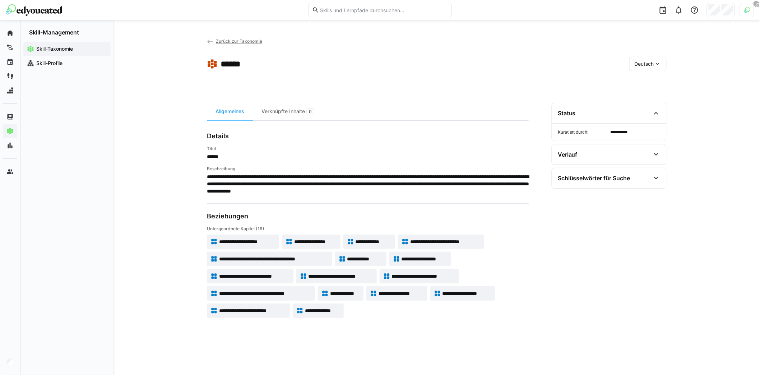
click at [258, 175] on span "**********" at bounding box center [368, 184] width 322 height 22
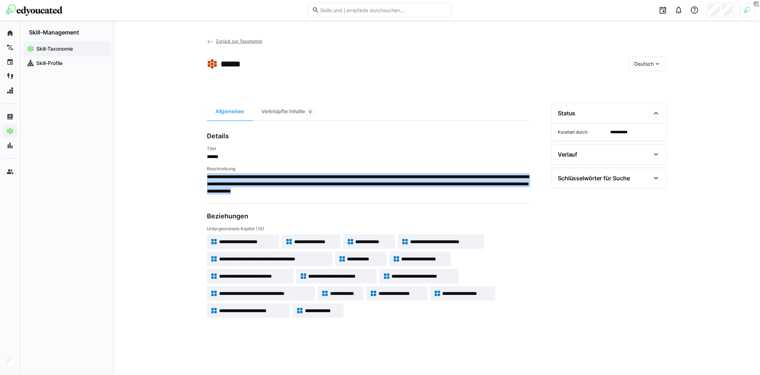
click at [258, 175] on span "**********" at bounding box center [368, 184] width 322 height 22
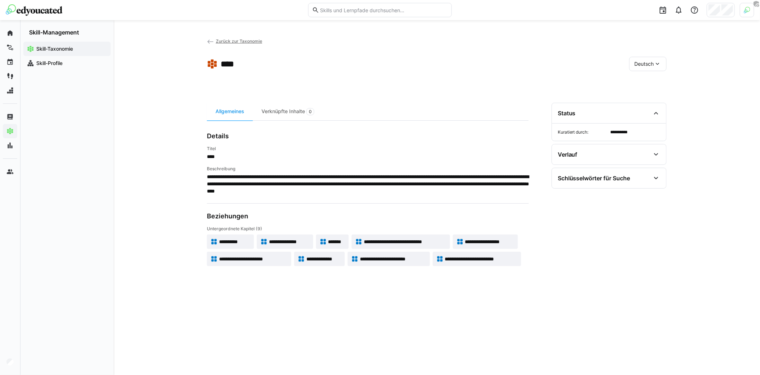
click at [280, 178] on span "**********" at bounding box center [368, 184] width 322 height 22
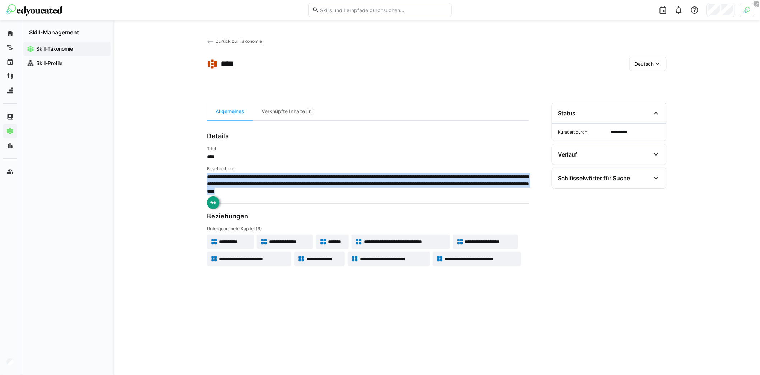
click at [280, 178] on span "**********" at bounding box center [368, 184] width 322 height 22
copy span "**********"
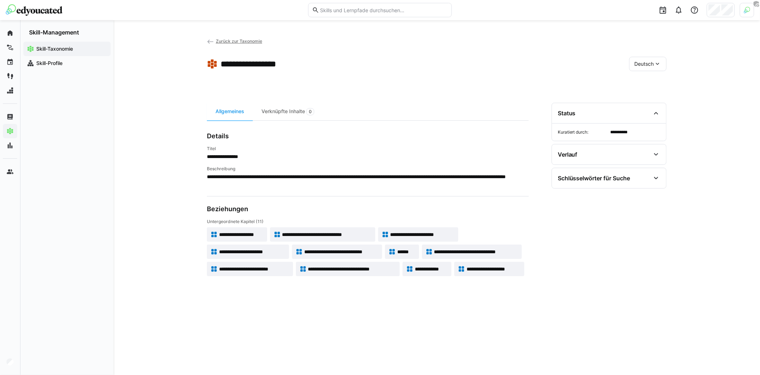
click at [278, 176] on span "**********" at bounding box center [368, 180] width 322 height 14
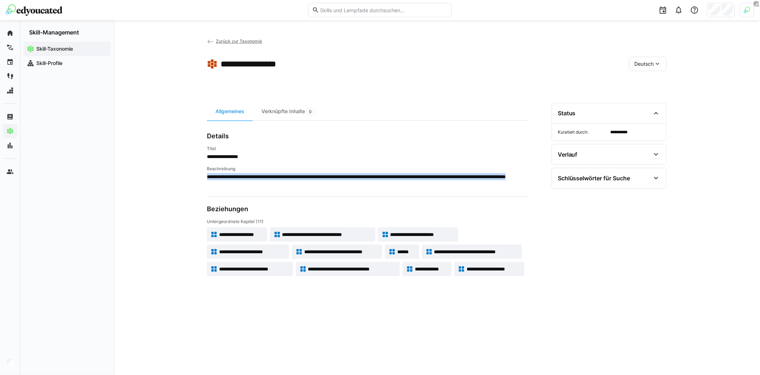
click at [278, 176] on span "**********" at bounding box center [368, 180] width 322 height 14
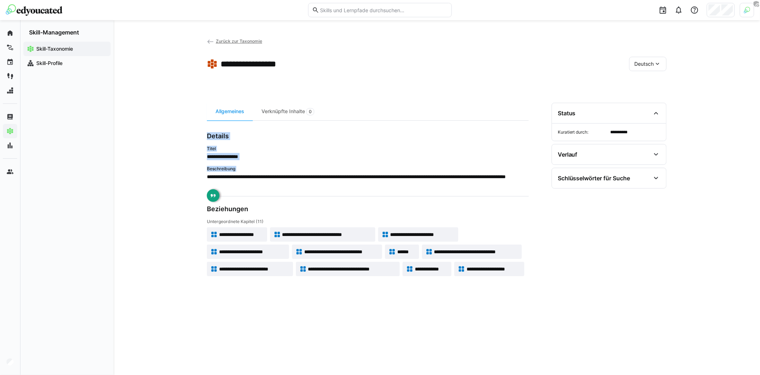
copy app-taxonomy-item-view-edit-card "**********"
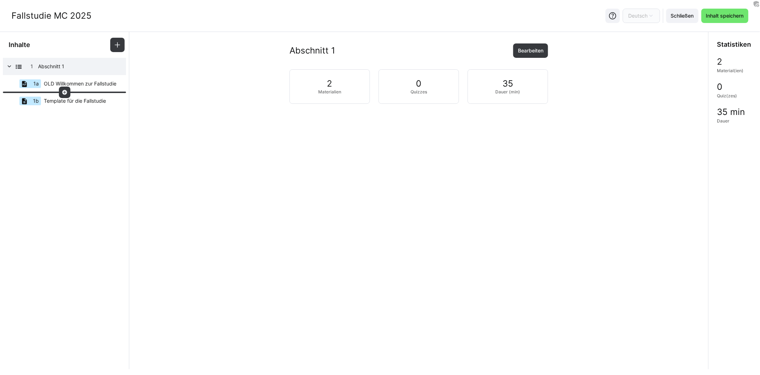
click at [66, 95] on eds-icon at bounding box center [65, 92] width 6 height 6
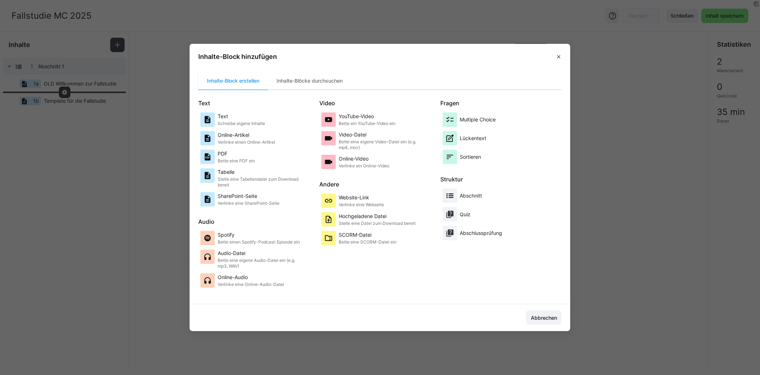
click at [94, 128] on eds-dialog "Inhalte-Block hinzufügen Inhalte-Block erstellen Inhalte-Blöcke durchsuchen Tex…" at bounding box center [380, 187] width 760 height 375
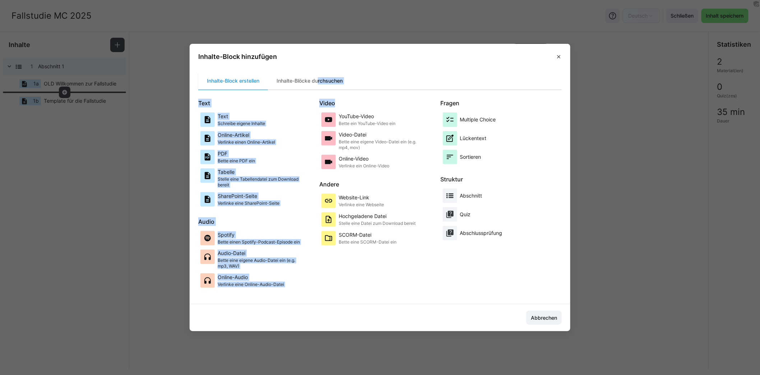
drag, startPoint x: 321, startPoint y: 83, endPoint x: 357, endPoint y: 105, distance: 42.6
click at [357, 105] on div "Inhalte-Block erstellen Inhalte-Blöcke durchsuchen Text Text Schreibe eigene In…" at bounding box center [379, 185] width 363 height 226
click at [366, 137] on p "Video-Datei" at bounding box center [382, 134] width 86 height 7
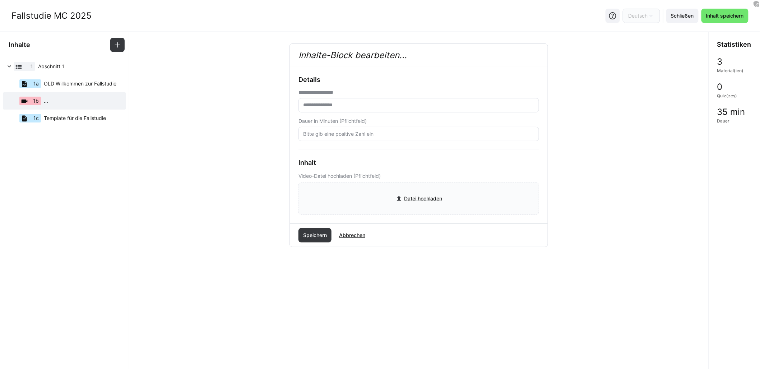
click at [400, 221] on div "**********" at bounding box center [419, 145] width 258 height 156
click at [407, 203] on input "file" at bounding box center [419, 199] width 240 height 32
click at [286, 169] on div "**********" at bounding box center [419, 168] width 568 height 250
click at [441, 202] on input "file" at bounding box center [419, 199] width 240 height 32
click at [367, 103] on input "text" at bounding box center [418, 105] width 233 height 6
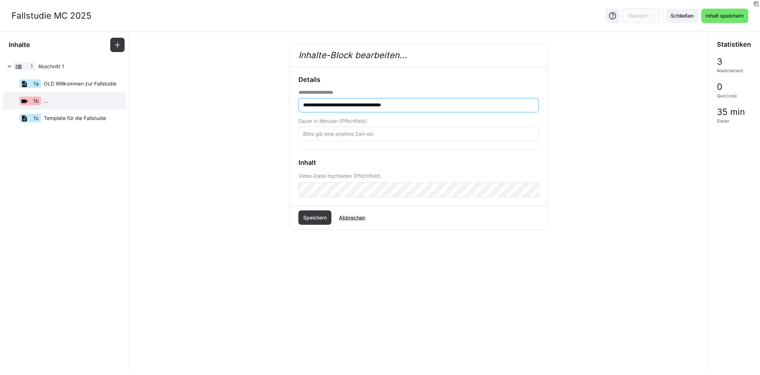
type input "**********"
type input "8"
type input "7"
click at [315, 219] on span "Speichern" at bounding box center [315, 217] width 26 height 7
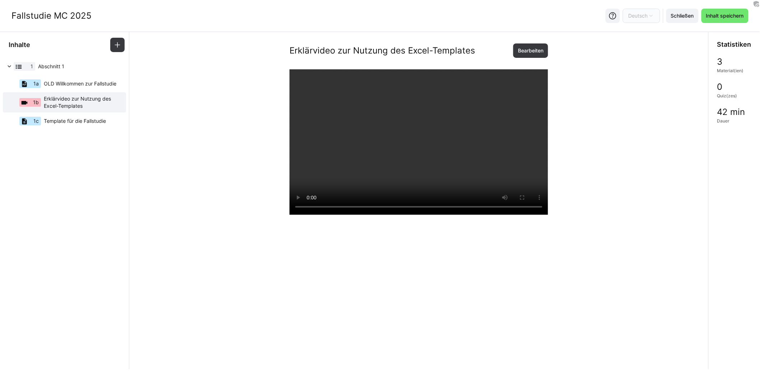
click at [292, 300] on div at bounding box center [419, 256] width 259 height 375
click at [726, 16] on span "Inhalt speichern" at bounding box center [725, 15] width 40 height 7
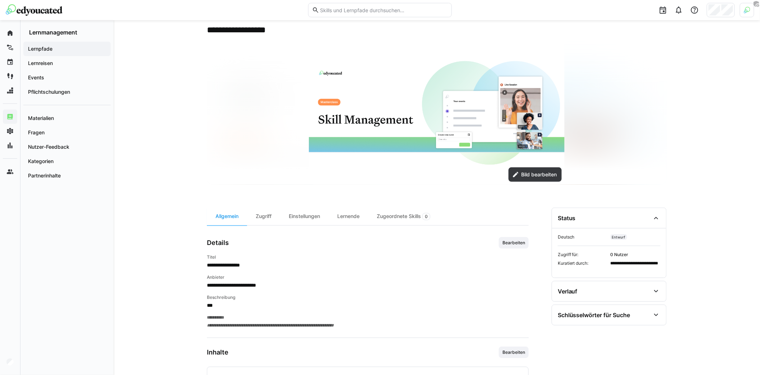
scroll to position [33, 0]
click at [261, 225] on div "**********" at bounding box center [368, 335] width 322 height 255
click at [261, 222] on div "Zugriff" at bounding box center [263, 217] width 33 height 18
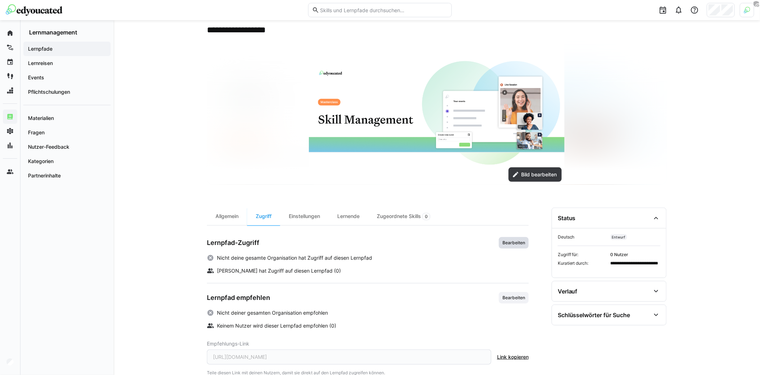
click at [505, 240] on span "Bearbeiten" at bounding box center [514, 243] width 24 height 6
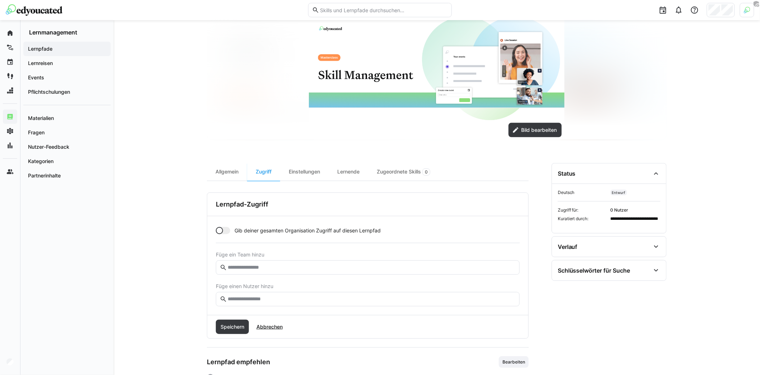
scroll to position [110, 0]
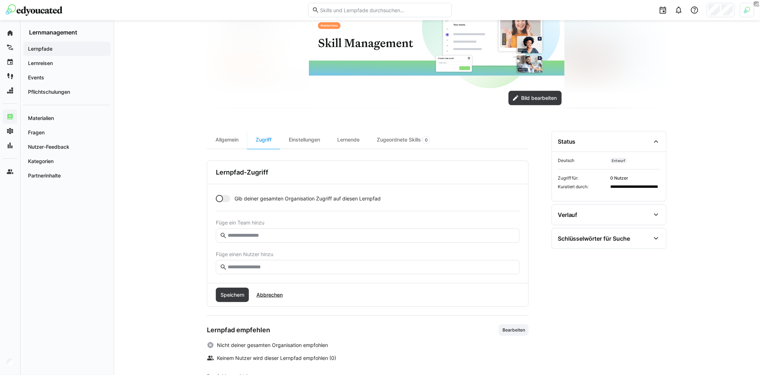
click at [277, 264] on input "text" at bounding box center [371, 267] width 289 height 6
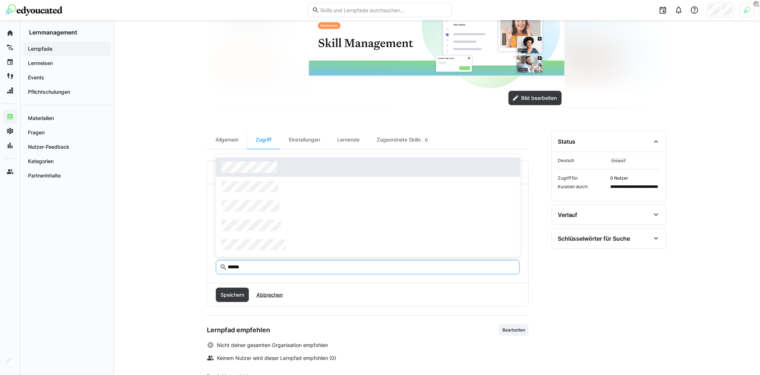
type input "******"
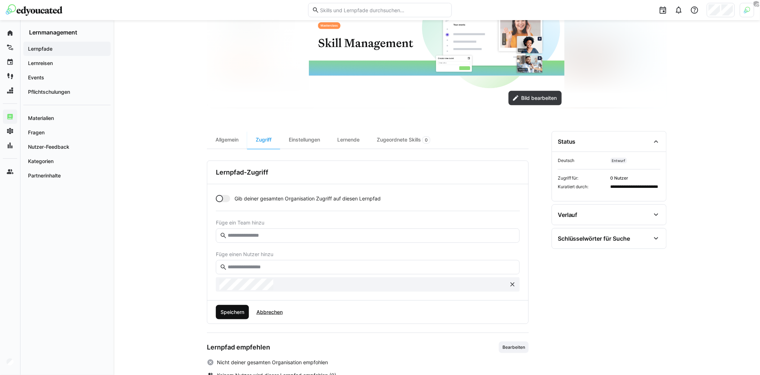
click at [241, 315] on span "Speichern" at bounding box center [232, 312] width 33 height 14
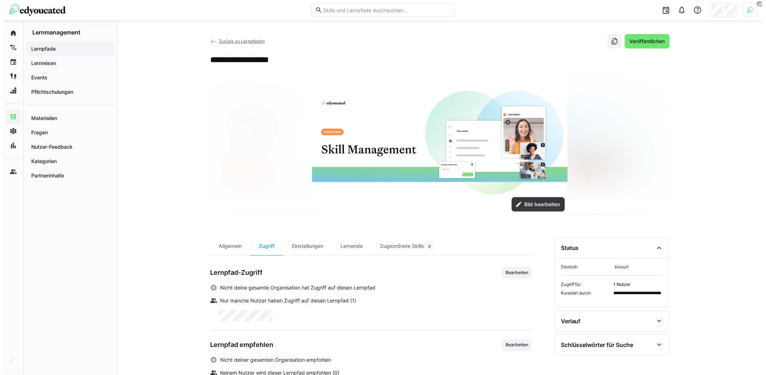
scroll to position [0, 0]
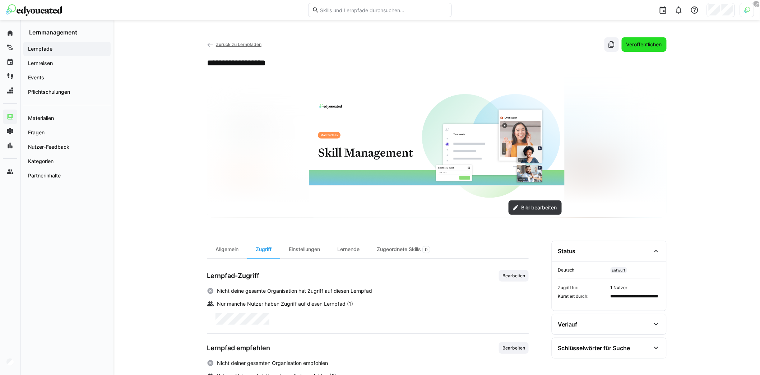
click at [647, 45] on span "Veröffentlichen" at bounding box center [644, 44] width 38 height 7
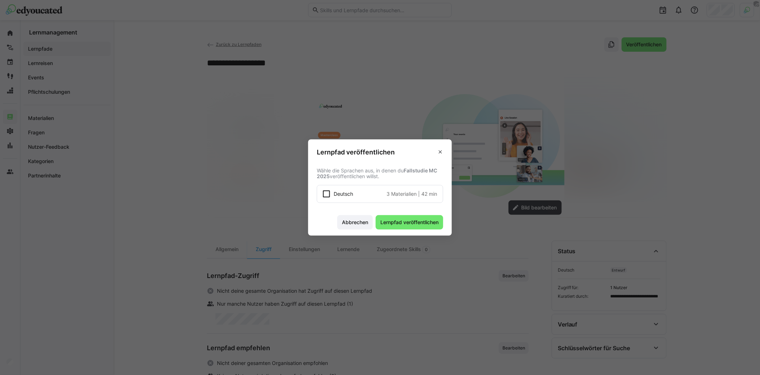
drag, startPoint x: 339, startPoint y: 196, endPoint x: 353, endPoint y: 196, distance: 14.0
click at [339, 196] on span "Deutsch" at bounding box center [343, 193] width 19 height 7
click at [405, 219] on span "Lernpfad veröffentlichen" at bounding box center [409, 222] width 60 height 7
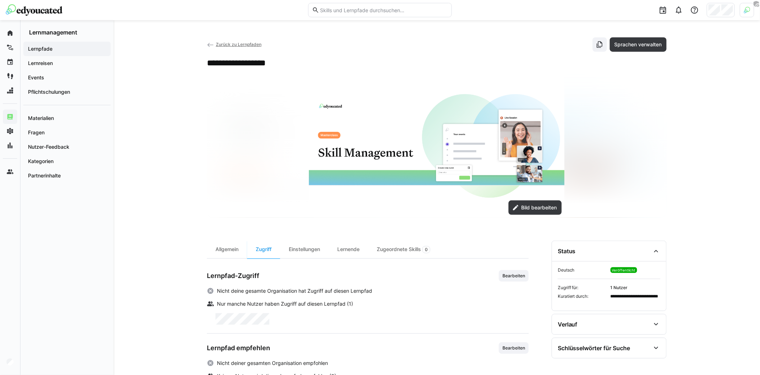
click at [0, 0] on app-navigation-label "Lernpfade" at bounding box center [0, 0] width 0 height 0
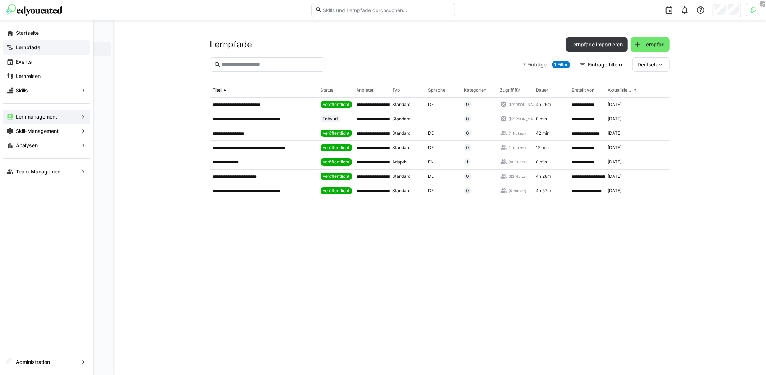
click at [0, 0] on app-navigation-label "Lernpfade" at bounding box center [0, 0] width 0 height 0
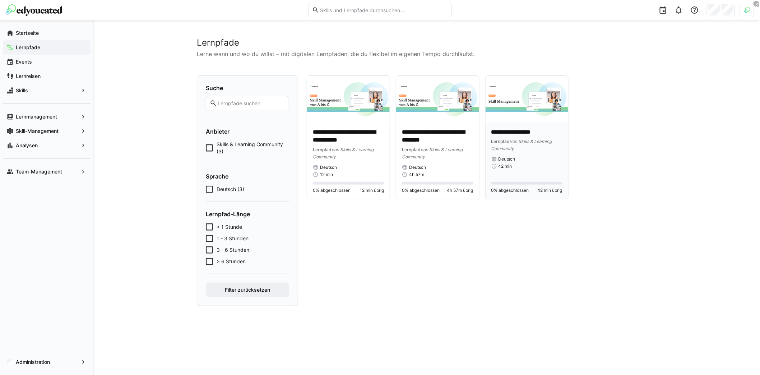
click at [532, 129] on p "**********" at bounding box center [526, 132] width 71 height 8
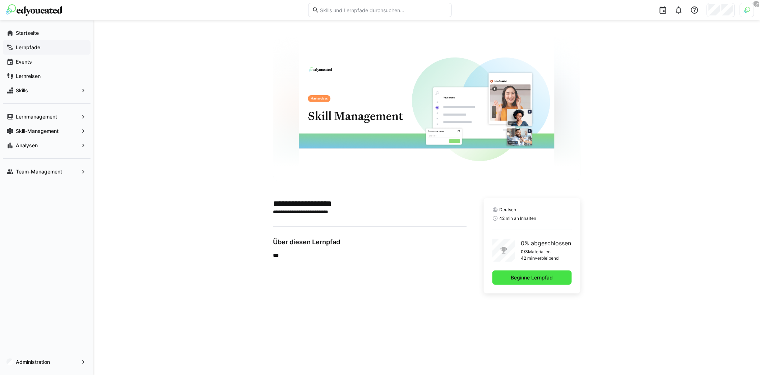
click at [522, 278] on span "Beginne Lernpfad" at bounding box center [532, 277] width 44 height 7
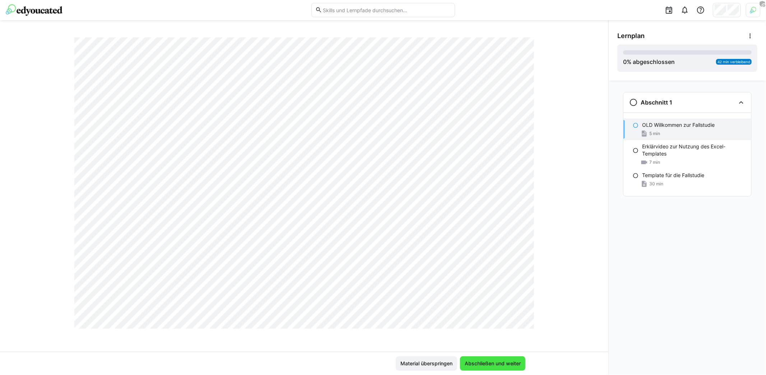
click at [519, 362] on span "Abschließen und weiter" at bounding box center [493, 363] width 58 height 7
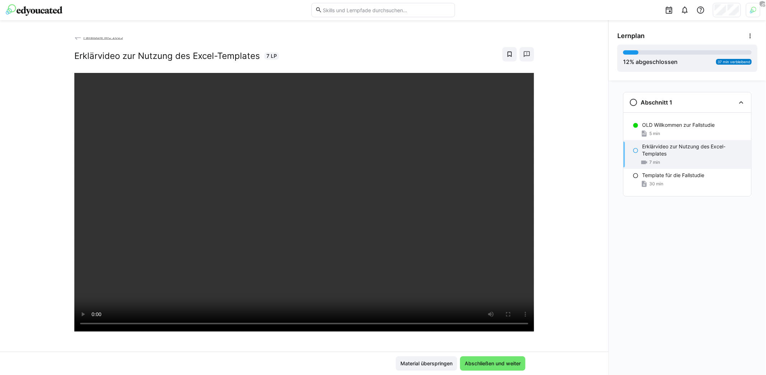
scroll to position [2, 0]
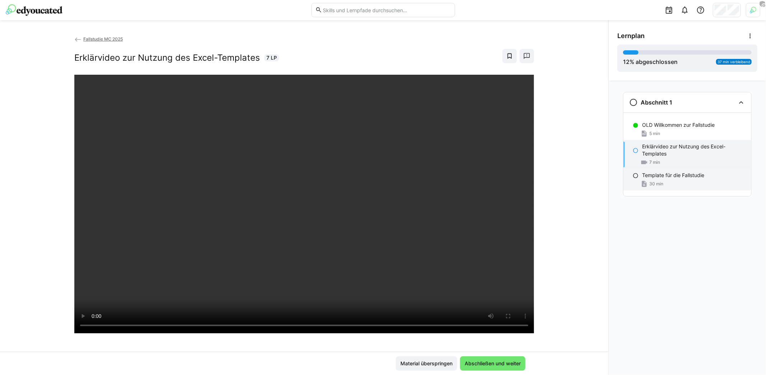
click at [673, 181] on div "30 min" at bounding box center [693, 183] width 103 height 7
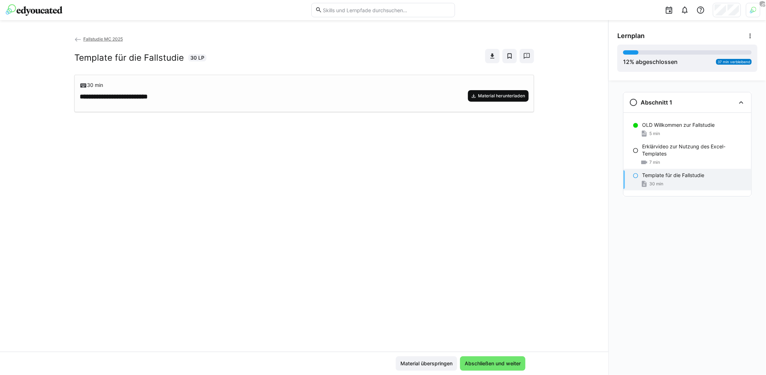
click at [485, 97] on span "Material herunterladen" at bounding box center [501, 96] width 48 height 6
click at [460, 173] on div "**********" at bounding box center [304, 262] width 460 height 375
click at [83, 38] on span "Fallstudie MC 2025" at bounding box center [103, 40] width 40 height 5
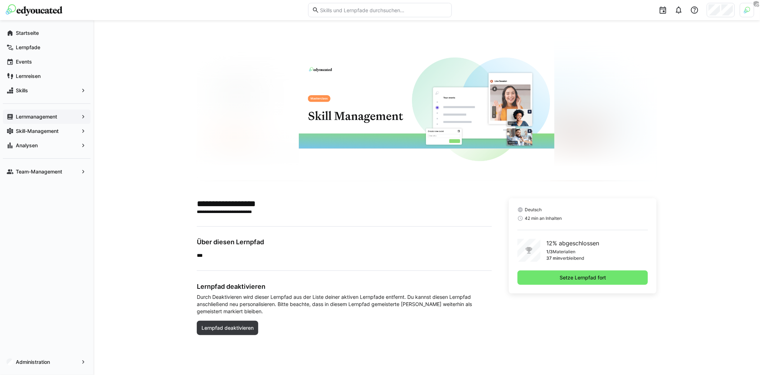
click at [0, 0] on app-navigation-label "Lernmanagement" at bounding box center [0, 0] width 0 height 0
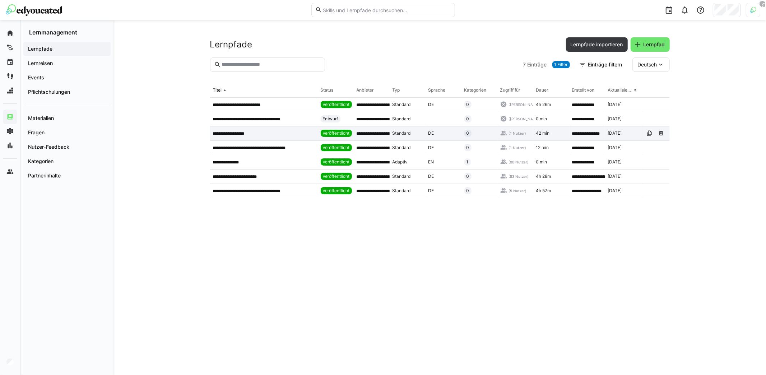
click at [249, 134] on p "**********" at bounding box center [233, 134] width 40 height 6
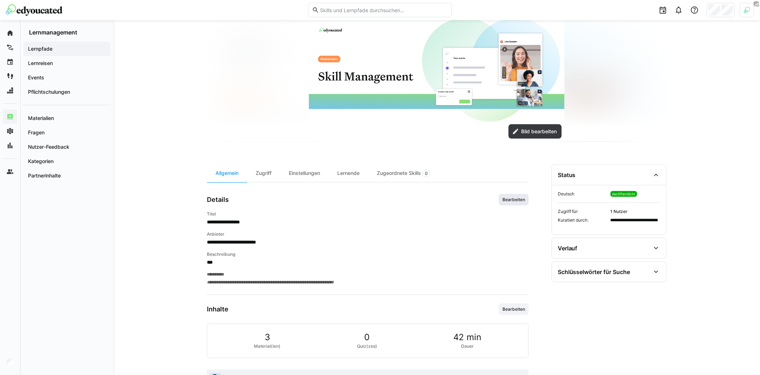
click at [508, 200] on span "Bearbeiten" at bounding box center [514, 200] width 24 height 6
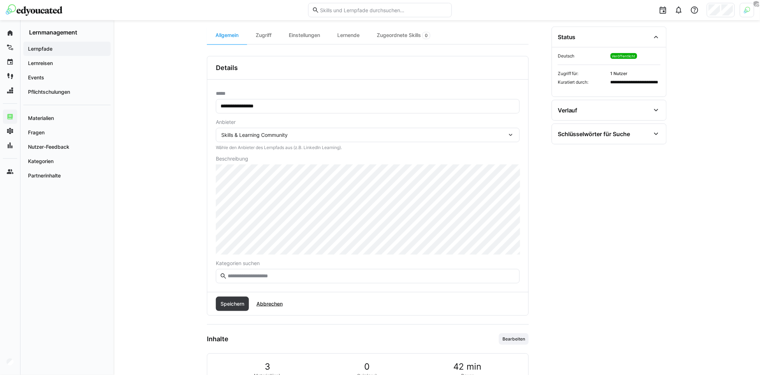
scroll to position [304, 0]
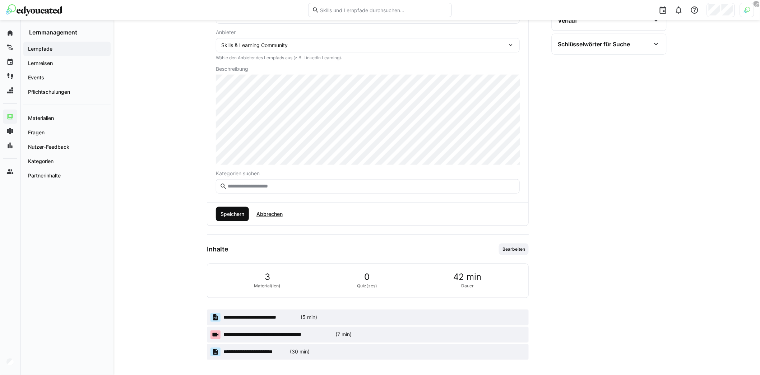
click at [230, 214] on span "Speichern" at bounding box center [232, 213] width 26 height 7
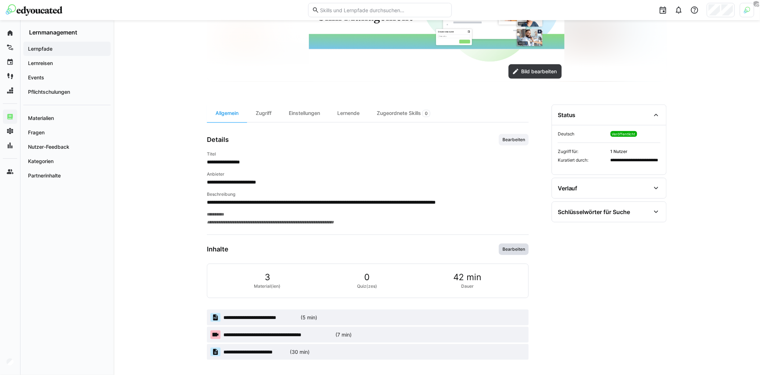
click at [522, 249] on span "Bearbeiten" at bounding box center [514, 249] width 24 height 6
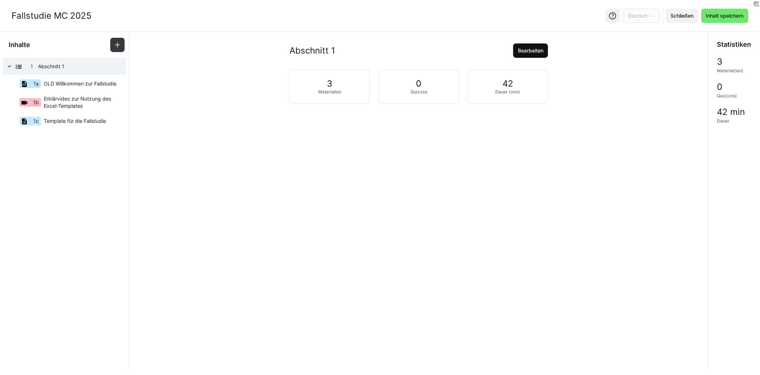
click at [531, 48] on span "Bearbeiten" at bounding box center [531, 50] width 28 height 7
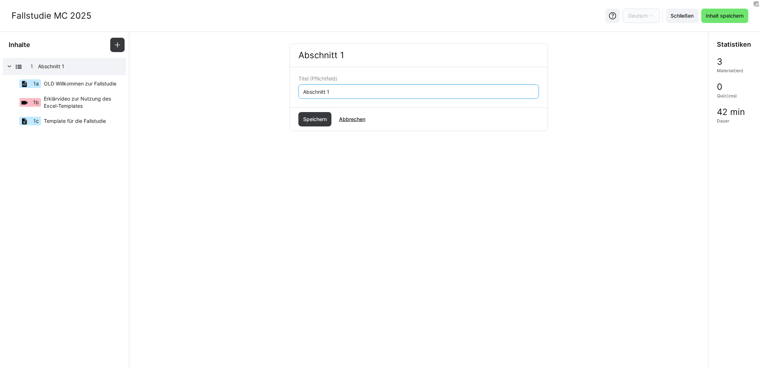
click at [416, 90] on input "Abschnitt 1" at bounding box center [418, 91] width 233 height 6
type input "Abschnitt"
type input "Wichtige Informationen & Template zur Fallstudie"
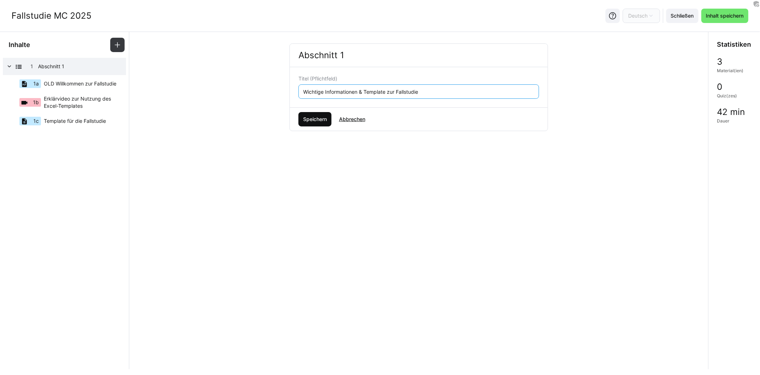
click at [308, 121] on span "Speichern" at bounding box center [315, 119] width 26 height 7
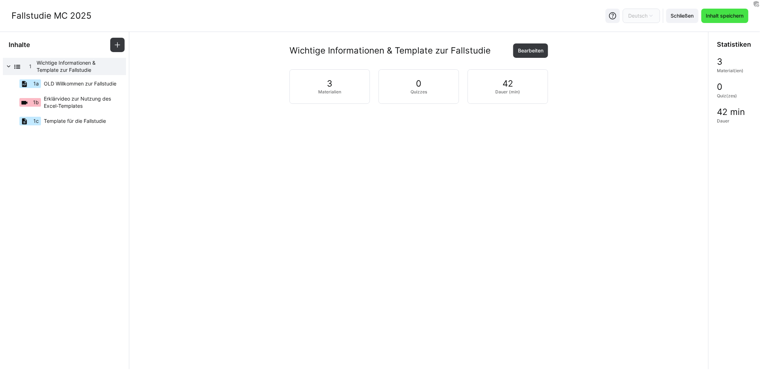
click at [726, 17] on span "Inhalt speichern" at bounding box center [725, 15] width 40 height 7
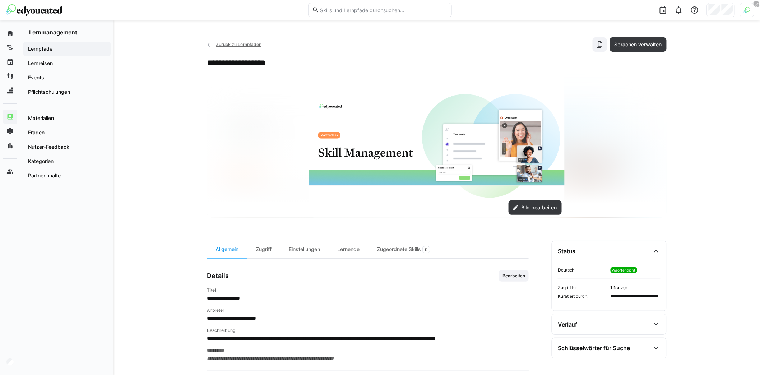
click at [199, 93] on div "**********" at bounding box center [437, 266] width 647 height 493
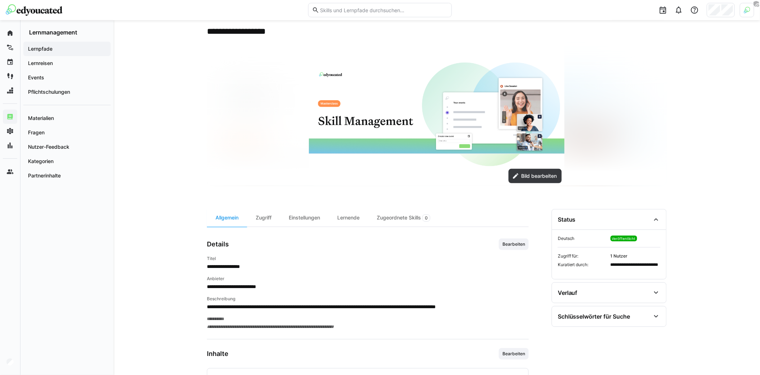
click at [509, 245] on span "Bearbeiten" at bounding box center [514, 244] width 24 height 6
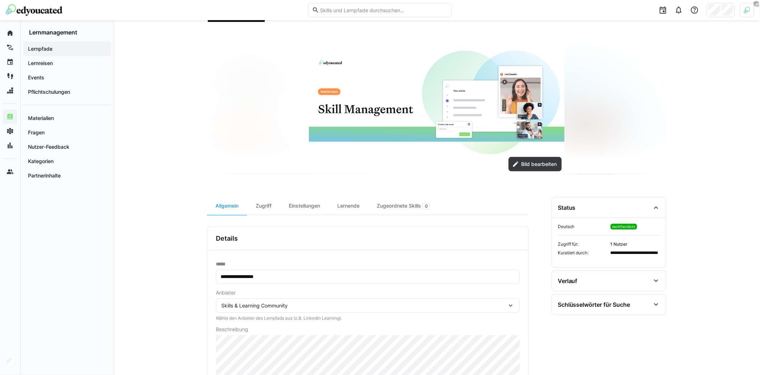
scroll to position [102, 0]
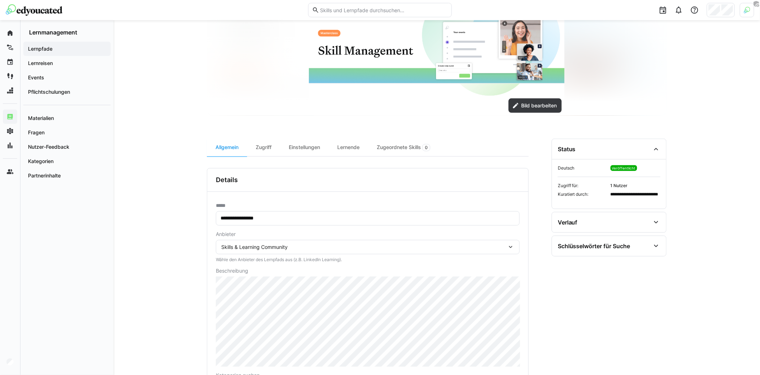
click at [272, 218] on input "**********" at bounding box center [368, 218] width 296 height 6
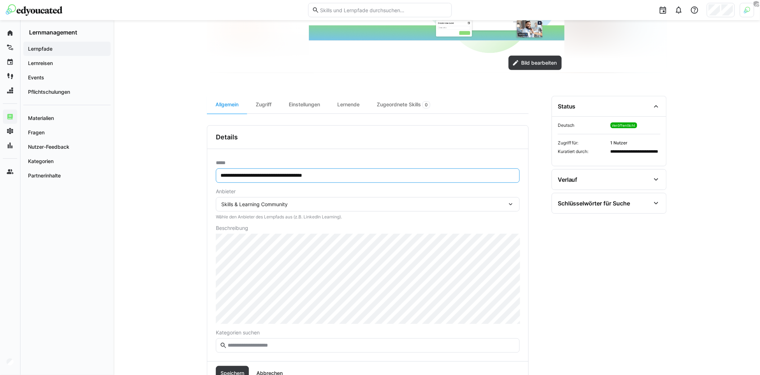
scroll to position [243, 0]
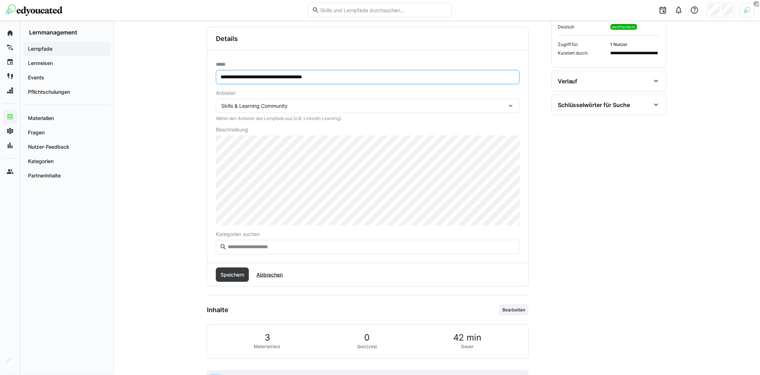
type input "**********"
click at [218, 263] on div "Speichern Abbrechen" at bounding box center [367, 274] width 321 height 23
click at [219, 269] on span "Speichern" at bounding box center [232, 275] width 33 height 14
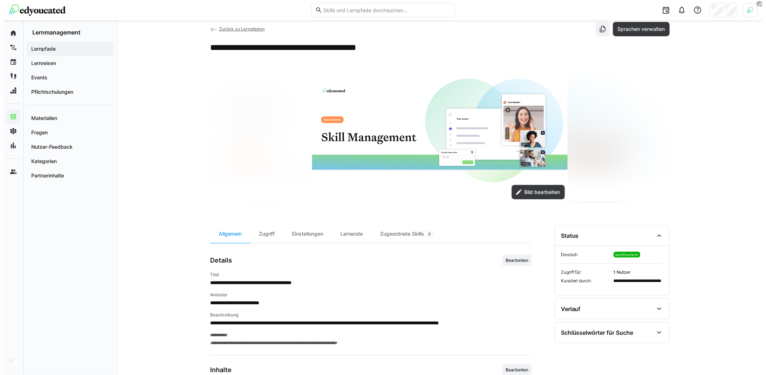
scroll to position [0, 0]
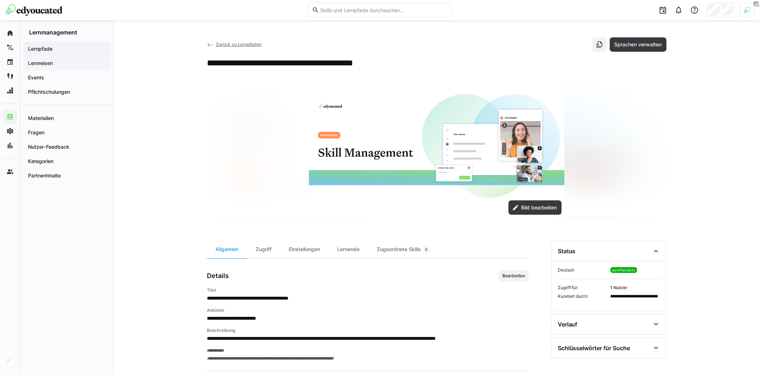
click at [70, 62] on span "Lernreisen" at bounding box center [67, 63] width 80 height 7
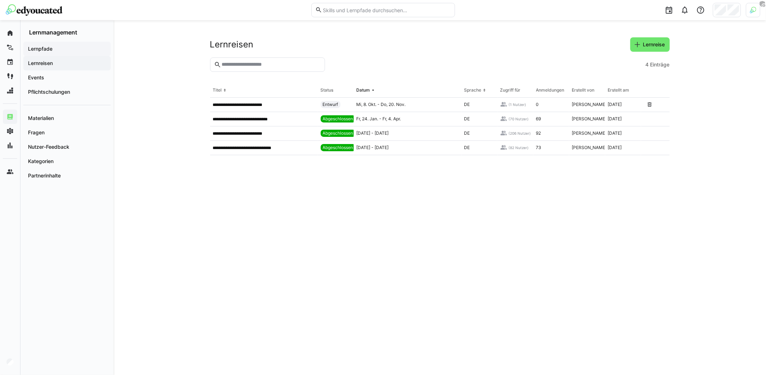
click at [58, 51] on span "Lernpfade" at bounding box center [67, 48] width 80 height 7
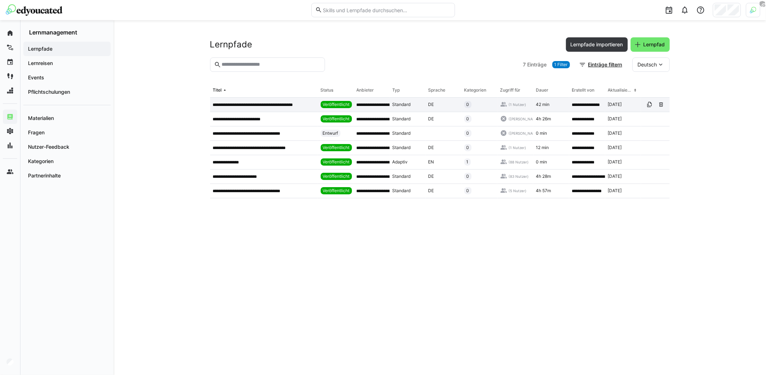
click at [280, 106] on p "**********" at bounding box center [260, 105] width 94 height 6
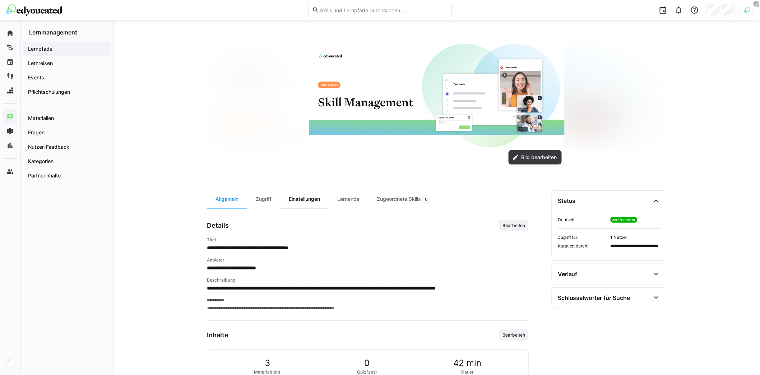
scroll to position [136, 0]
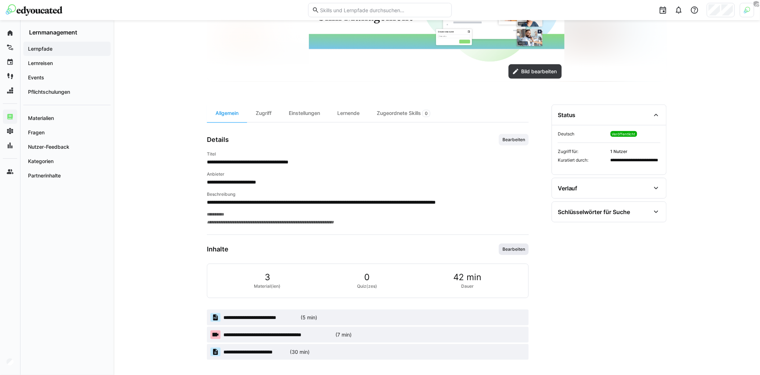
click at [522, 249] on span "Bearbeiten" at bounding box center [514, 249] width 24 height 6
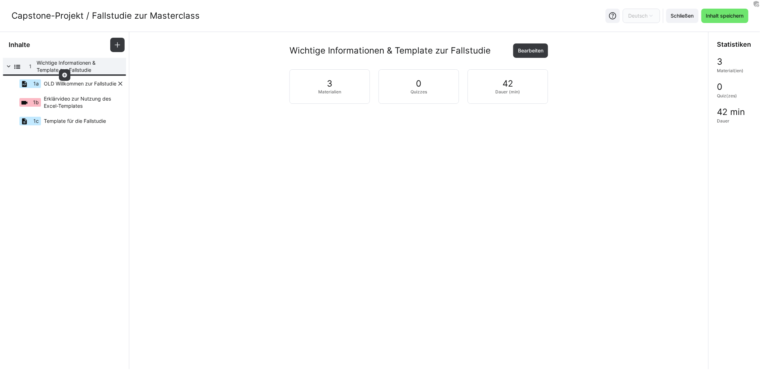
click at [76, 80] on span "OLD Willkommen zur Fallstudie" at bounding box center [80, 83] width 73 height 7
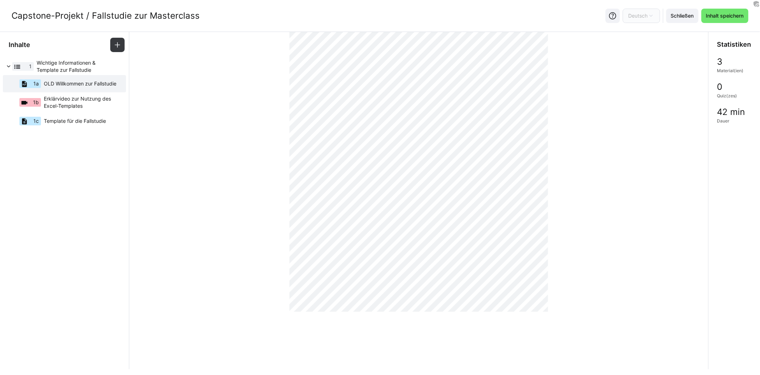
scroll to position [436, 0]
click at [65, 94] on eds-icon at bounding box center [65, 92] width 6 height 6
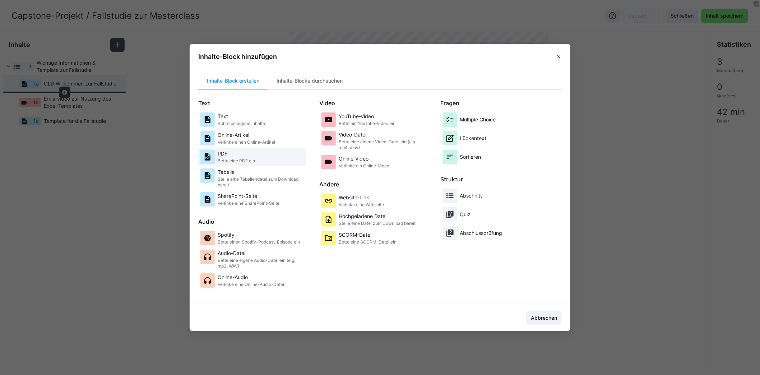
click at [246, 155] on p "PDF" at bounding box center [236, 153] width 37 height 7
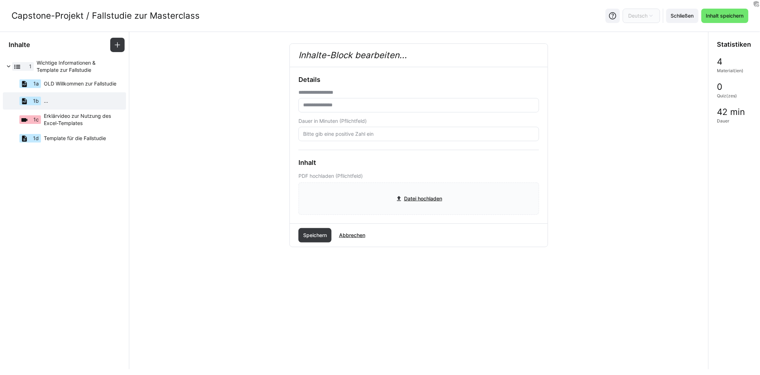
scroll to position [0, 0]
click at [403, 191] on input "file" at bounding box center [419, 199] width 240 height 32
click at [368, 104] on input "text" at bounding box center [418, 105] width 233 height 6
type input "*"
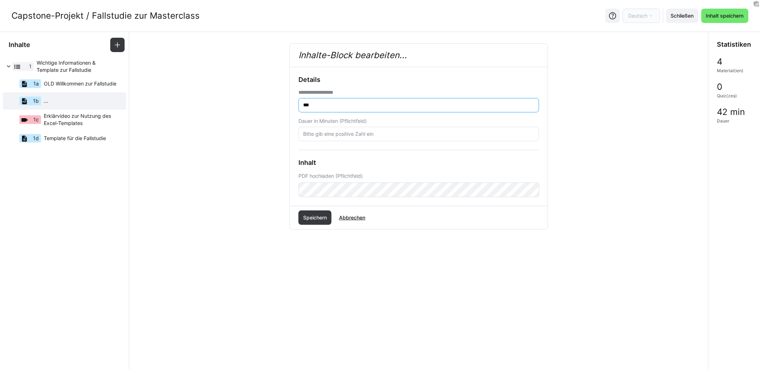
type input "****"
type input "**********"
type input "10"
click at [321, 217] on span "Speichern" at bounding box center [315, 217] width 26 height 7
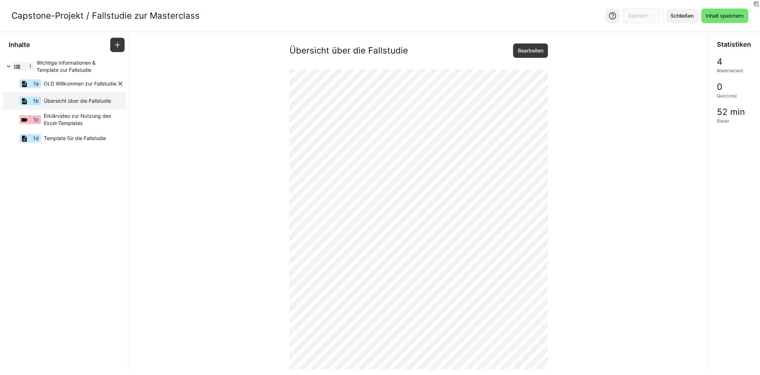
click at [82, 87] on span "OLD Willkommen zur Fallstudie" at bounding box center [80, 83] width 73 height 7
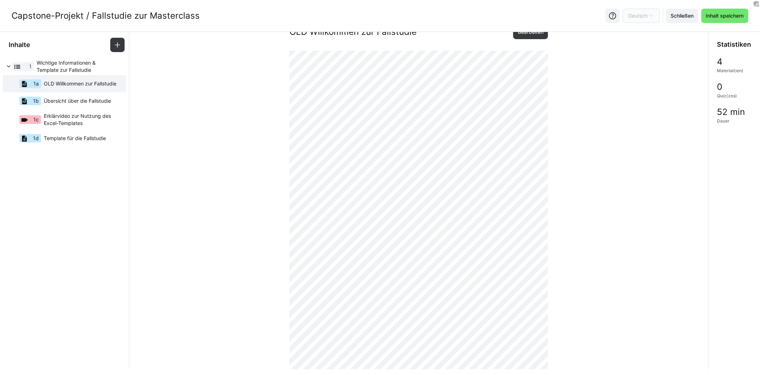
scroll to position [5, 0]
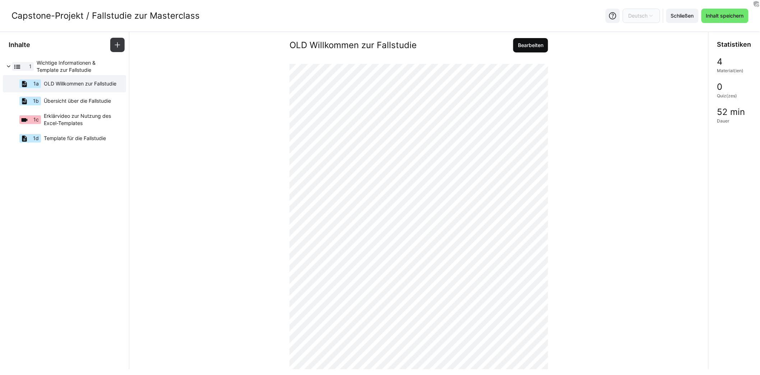
click at [522, 44] on span "Bearbeiten" at bounding box center [531, 45] width 28 height 7
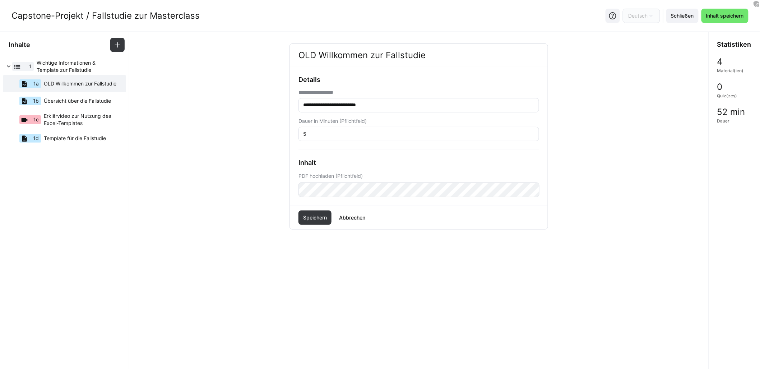
scroll to position [0, 0]
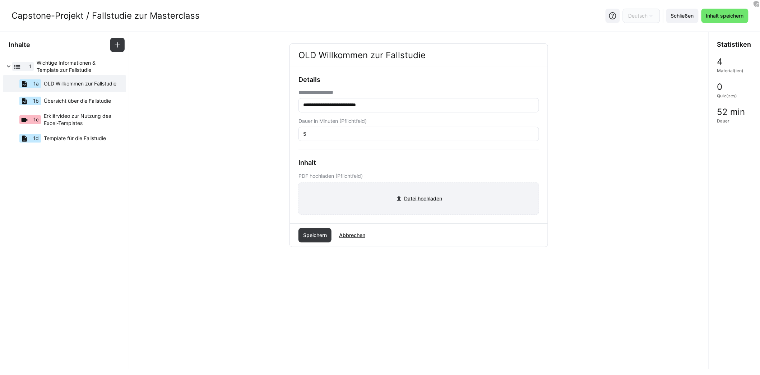
click at [405, 194] on input "file" at bounding box center [419, 199] width 240 height 32
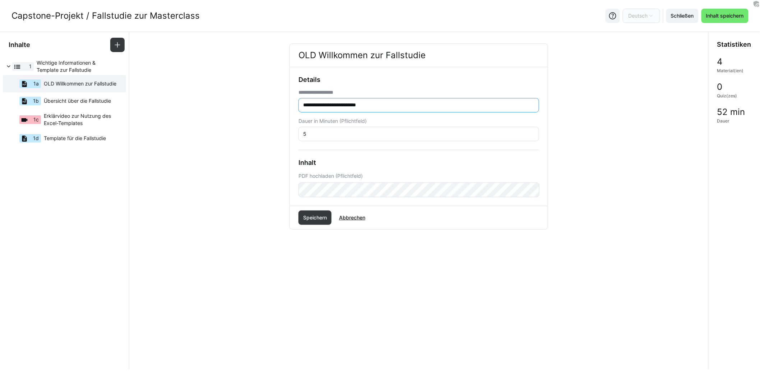
click at [317, 103] on input "**********" at bounding box center [418, 105] width 233 height 6
type input "**********"
click at [314, 217] on span "Speichern" at bounding box center [315, 217] width 26 height 7
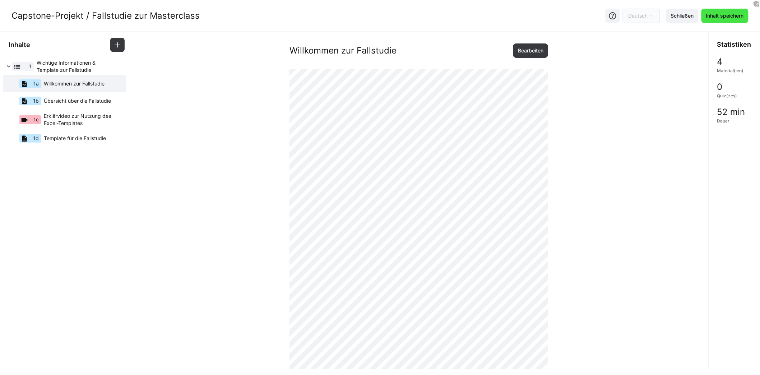
click at [721, 17] on span "Inhalt speichern" at bounding box center [725, 15] width 40 height 7
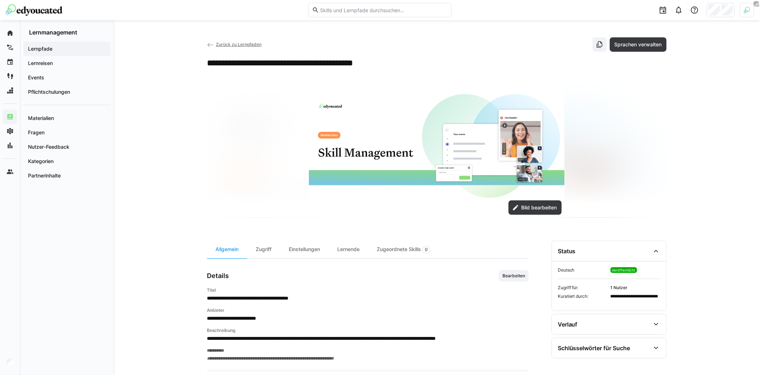
click at [212, 44] on eds-icon at bounding box center [210, 44] width 7 height 7
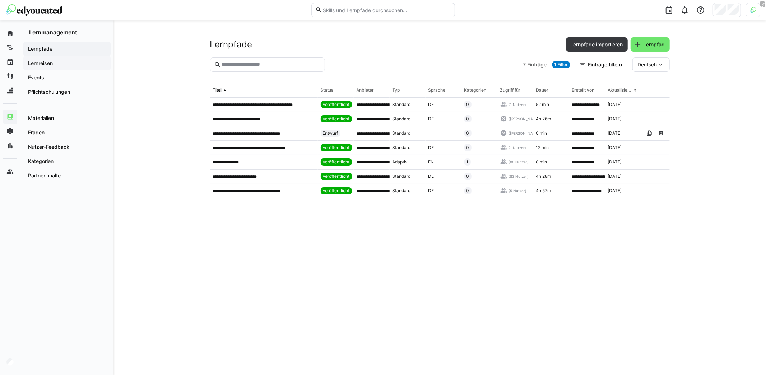
click at [54, 62] on span "Lernreisen" at bounding box center [67, 63] width 80 height 7
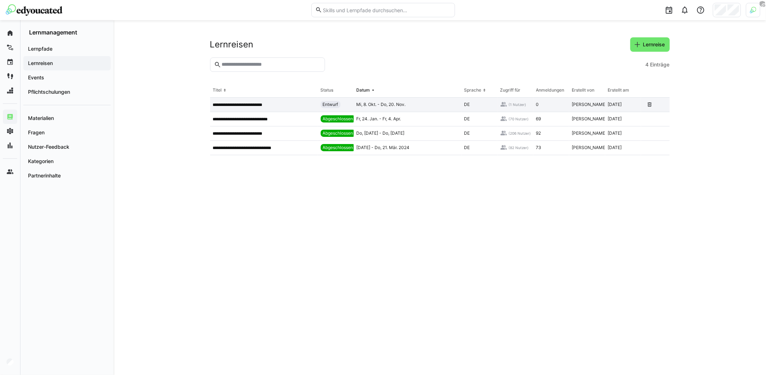
click at [265, 105] on p "**********" at bounding box center [245, 105] width 64 height 6
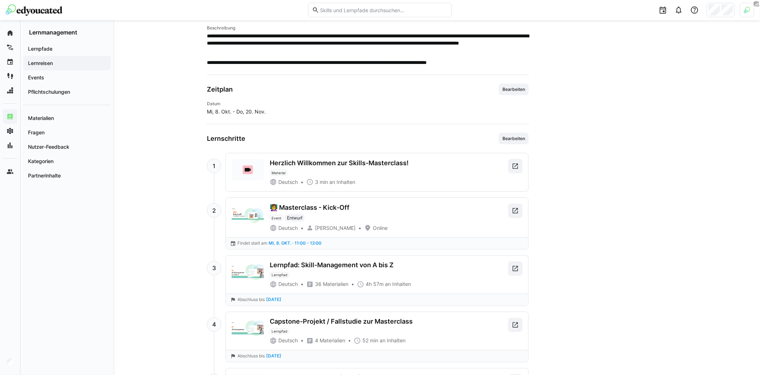
scroll to position [444, 0]
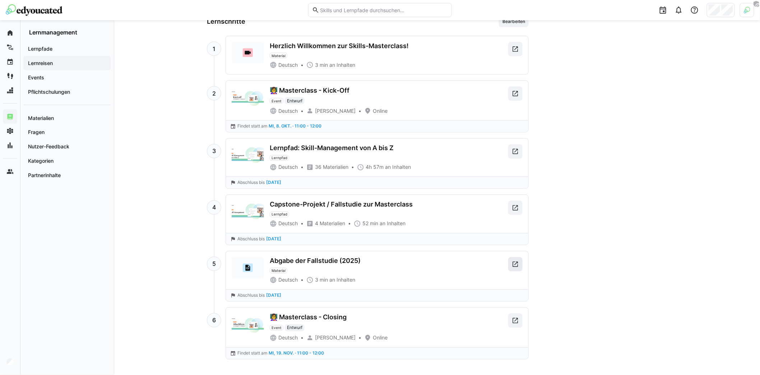
click at [516, 261] on eds-icon at bounding box center [515, 264] width 7 height 7
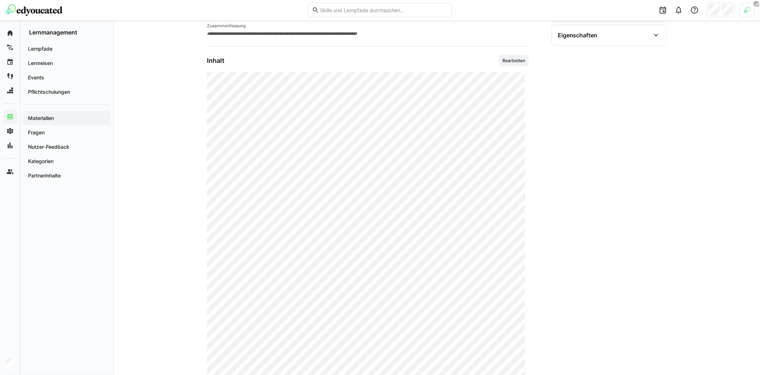
scroll to position [9, 0]
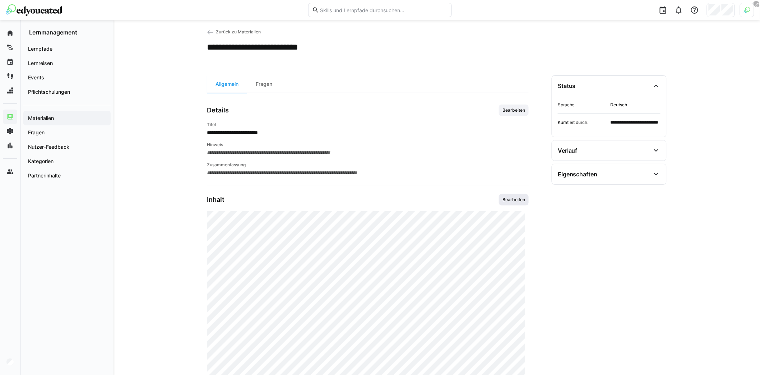
click at [510, 201] on span "Bearbeiten" at bounding box center [514, 200] width 24 height 6
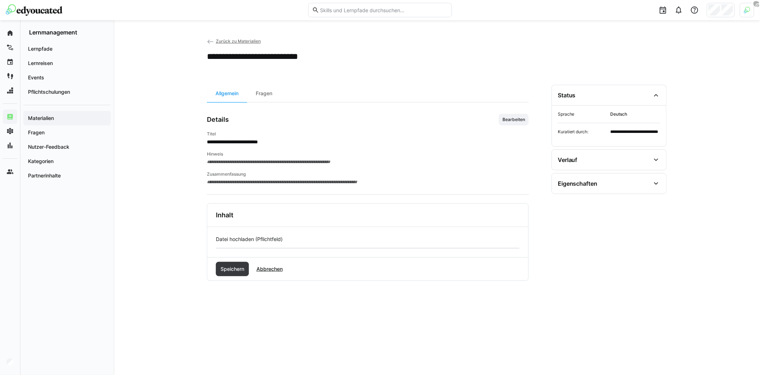
scroll to position [0, 0]
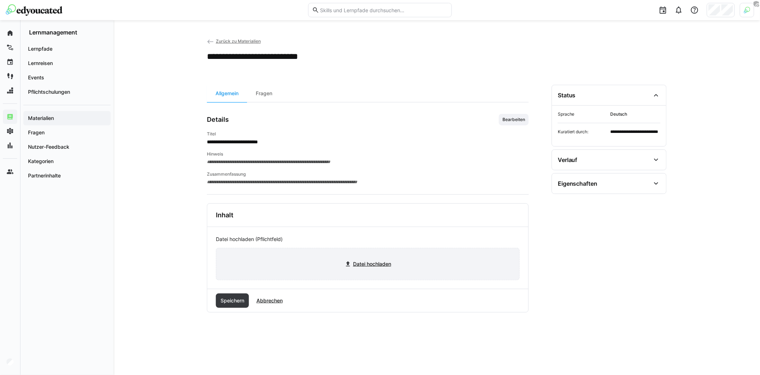
click at [347, 265] on input "file" at bounding box center [367, 264] width 303 height 32
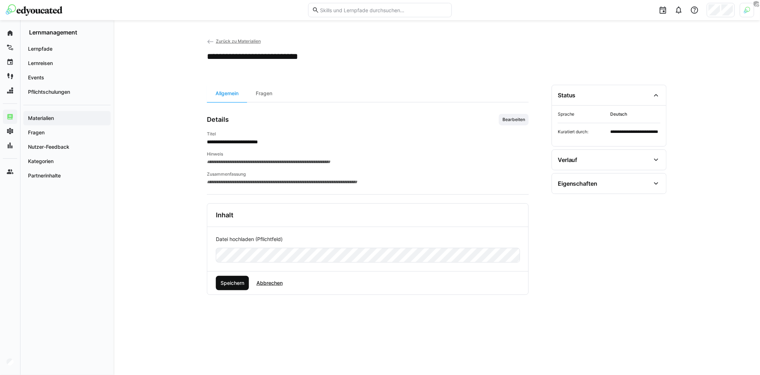
click at [238, 277] on span "Speichern" at bounding box center [232, 283] width 33 height 14
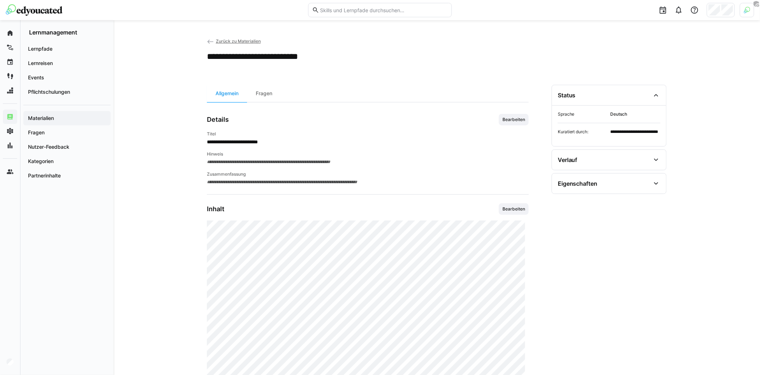
click at [210, 43] on eds-icon at bounding box center [210, 41] width 7 height 7
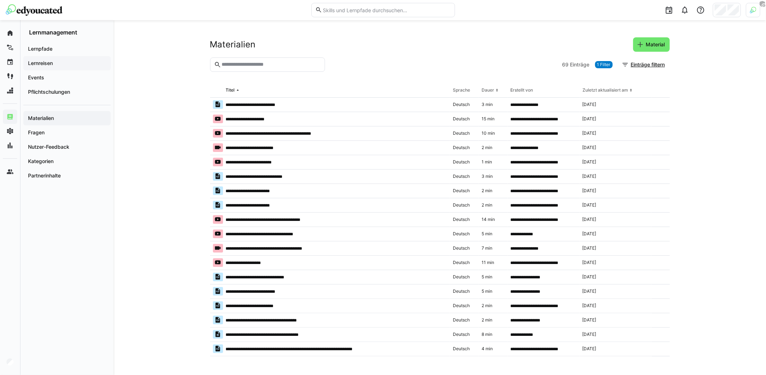
click at [79, 61] on span "Lernreisen" at bounding box center [67, 63] width 80 height 7
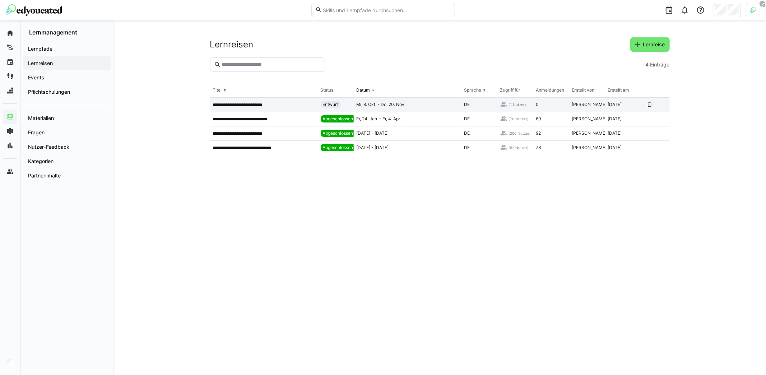
click at [267, 108] on div "**********" at bounding box center [264, 105] width 108 height 14
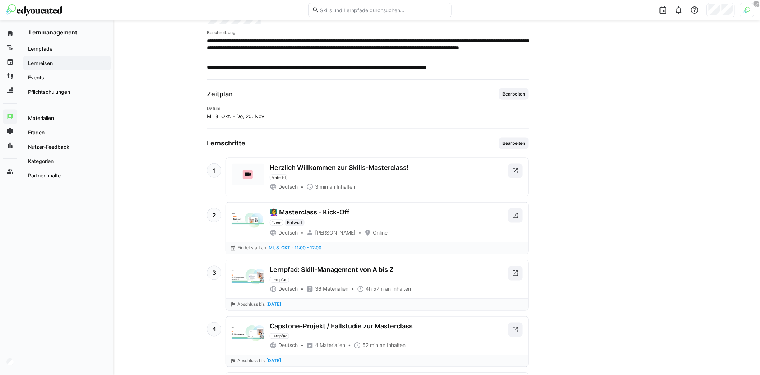
scroll to position [259, 0]
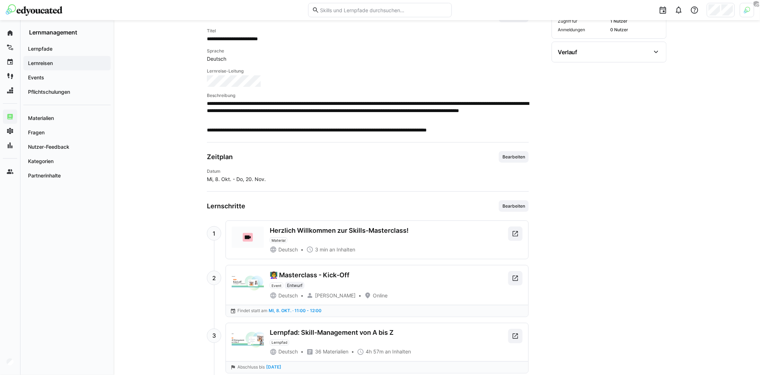
click at [150, 106] on div "**********" at bounding box center [437, 162] width 647 height 803
click at [599, 144] on section "**********" at bounding box center [609, 264] width 115 height 565
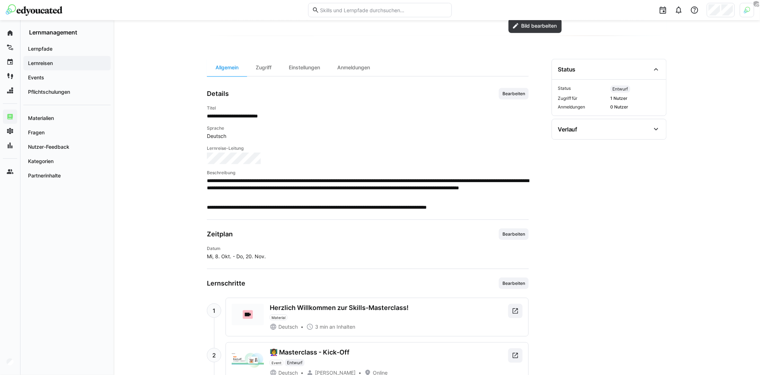
scroll to position [341, 0]
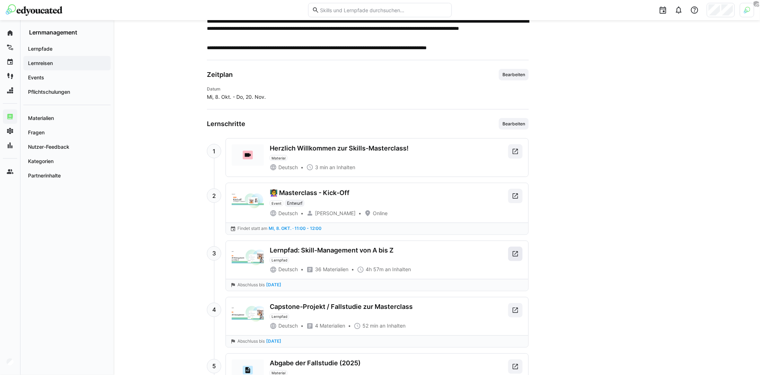
click at [515, 250] on eds-icon at bounding box center [515, 253] width 7 height 7
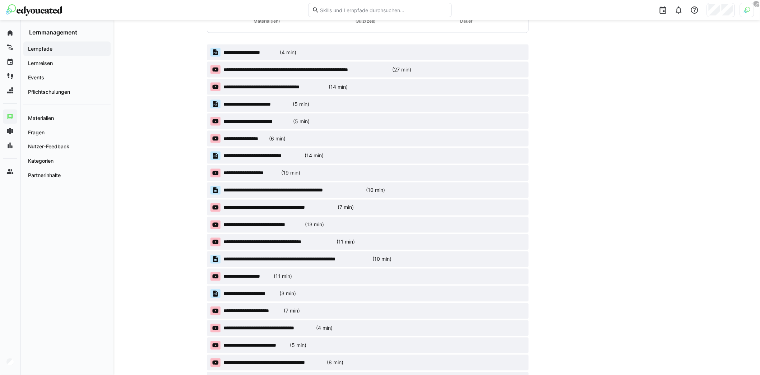
scroll to position [437, 0]
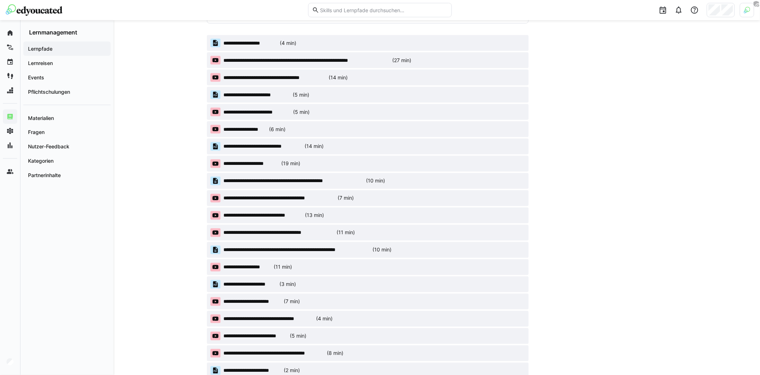
click at [276, 110] on span "**********" at bounding box center [256, 111] width 67 height 7
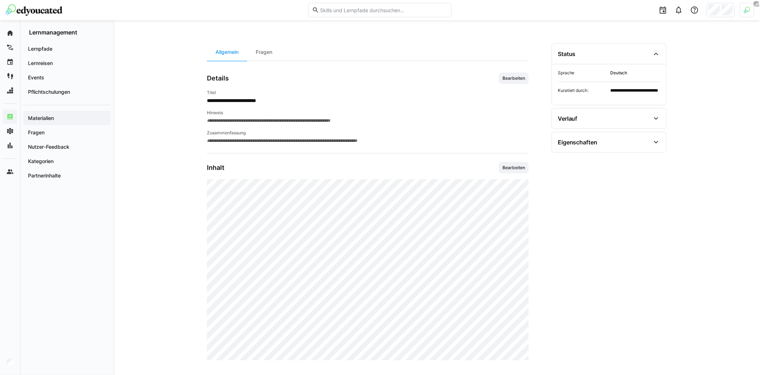
scroll to position [48, 0]
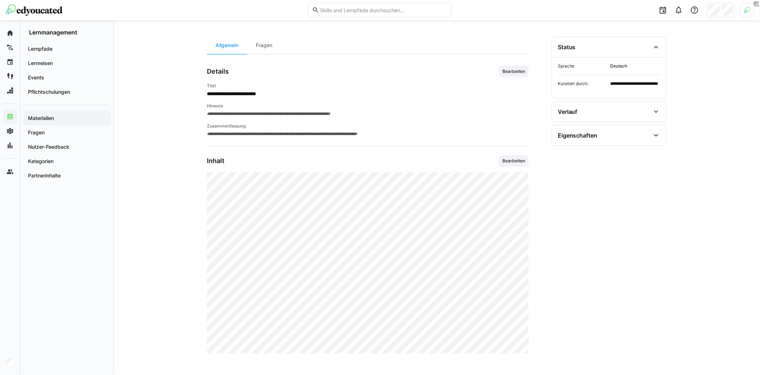
click at [165, 256] on div "**********" at bounding box center [437, 174] width 647 height 404
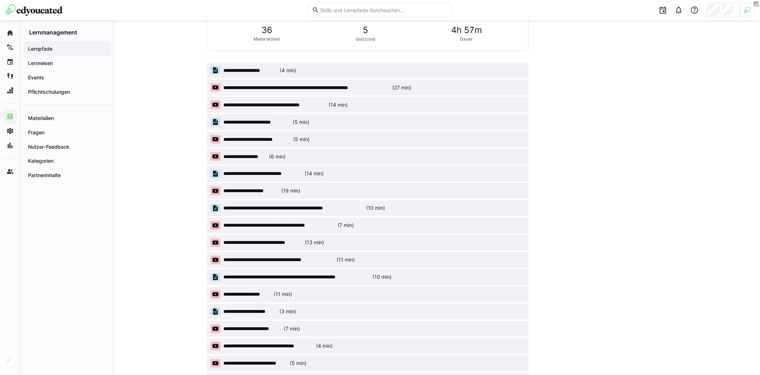
scroll to position [412, 0]
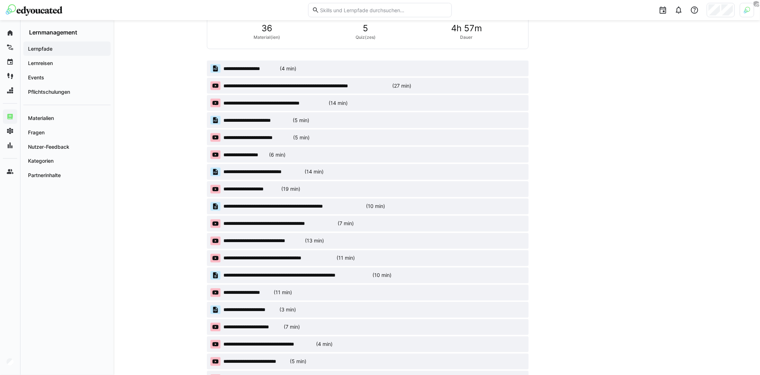
click at [293, 221] on span "**********" at bounding box center [278, 223] width 111 height 7
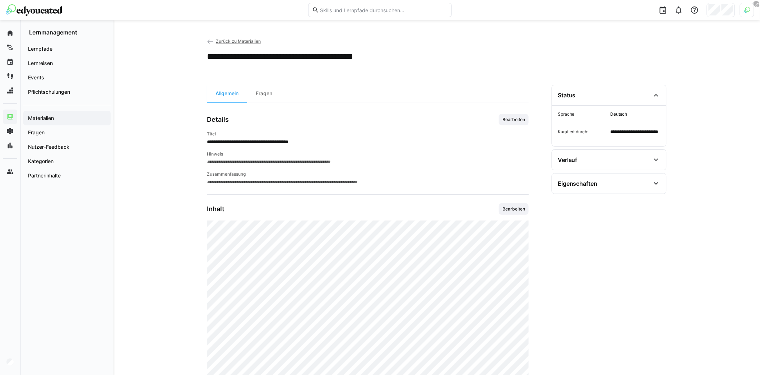
click at [210, 44] on eds-icon at bounding box center [210, 41] width 7 height 7
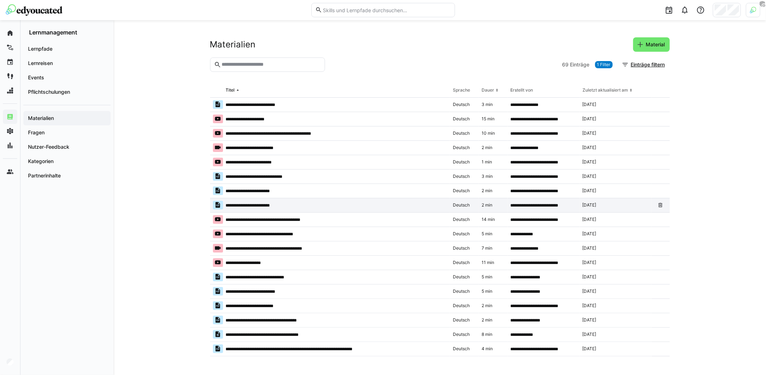
drag, startPoint x: 300, startPoint y: 206, endPoint x: 283, endPoint y: 205, distance: 16.9
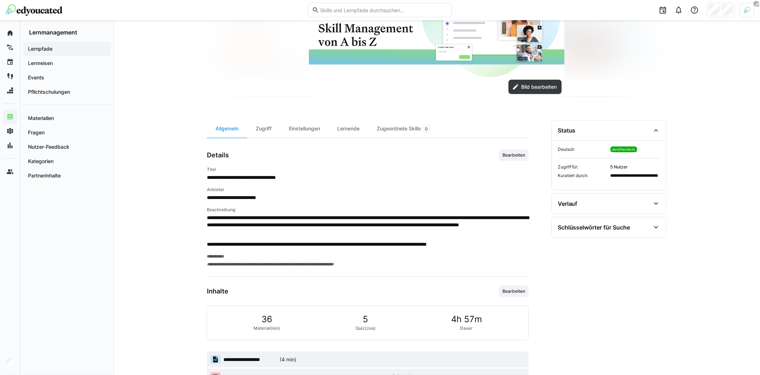
scroll to position [275, 0]
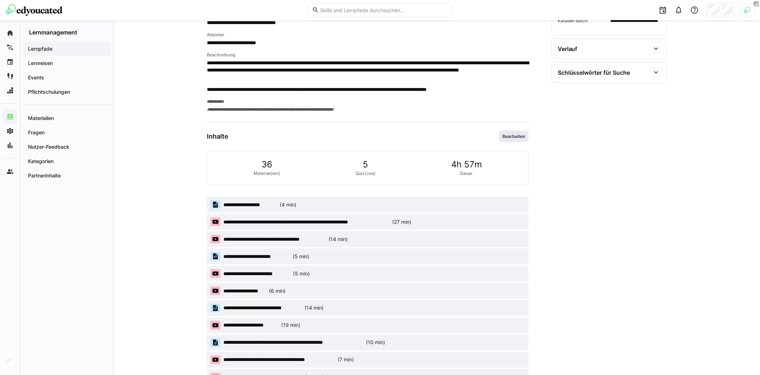
click at [517, 138] on span "Bearbeiten" at bounding box center [514, 136] width 30 height 11
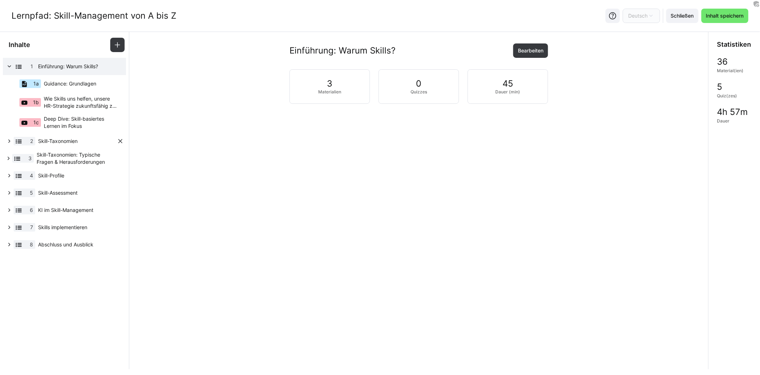
click at [10, 142] on eds-icon at bounding box center [9, 141] width 7 height 7
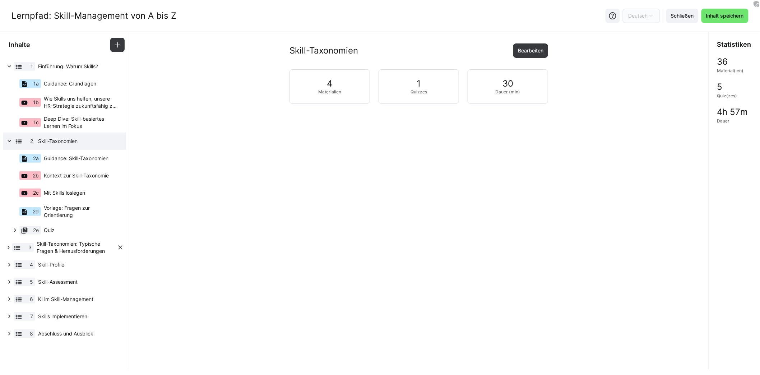
click at [7, 249] on eds-icon at bounding box center [8, 247] width 7 height 7
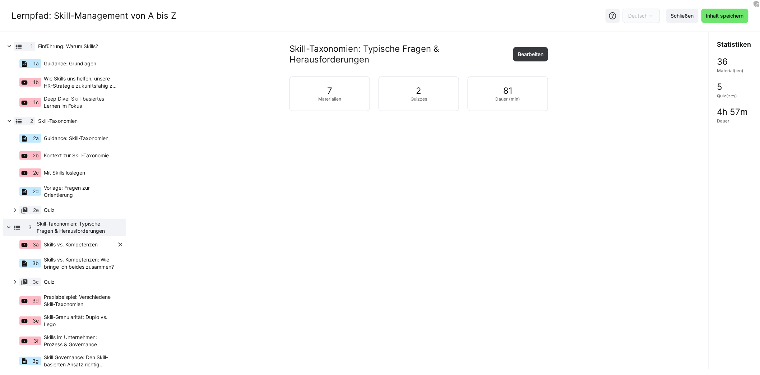
scroll to position [56, 0]
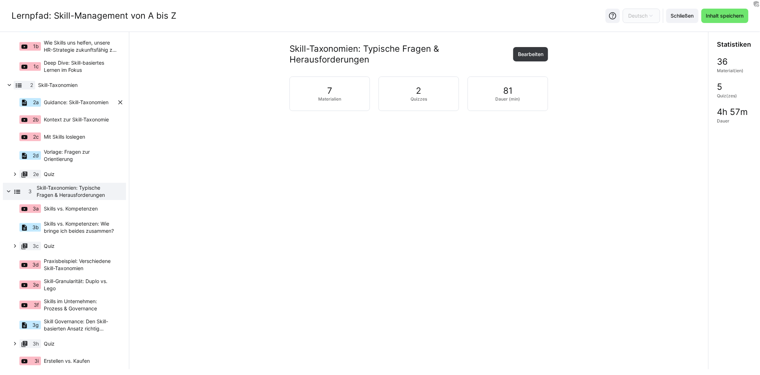
click at [92, 104] on span "Guidance: Skill-Taxonomien" at bounding box center [76, 102] width 65 height 7
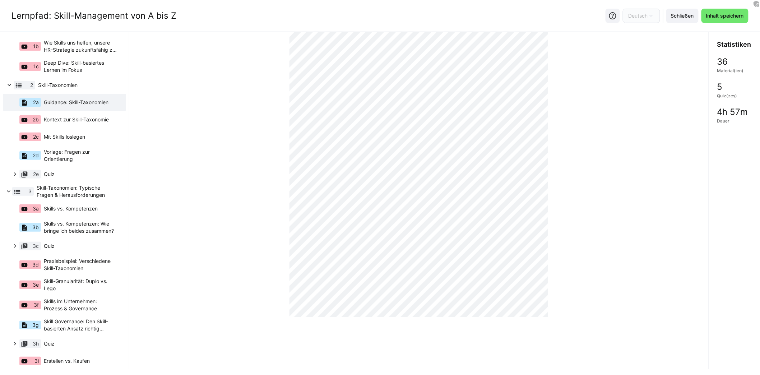
scroll to position [132, 0]
click at [76, 137] on span "Mit Skills loslegen" at bounding box center [64, 136] width 41 height 7
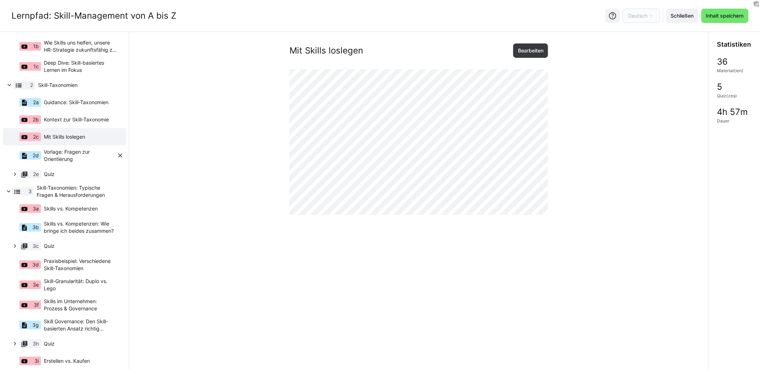
click at [81, 159] on span "Vorlage: Fragen zur Orientierung" at bounding box center [80, 155] width 73 height 14
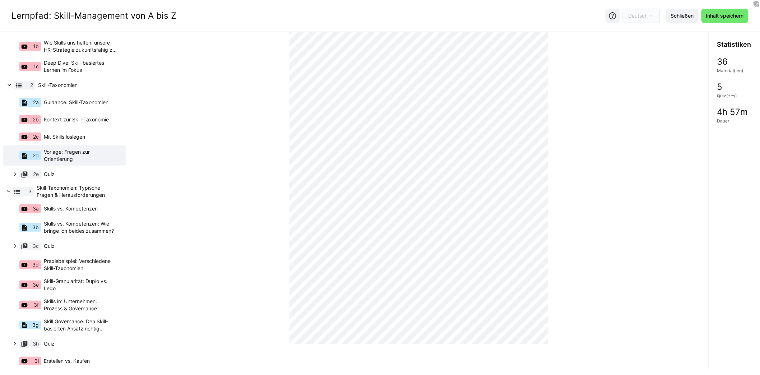
scroll to position [99, 0]
click at [80, 139] on span "Mit Skills loslegen" at bounding box center [64, 136] width 41 height 7
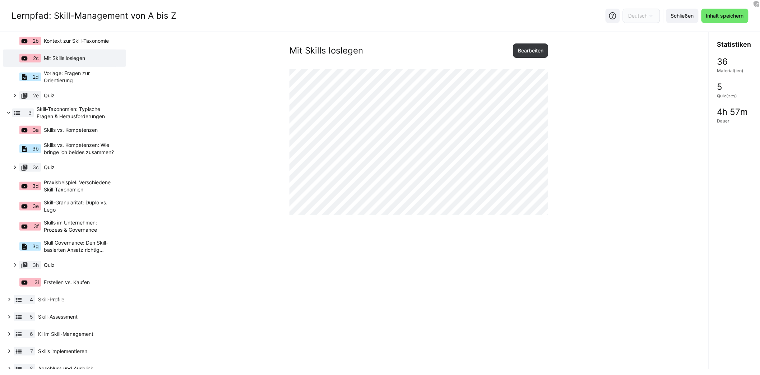
scroll to position [33, 0]
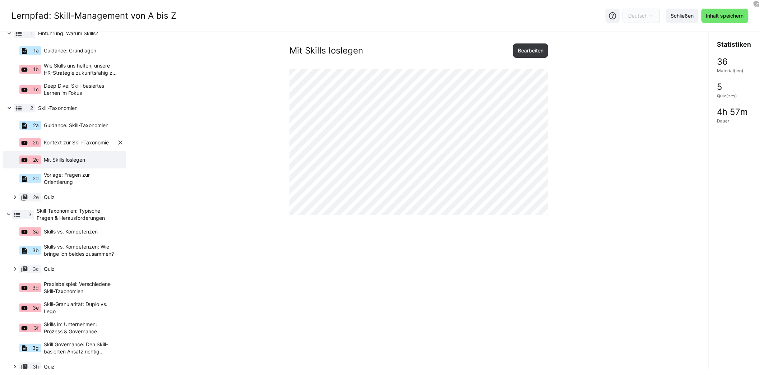
click at [99, 140] on span "Kontext zur Skill-Taxonomie" at bounding box center [76, 142] width 65 height 7
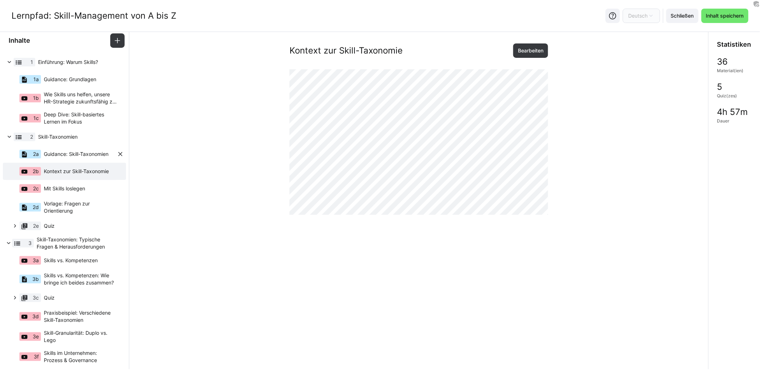
scroll to position [0, 0]
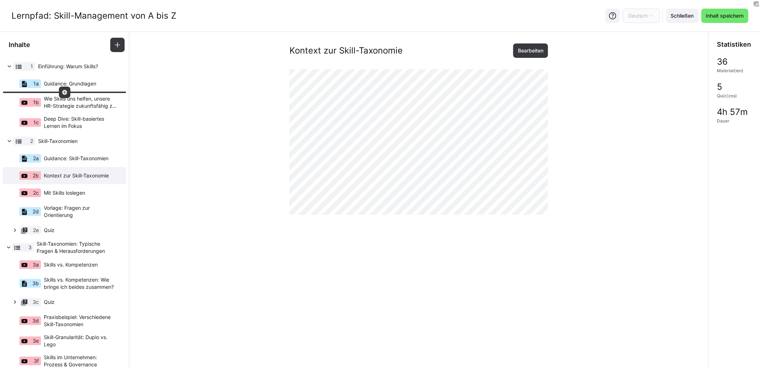
click at [83, 92] on div at bounding box center [64, 92] width 123 height 1
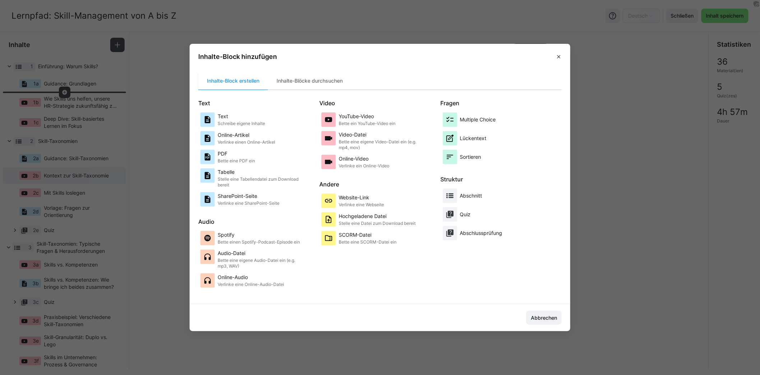
click at [88, 102] on eds-dialog "Inhalte-Block hinzufügen Inhalte-Block erstellen Inhalte-Blöcke durchsuchen Tex…" at bounding box center [380, 187] width 760 height 375
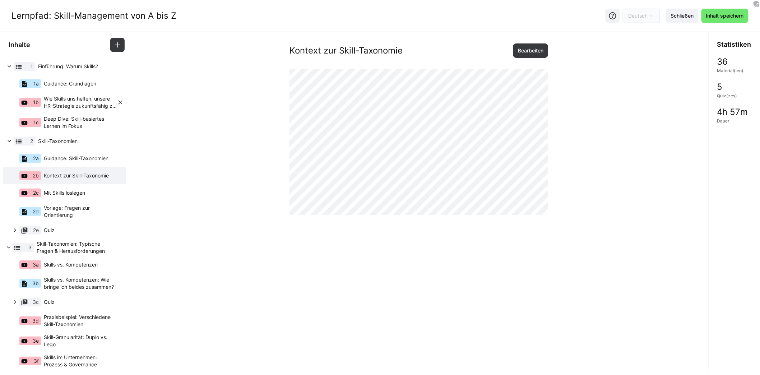
click at [87, 100] on span "Wie Skills uns helfen, unsere HR-Strategie zukunftsfähig zu gestalten" at bounding box center [80, 102] width 73 height 14
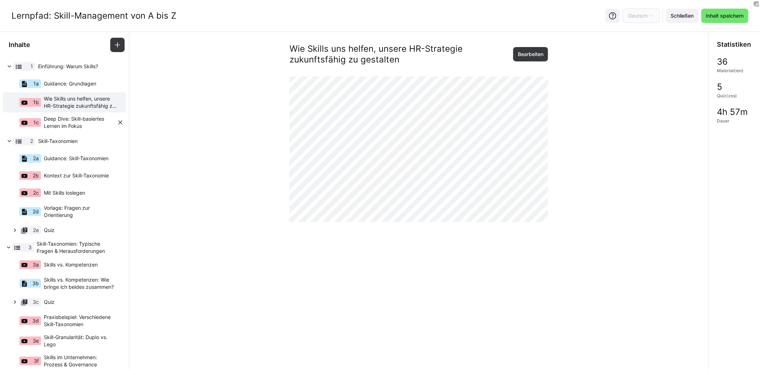
click at [69, 121] on span "Deep Dive: Skill-basiertes Lernen im Fokus" at bounding box center [80, 122] width 73 height 14
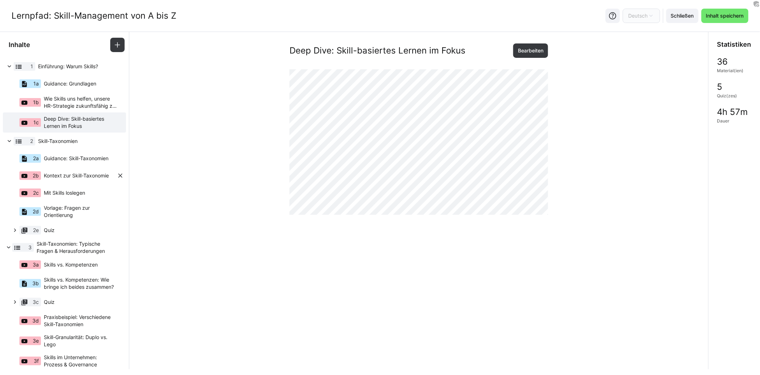
click at [92, 174] on span "Kontext zur Skill-Taxonomie" at bounding box center [76, 175] width 65 height 7
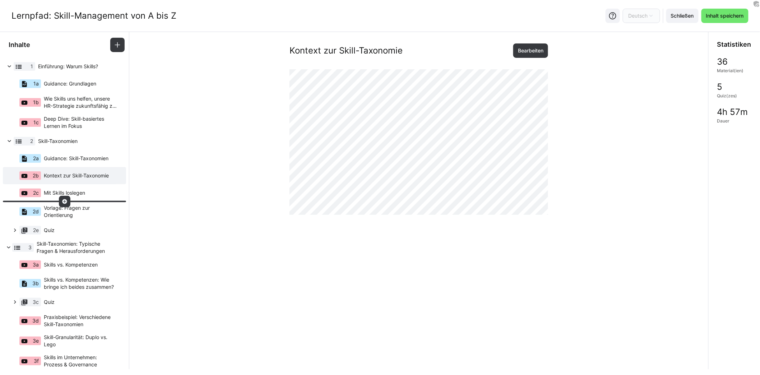
click at [88, 191] on div "2c Mit Skills loslegen" at bounding box center [61, 192] width 112 height 17
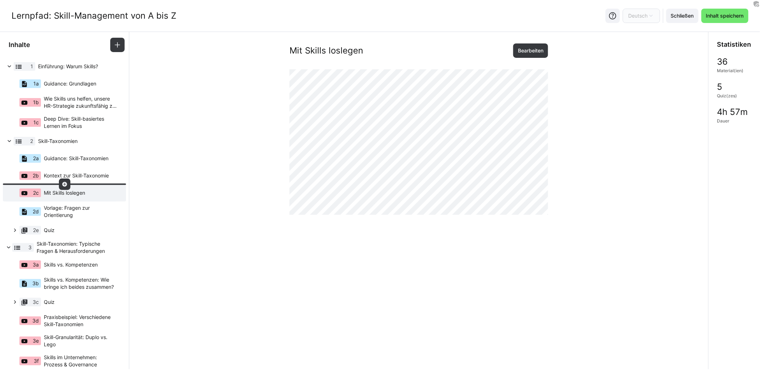
click at [62, 183] on eds-icon at bounding box center [65, 184] width 6 height 6
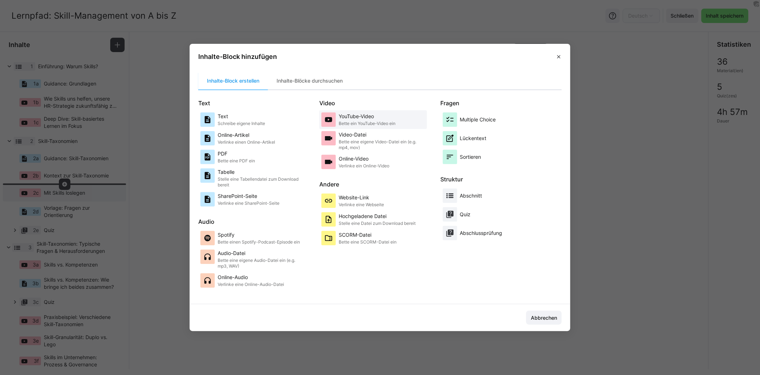
click at [361, 122] on p "Bette ein YouTube-Video ein" at bounding box center [367, 124] width 57 height 6
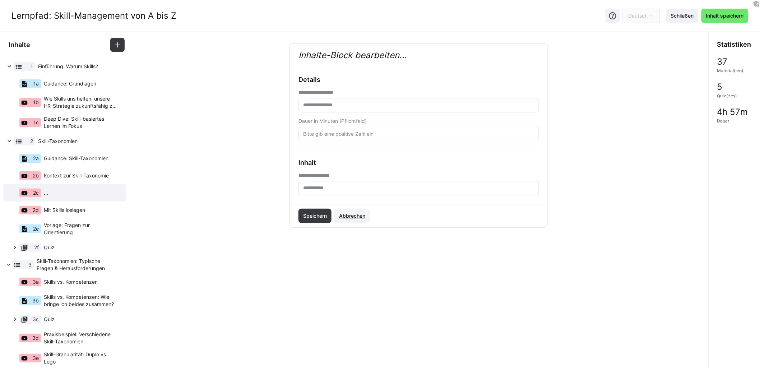
click at [342, 213] on span "Abbrechen" at bounding box center [352, 215] width 28 height 7
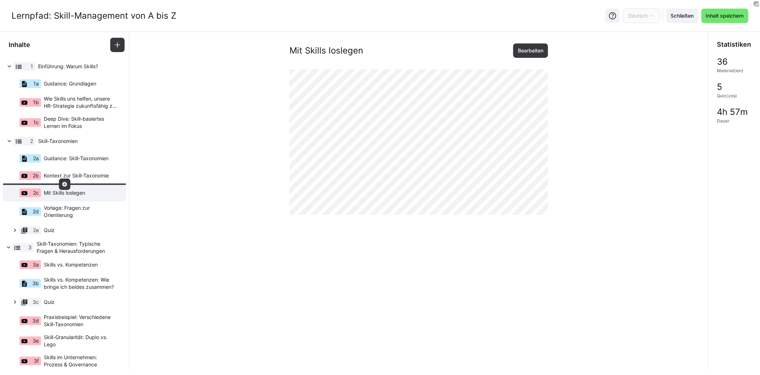
click at [62, 185] on eds-icon at bounding box center [65, 184] width 6 height 6
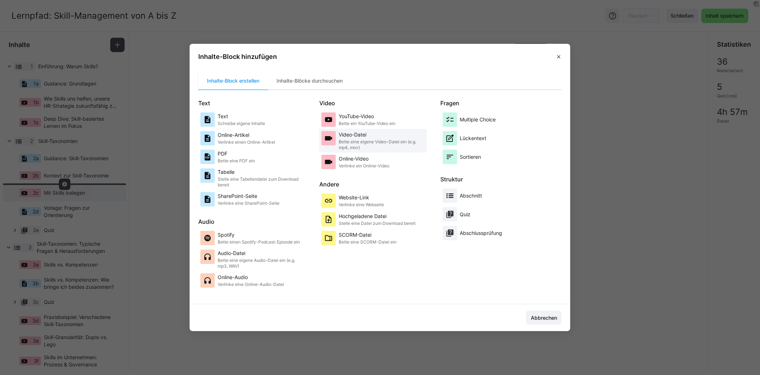
click at [376, 138] on div "Video-Datei Bette eine eigene Video-Datei ein (e.g. mp4, mov)" at bounding box center [382, 140] width 86 height 19
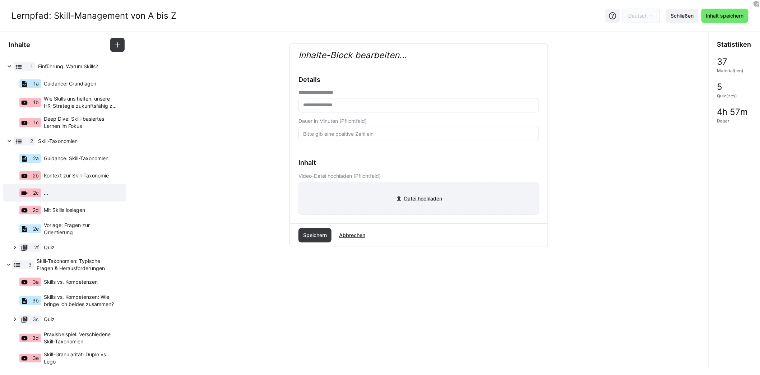
click at [412, 194] on input "file" at bounding box center [419, 199] width 240 height 32
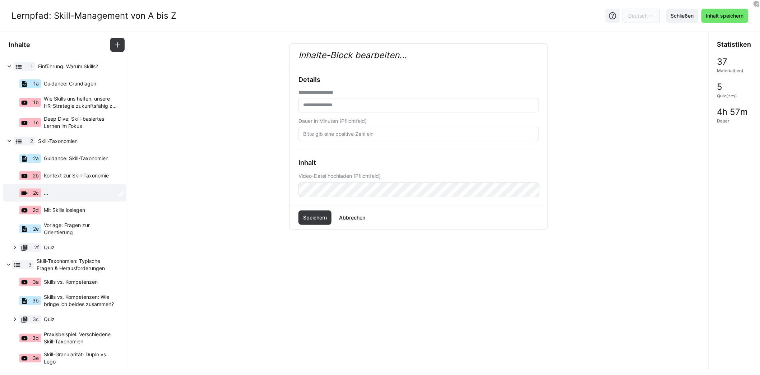
click at [375, 106] on input "text" at bounding box center [418, 105] width 233 height 6
type input "*"
type input "**********"
type input "6"
click at [310, 220] on span "Speichern" at bounding box center [315, 217] width 26 height 7
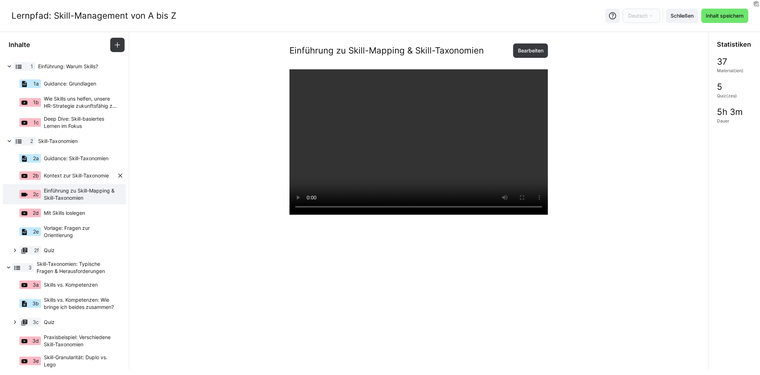
click at [118, 175] on eds-icon at bounding box center [120, 175] width 7 height 7
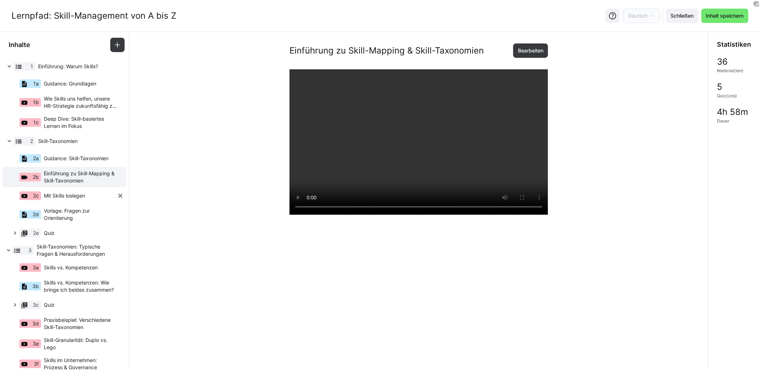
click at [87, 194] on div "2c Mit Skills loslegen" at bounding box center [61, 195] width 112 height 17
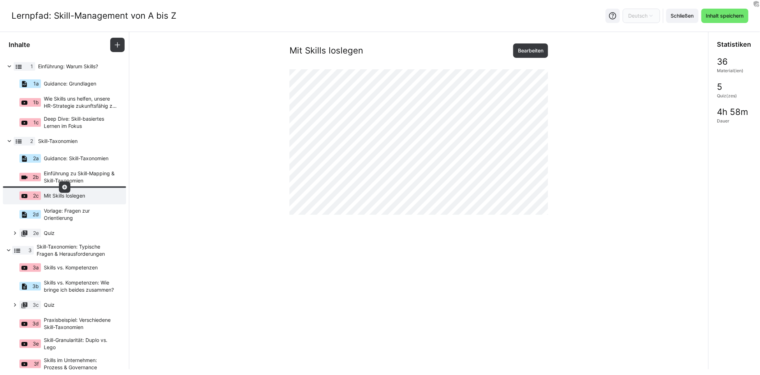
click at [64, 188] on eds-icon at bounding box center [65, 187] width 6 height 6
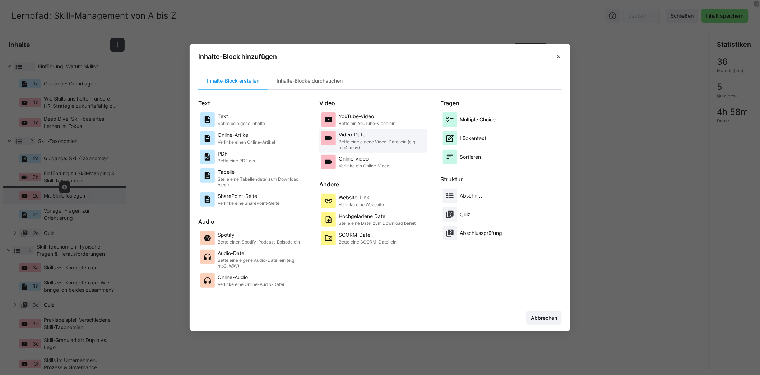
click at [372, 134] on p "Video-Datei" at bounding box center [382, 134] width 86 height 7
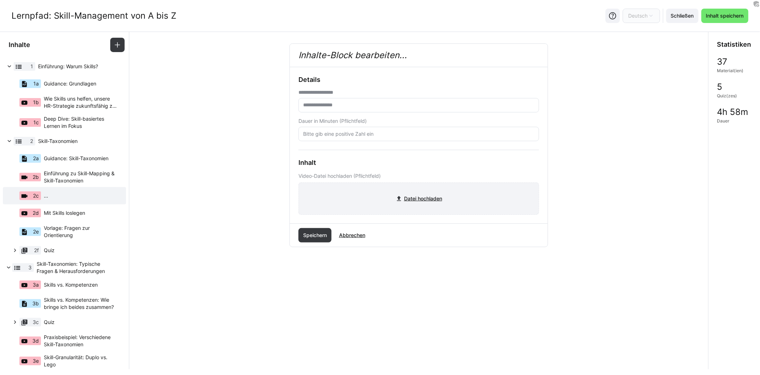
click at [413, 199] on input "file" at bounding box center [419, 199] width 240 height 32
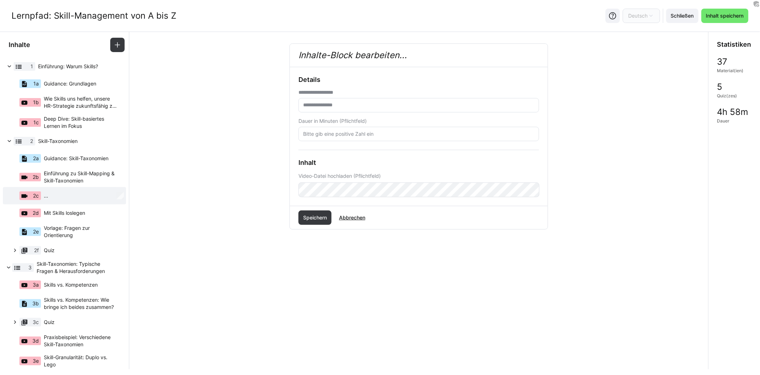
click at [366, 101] on eds-input at bounding box center [418, 105] width 241 height 14
type input "**********"
type input "4"
click at [314, 214] on span "Speichern" at bounding box center [315, 217] width 26 height 7
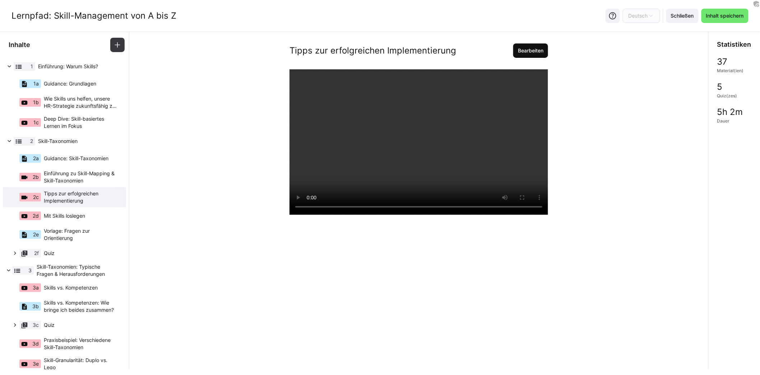
click at [540, 54] on span "Bearbeiten" at bounding box center [530, 50] width 35 height 14
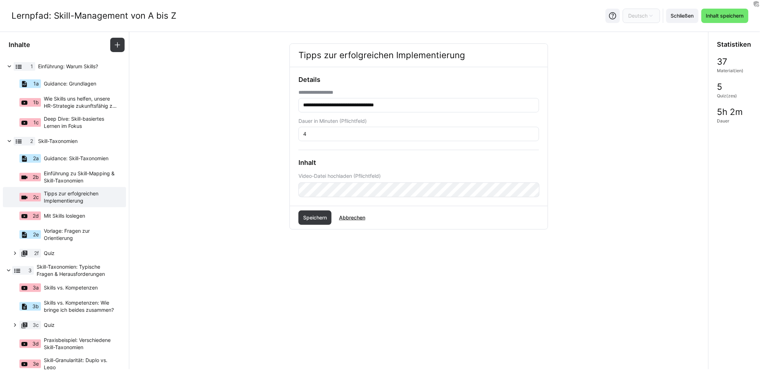
click at [326, 137] on eds-input "4" at bounding box center [418, 134] width 241 height 14
click at [325, 131] on input "4" at bounding box center [418, 134] width 233 height 6
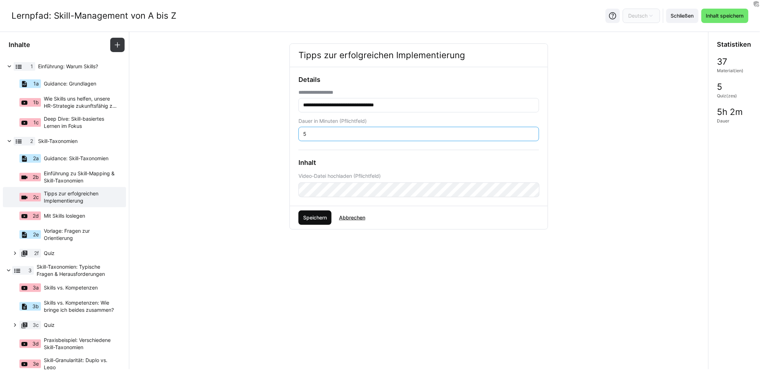
type input "5"
click at [316, 210] on span "Speichern" at bounding box center [314, 217] width 33 height 14
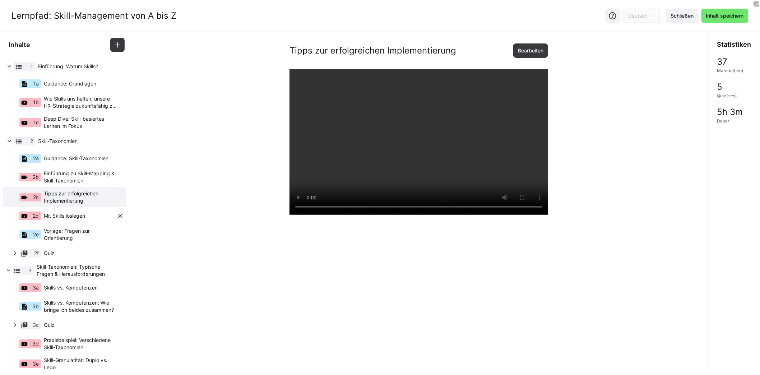
click at [80, 217] on span "Mit Skills loslegen" at bounding box center [64, 215] width 41 height 7
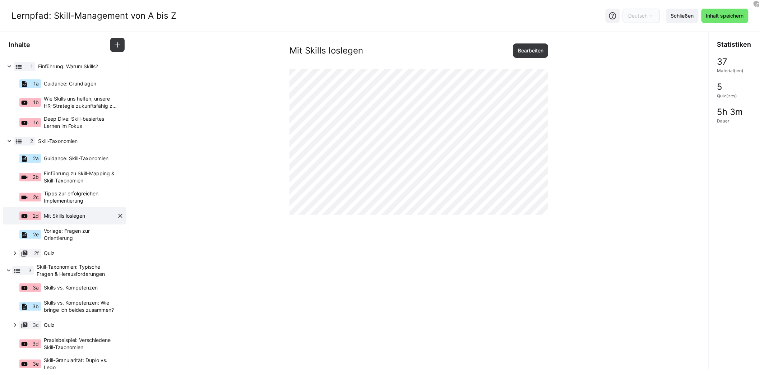
click at [117, 216] on eds-icon at bounding box center [120, 215] width 7 height 7
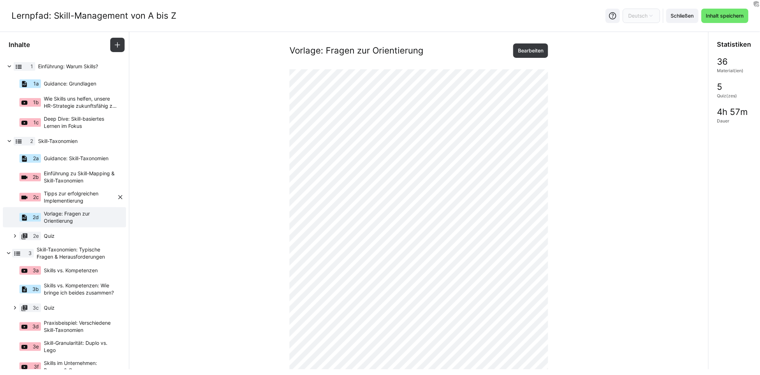
click at [85, 198] on span "Tipps zur erfolgreichen Implementierung" at bounding box center [80, 197] width 73 height 14
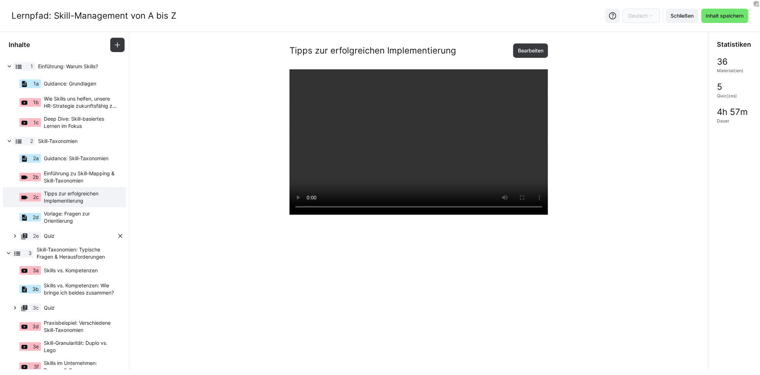
click at [12, 235] on eds-icon at bounding box center [14, 235] width 7 height 7
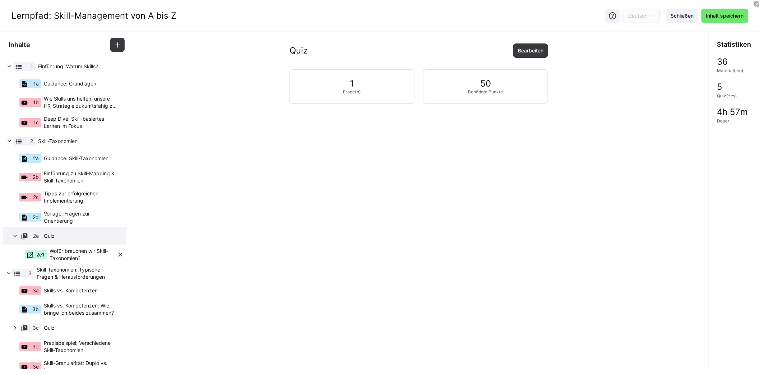
click at [80, 252] on span "Wofür brauchen wir Skill-Taxonomien?" at bounding box center [83, 254] width 67 height 14
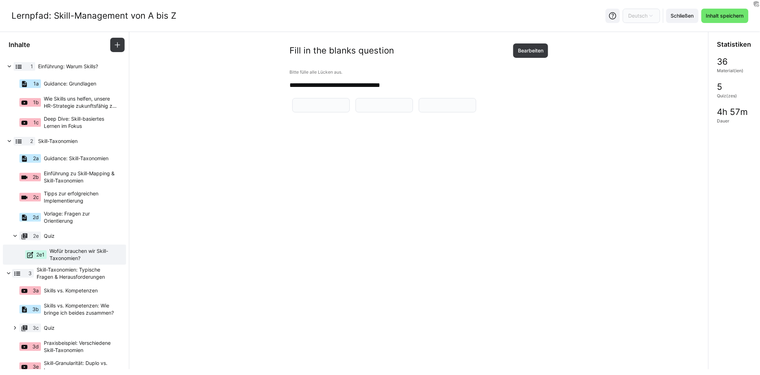
click at [346, 108] on input "text" at bounding box center [321, 105] width 50 height 6
click at [409, 108] on input "text" at bounding box center [385, 105] width 50 height 6
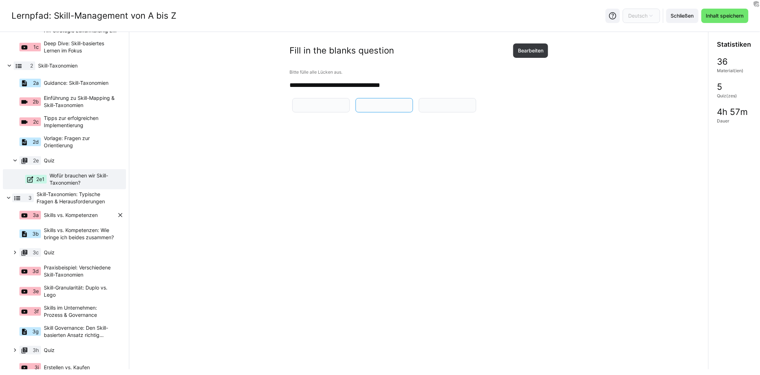
click at [87, 212] on span "Skills vs. Kompetenzen" at bounding box center [71, 215] width 54 height 7
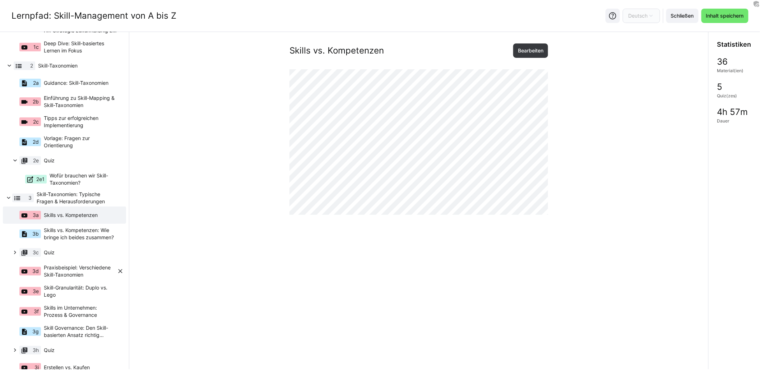
click at [99, 268] on span "Praxisbeispiel: Verschiedene Skill-Taxonomien" at bounding box center [80, 271] width 73 height 14
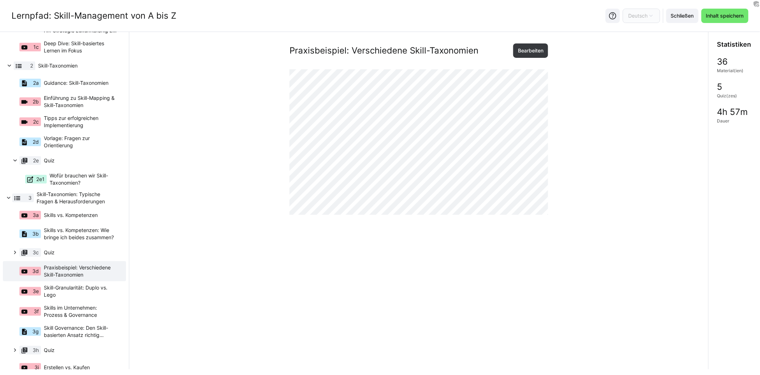
click at [335, 239] on div "Praxisbeispiel: Verschiedene Skill-Taxonomien Bearbeiten" at bounding box center [419, 154] width 568 height 223
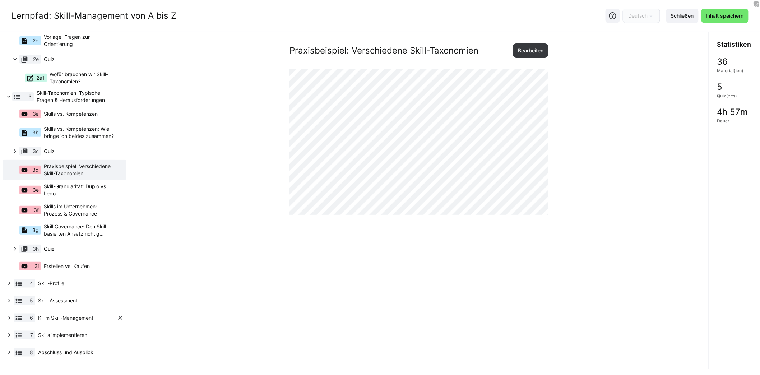
click at [11, 317] on eds-icon at bounding box center [9, 317] width 7 height 7
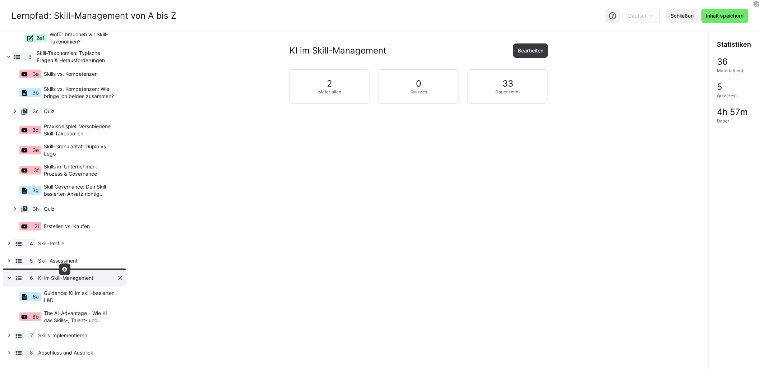
scroll to position [217, 0]
click at [11, 259] on eds-icon at bounding box center [9, 260] width 7 height 7
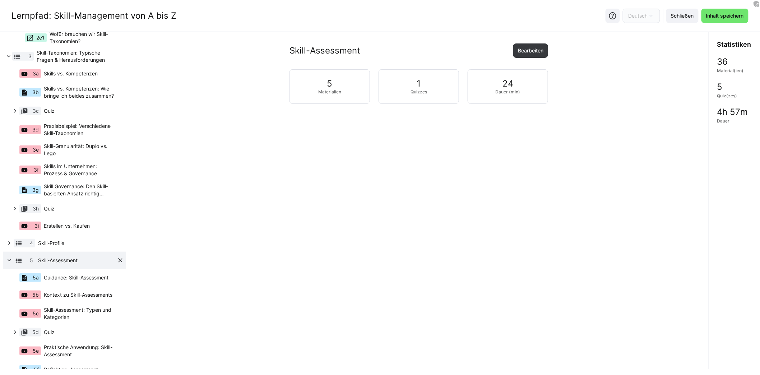
scroll to position [228, 0]
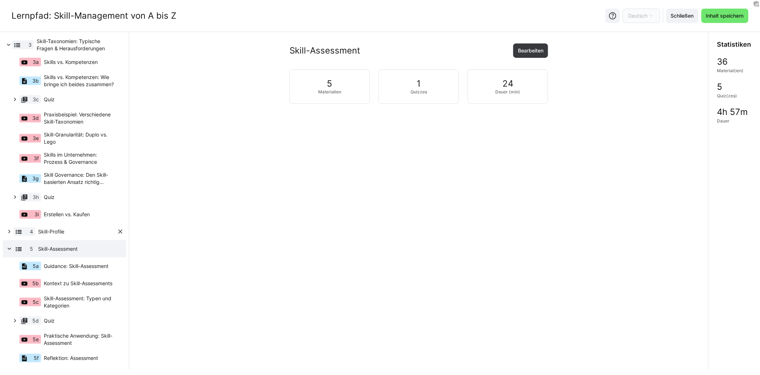
click at [9, 232] on eds-icon at bounding box center [9, 231] width 7 height 7
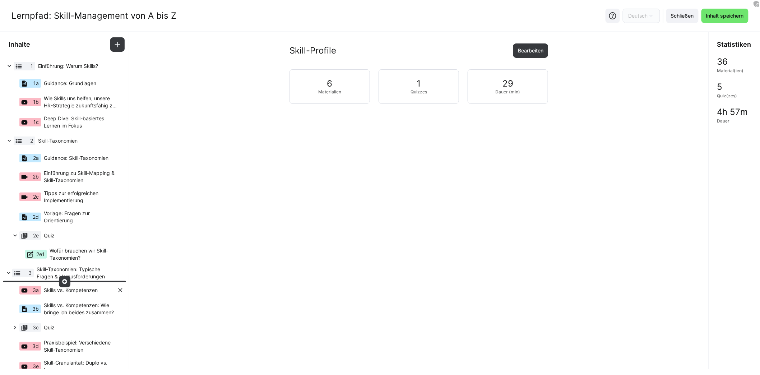
scroll to position [0, 0]
click at [95, 177] on span "Einführung zu Skill-Mapping & Skill-Taxonomien" at bounding box center [80, 177] width 73 height 14
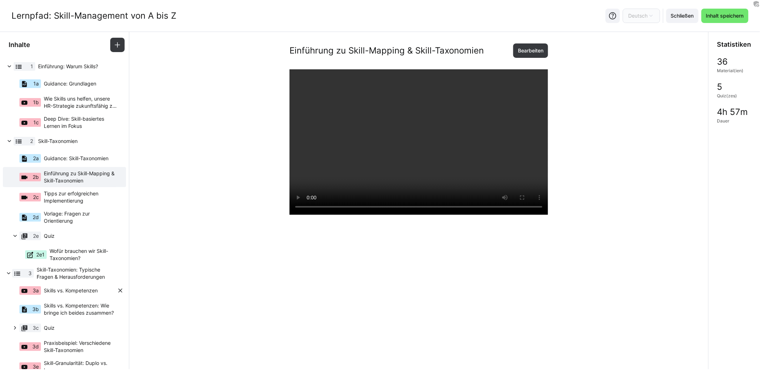
click at [85, 295] on div "3a Skills vs. Kompetenzen" at bounding box center [61, 290] width 112 height 17
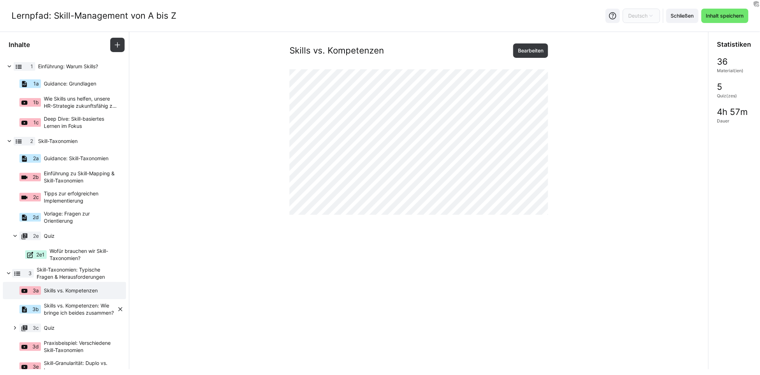
scroll to position [68, 0]
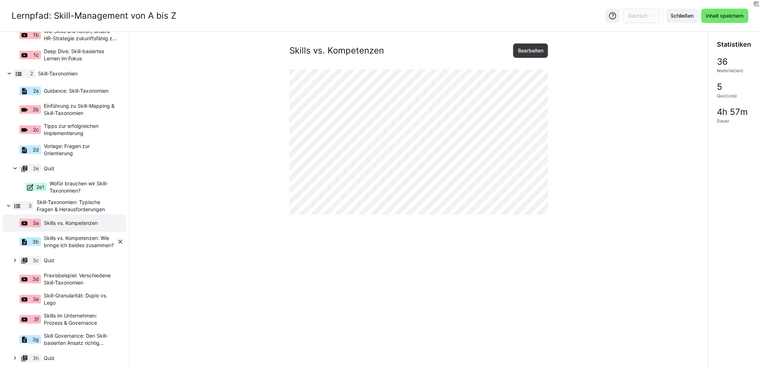
click at [87, 237] on span "Skills vs. Kompetenzen: Wie bringe ich beides zusammen?" at bounding box center [80, 242] width 73 height 14
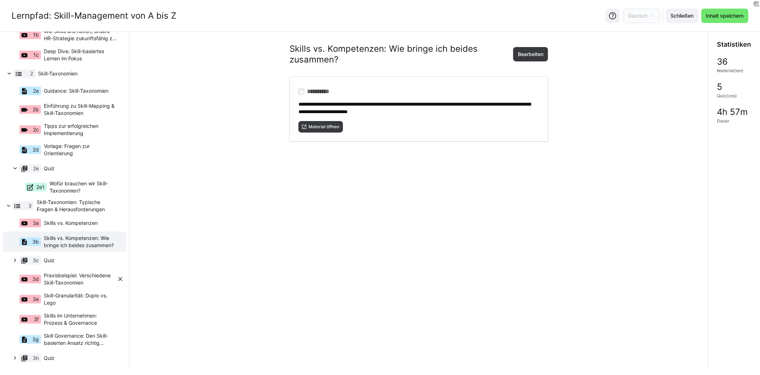
click at [77, 277] on span "Praxisbeispiel: Verschiedene Skill-Taxonomien" at bounding box center [80, 279] width 73 height 14
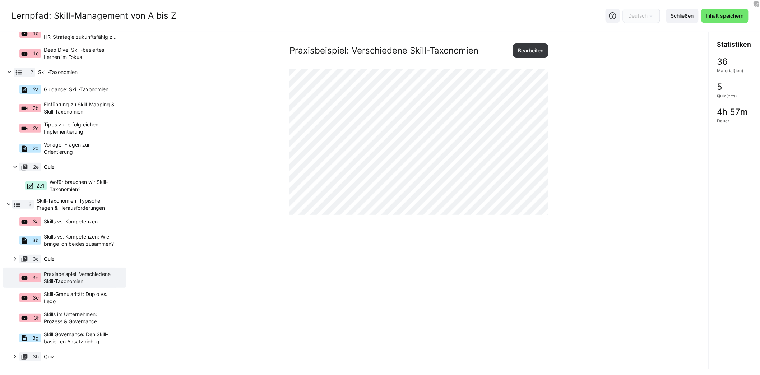
scroll to position [69, 0]
click at [81, 299] on span "Skill-Granularität: Duplo vs. Lego" at bounding box center [80, 297] width 73 height 14
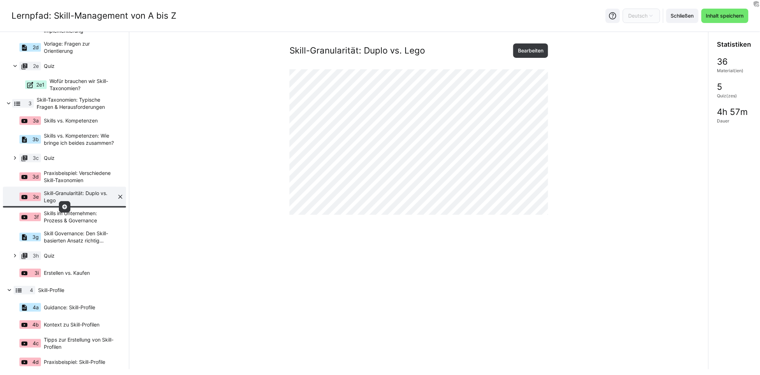
scroll to position [193, 0]
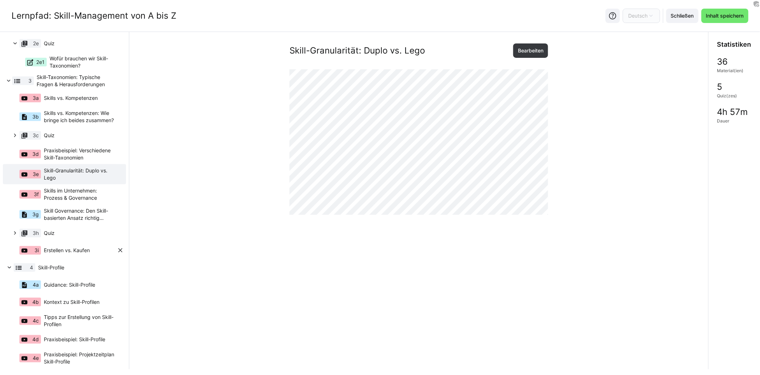
click at [91, 248] on div "3i Erstellen vs. Kaufen" at bounding box center [61, 250] width 112 height 17
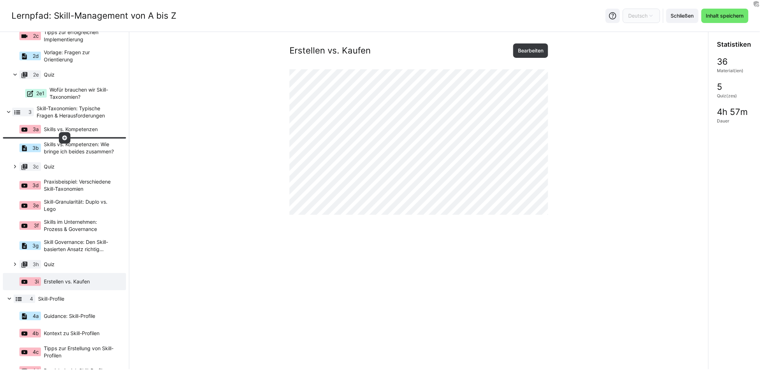
scroll to position [154, 0]
